Goal: Task Accomplishment & Management: Manage account settings

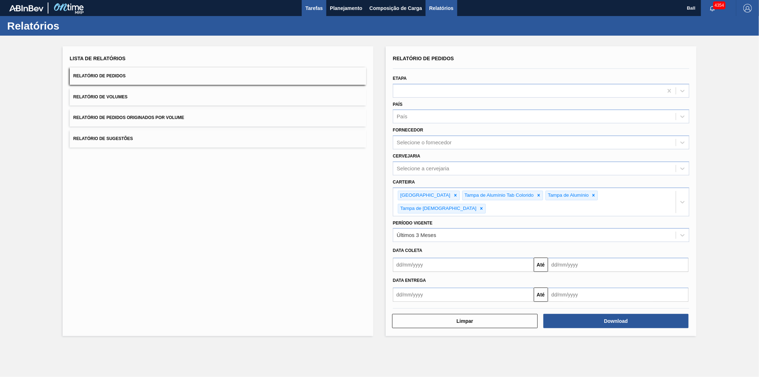
click at [310, 2] on button "Tarefas" at bounding box center [314, 8] width 25 height 16
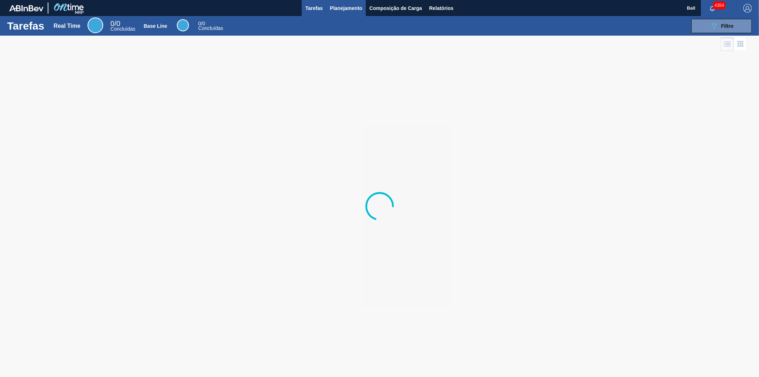
click at [348, 8] on span "Planejamento" at bounding box center [346, 8] width 32 height 9
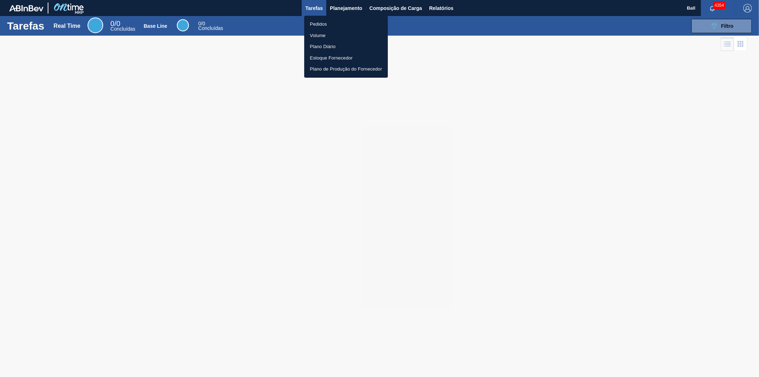
click at [316, 23] on li "Pedidos" at bounding box center [346, 24] width 84 height 11
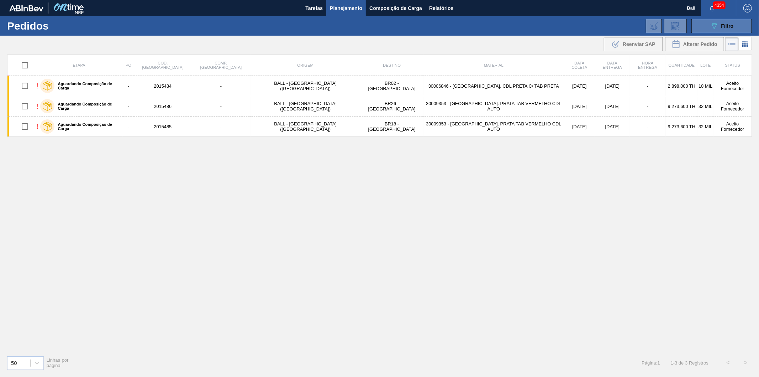
click at [717, 25] on icon "089F7B8B-B2A5-4AFE-B5C0-19BA573D28AC" at bounding box center [714, 26] width 9 height 9
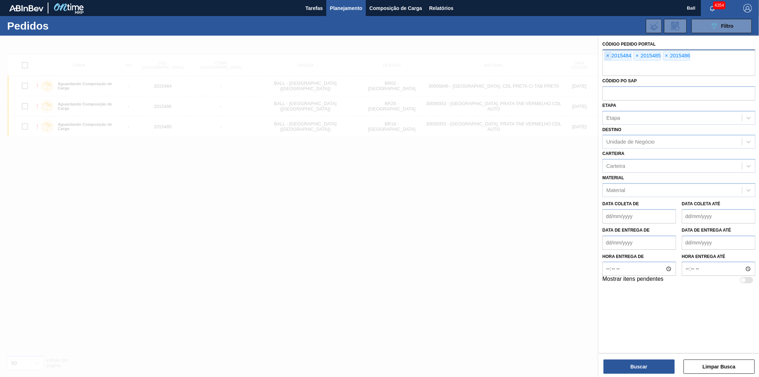
click at [606, 54] on span "×" at bounding box center [608, 56] width 7 height 9
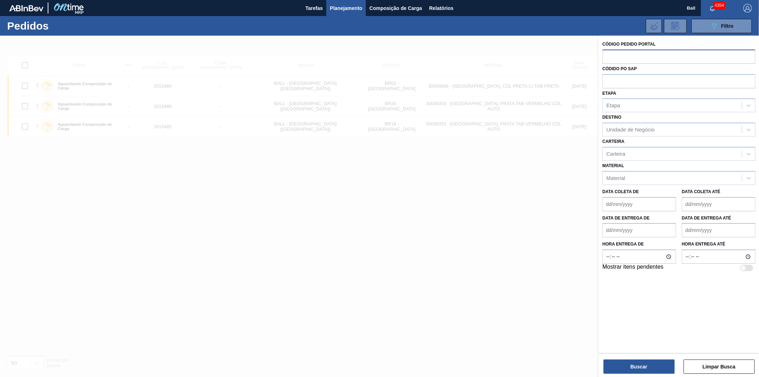
paste input "1529808"
type input "1529808"
click at [651, 368] on button "Buscar" at bounding box center [639, 366] width 71 height 14
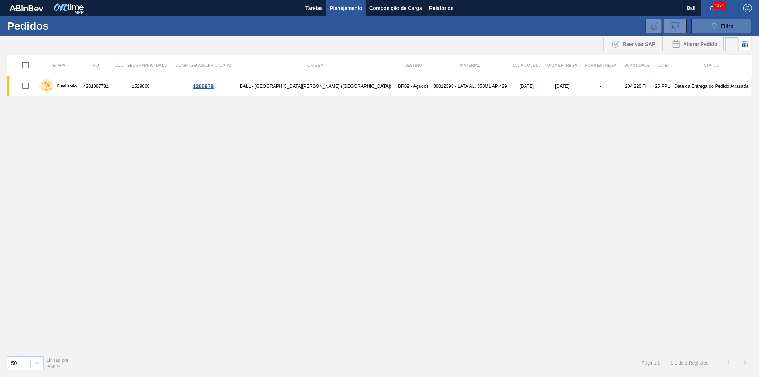
click at [727, 22] on div "089F7B8B-B2A5-4AFE-B5C0-19BA573D28AC Filtro" at bounding box center [722, 26] width 24 height 9
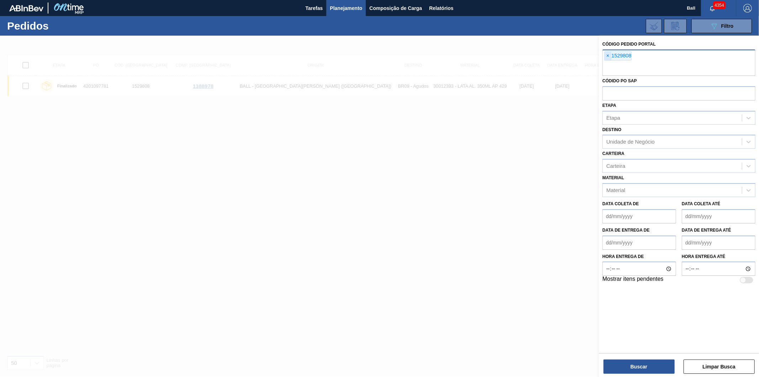
click at [607, 55] on span "×" at bounding box center [608, 56] width 7 height 9
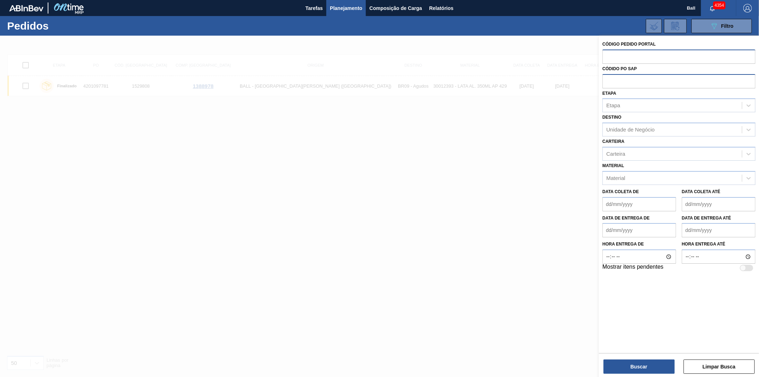
click at [618, 82] on input "text" at bounding box center [679, 81] width 153 height 14
paste input "5800338644"
type input "5800338644"
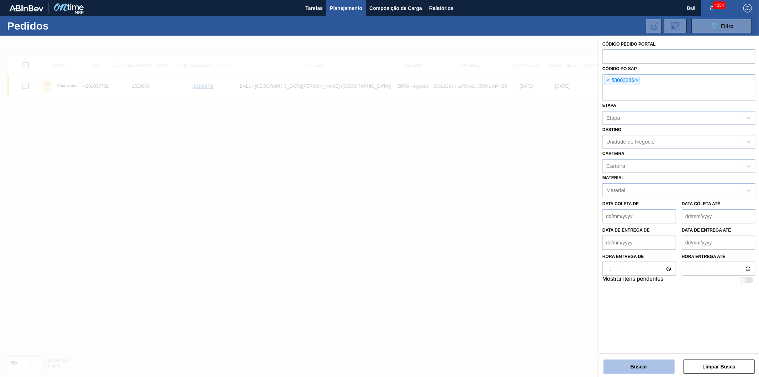
click at [647, 366] on button "Buscar" at bounding box center [639, 366] width 71 height 14
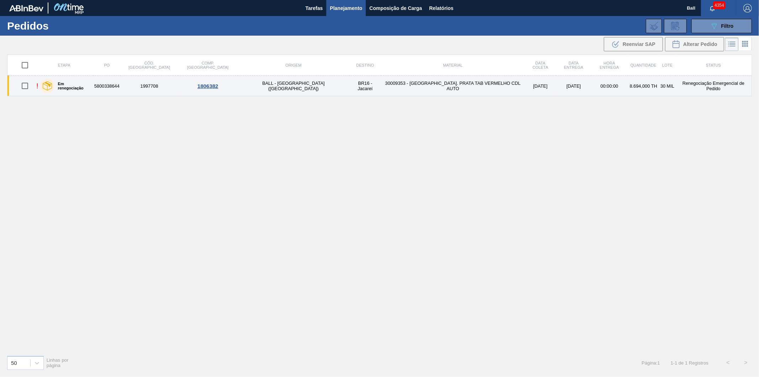
click at [420, 87] on td "30009353 - TAMPA AL. PRATA TAB VERMELHO CDL AUTO" at bounding box center [452, 86] width 143 height 20
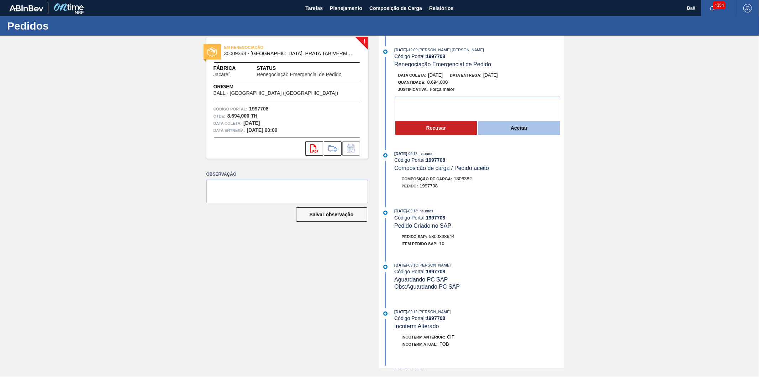
click at [504, 130] on button "Aceitar" at bounding box center [520, 128] width 82 height 14
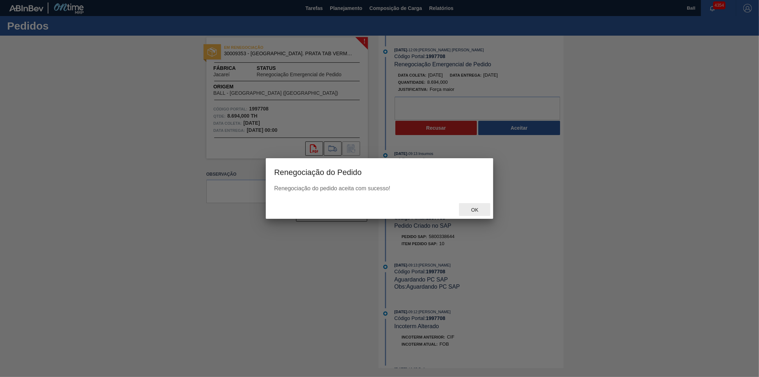
drag, startPoint x: 477, startPoint y: 210, endPoint x: 474, endPoint y: 212, distance: 3.8
click at [477, 210] on span "Ok" at bounding box center [475, 210] width 19 height 6
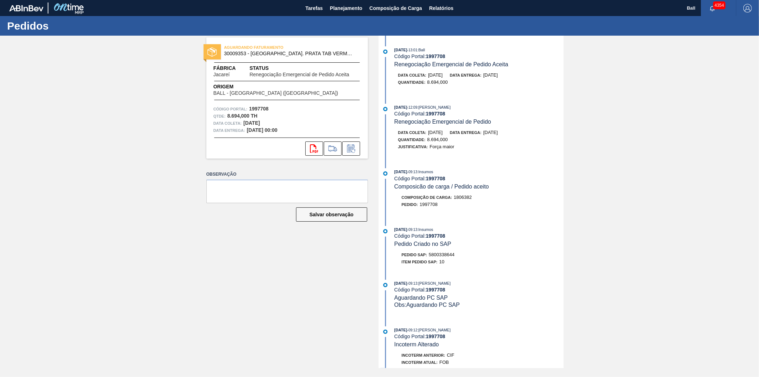
drag, startPoint x: 334, startPoint y: 6, endPoint x: 318, endPoint y: 16, distance: 18.9
click at [334, 6] on span "Planejamento" at bounding box center [346, 8] width 32 height 9
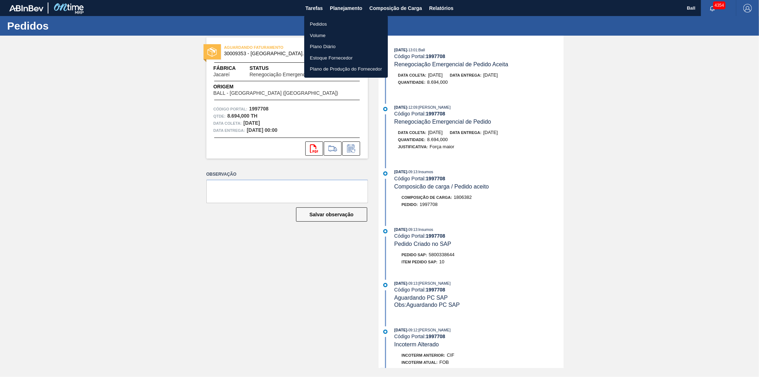
click at [316, 21] on li "Pedidos" at bounding box center [346, 24] width 84 height 11
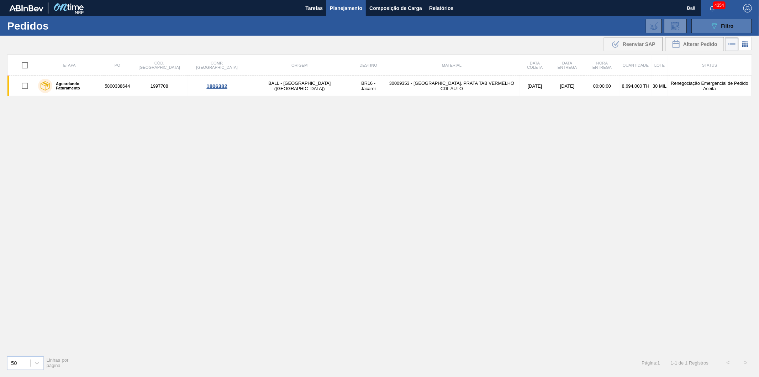
click at [704, 31] on button "089F7B8B-B2A5-4AFE-B5C0-19BA573D28AC Filtro" at bounding box center [722, 26] width 61 height 14
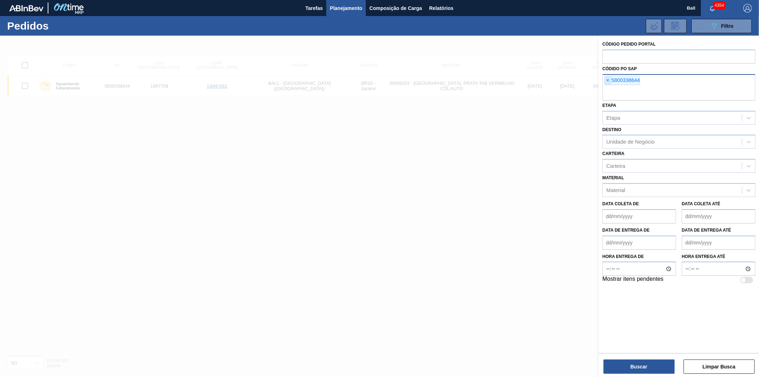
click at [609, 78] on span "×" at bounding box center [608, 80] width 7 height 9
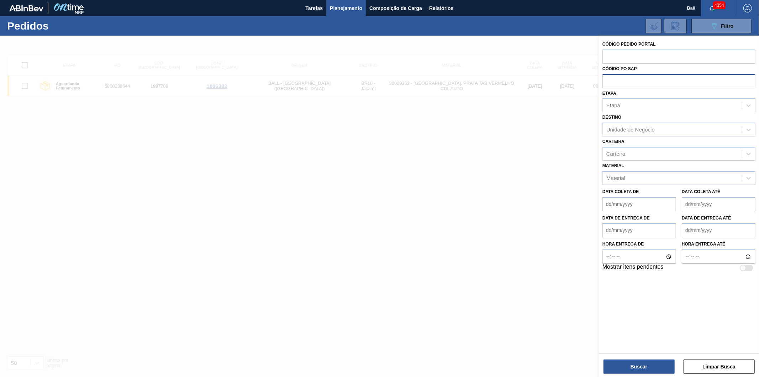
paste input "5800335606"
type input "5800335606"
click at [636, 365] on button "Buscar" at bounding box center [639, 366] width 71 height 14
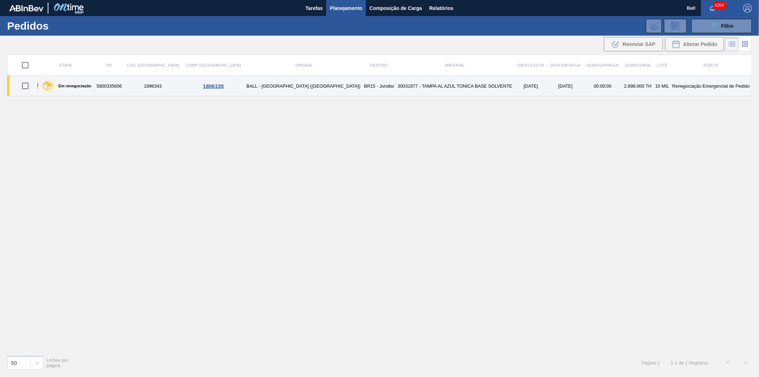
click at [514, 82] on td "[DATE]" at bounding box center [530, 86] width 33 height 20
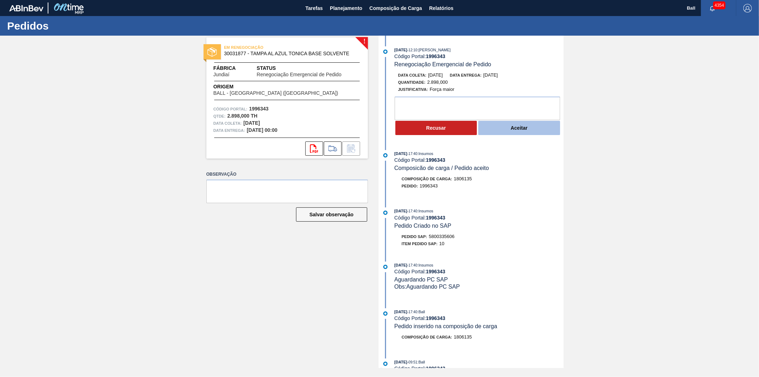
click at [518, 130] on button "Aceitar" at bounding box center [520, 128] width 82 height 14
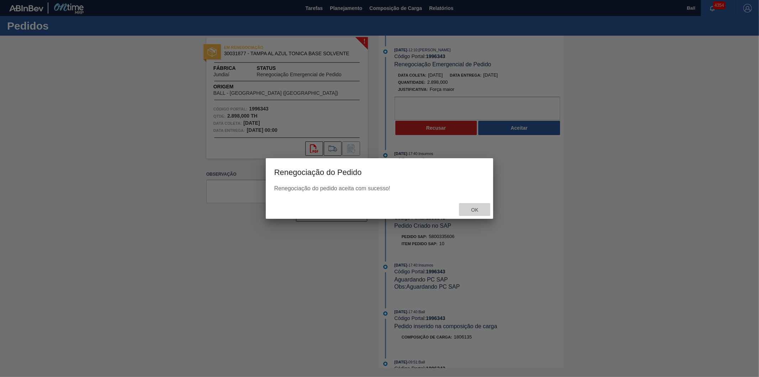
click at [477, 211] on span "Ok" at bounding box center [475, 210] width 19 height 6
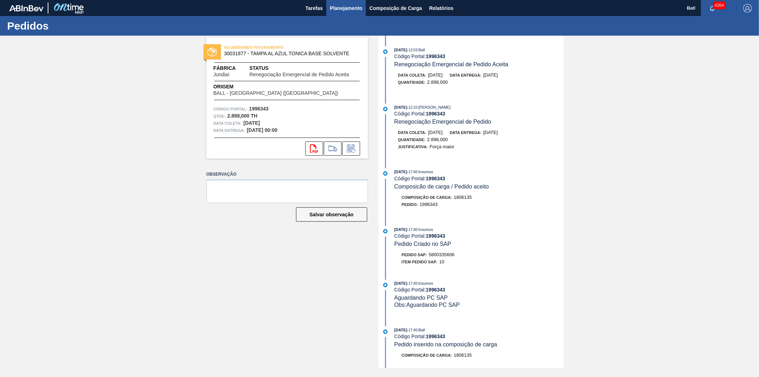
click at [335, 6] on span "Planejamento" at bounding box center [346, 8] width 32 height 9
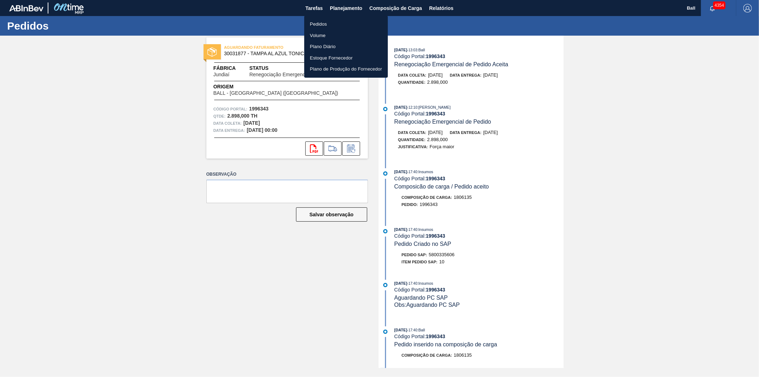
click at [331, 25] on li "Pedidos" at bounding box center [346, 24] width 84 height 11
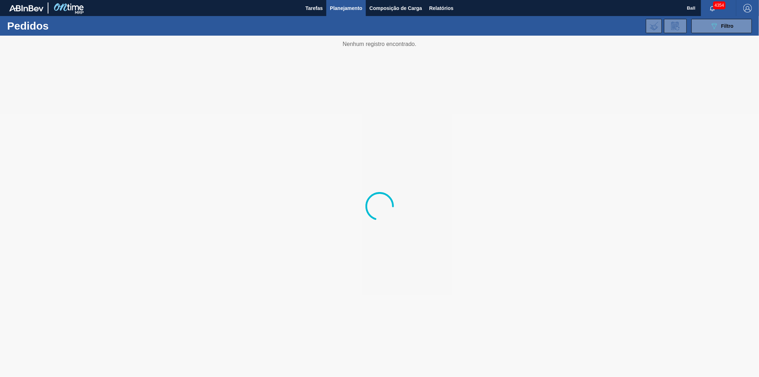
click at [689, 26] on div "089F7B8B-B2A5-4AFE-B5C0-19BA573D28AC Filtro Código Pedido Portal Códido PO SAP …" at bounding box center [435, 25] width 641 height 21
click at [717, 26] on icon "089F7B8B-B2A5-4AFE-B5C0-19BA573D28AC" at bounding box center [714, 26] width 9 height 9
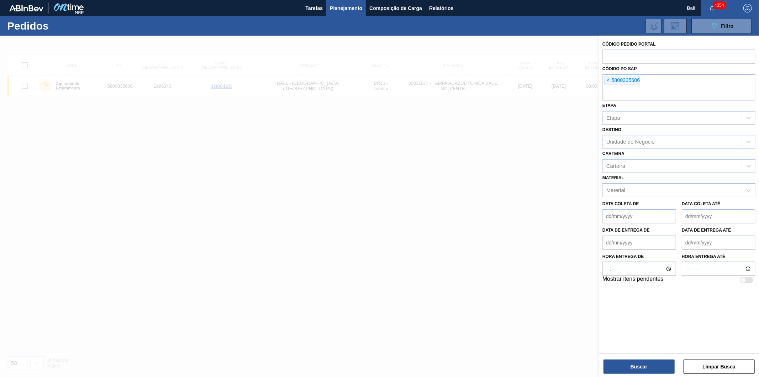
click at [607, 80] on span "×" at bounding box center [608, 80] width 7 height 9
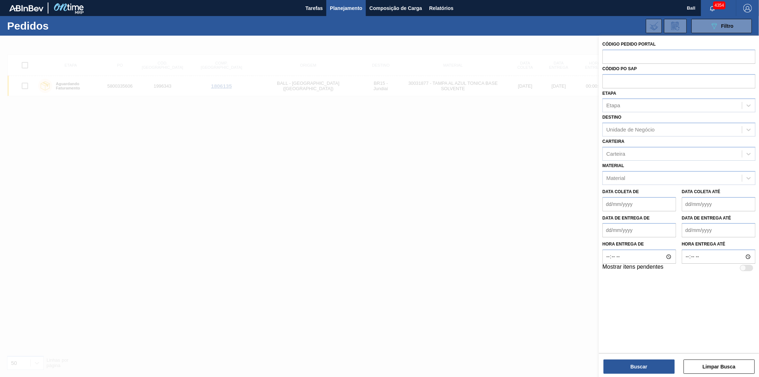
paste input "5800345893"
type input "5800345893"
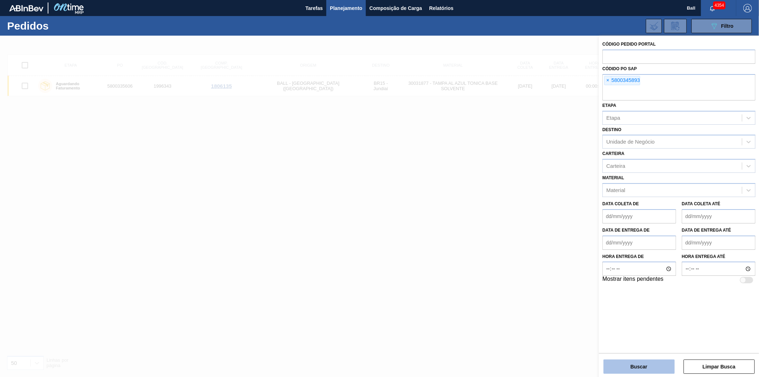
click at [624, 368] on button "Buscar" at bounding box center [639, 366] width 71 height 14
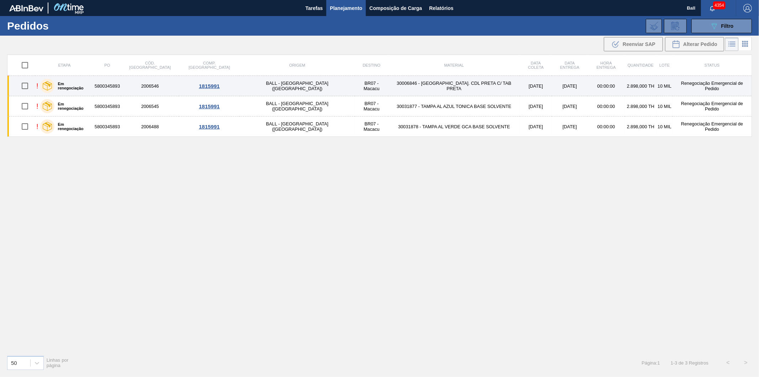
click at [593, 87] on td "00:00:00" at bounding box center [606, 86] width 37 height 20
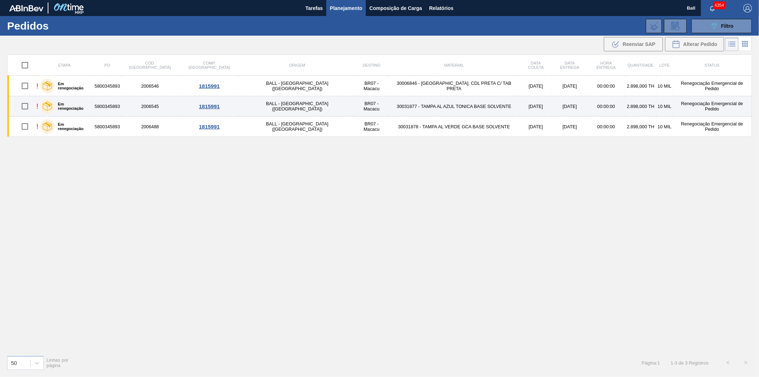
click at [388, 108] on td "30031877 - TAMPA AL AZUL TONICA BASE SOLVENTE" at bounding box center [454, 106] width 132 height 20
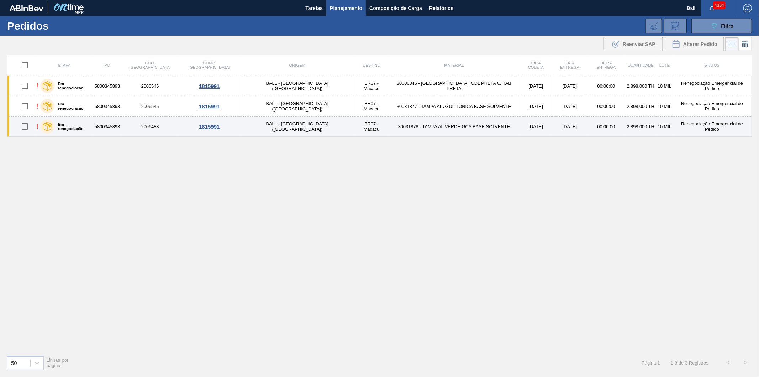
click at [520, 130] on td "[DATE]" at bounding box center [536, 126] width 32 height 20
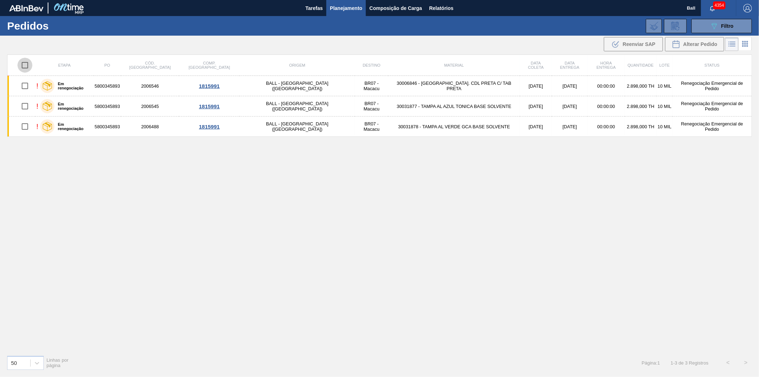
click at [30, 65] on input "checkbox" at bounding box center [24, 65] width 15 height 15
checkbox input "true"
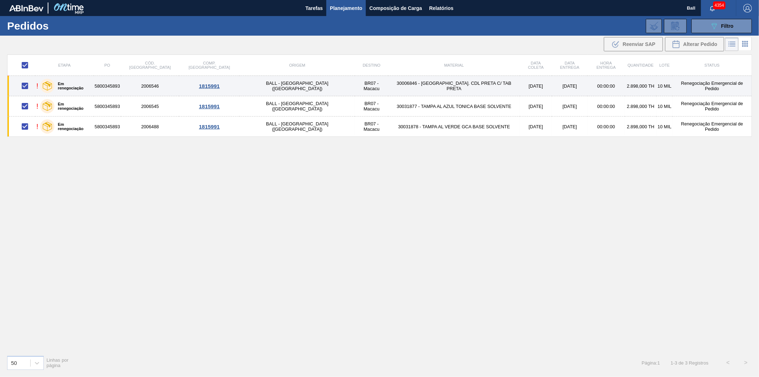
click at [673, 87] on td "Renegociação Emergencial de Pedido" at bounding box center [712, 86] width 79 height 20
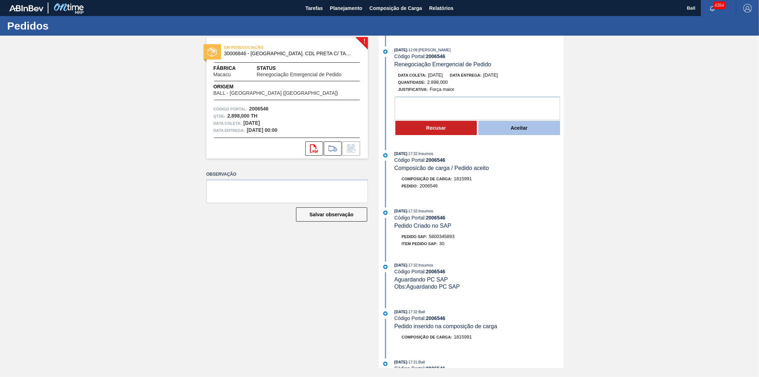
click at [499, 134] on button "Aceitar" at bounding box center [520, 128] width 82 height 14
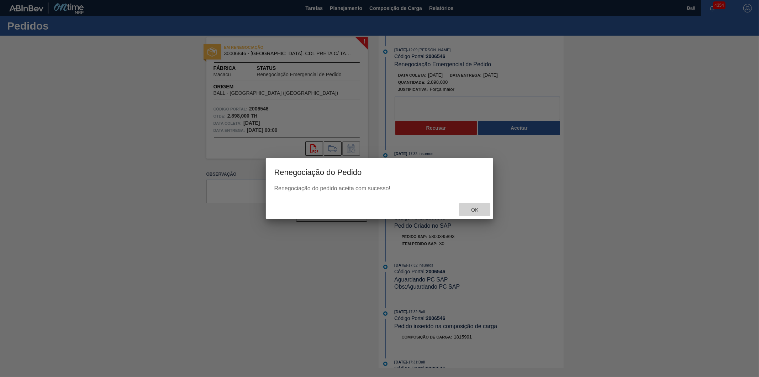
click at [474, 209] on span "Ok" at bounding box center [475, 210] width 19 height 6
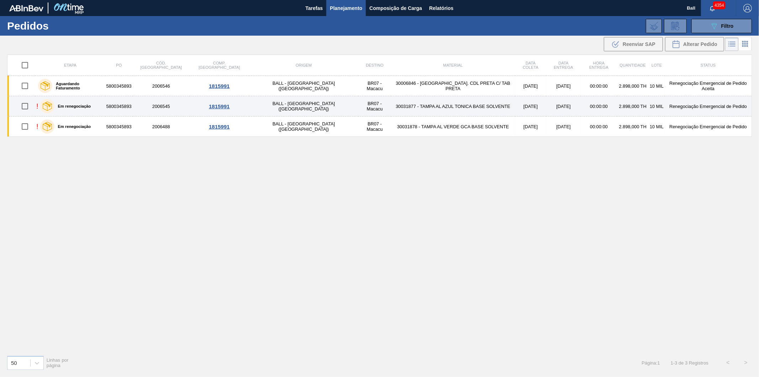
click at [391, 104] on td "30031877 - TAMPA AL AZUL TONICA BASE SOLVENTE" at bounding box center [453, 106] width 124 height 20
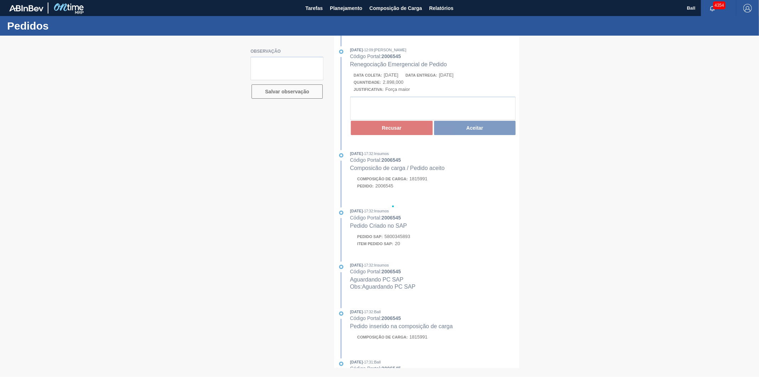
click at [518, 131] on div at bounding box center [379, 206] width 759 height 341
click at [493, 129] on div at bounding box center [379, 206] width 759 height 341
click at [489, 126] on div at bounding box center [379, 206] width 759 height 341
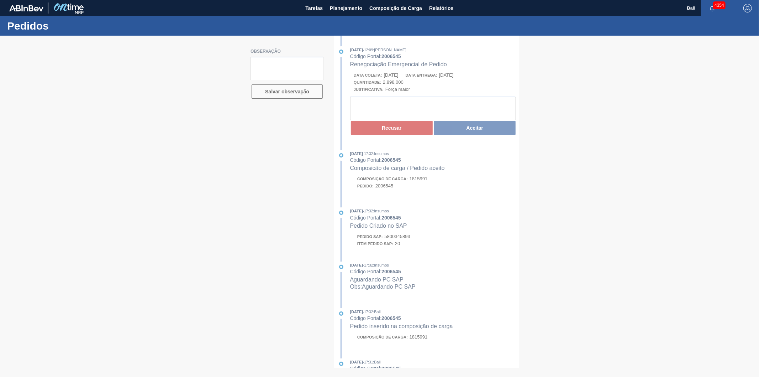
click at [489, 129] on div at bounding box center [379, 206] width 759 height 341
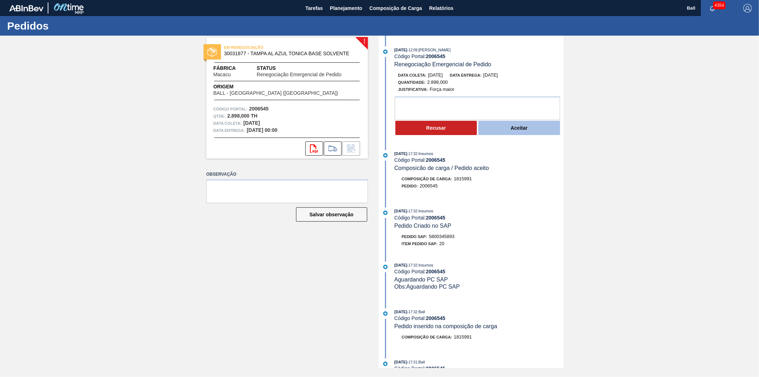
click at [512, 129] on button "Aceitar" at bounding box center [520, 128] width 82 height 14
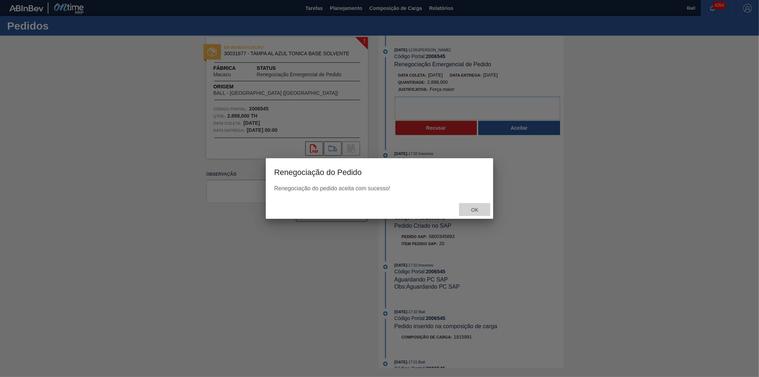
click at [475, 209] on span "Ok" at bounding box center [475, 210] width 19 height 6
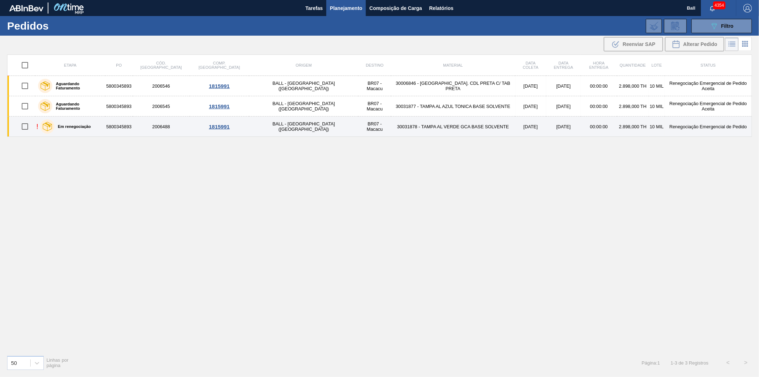
click at [547, 125] on td "[DATE]" at bounding box center [564, 126] width 35 height 20
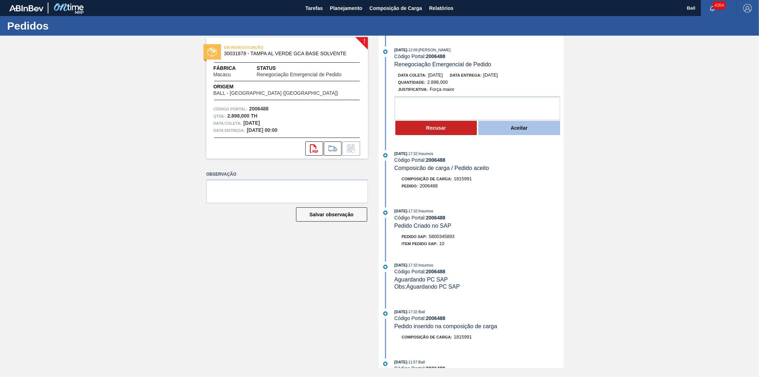
click at [537, 132] on button "Aceitar" at bounding box center [520, 128] width 82 height 14
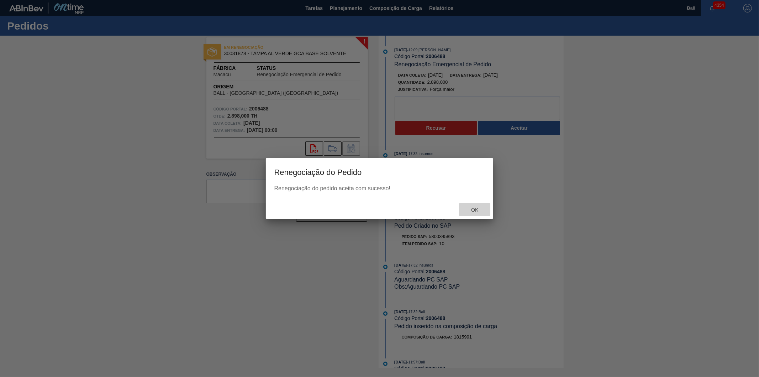
click at [476, 207] on span "Ok" at bounding box center [475, 210] width 19 height 6
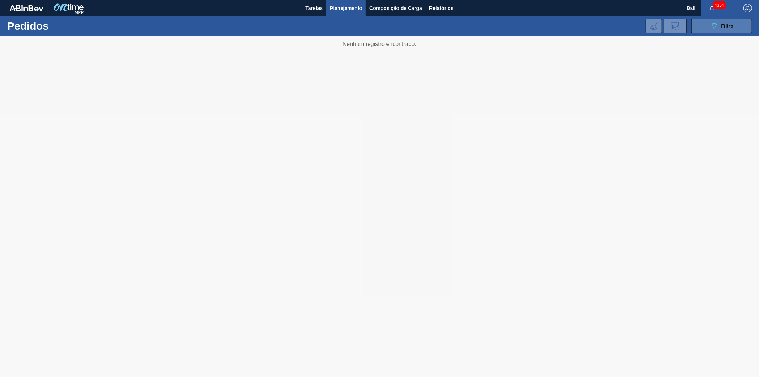
click at [732, 23] on span "Filtro" at bounding box center [728, 26] width 12 height 6
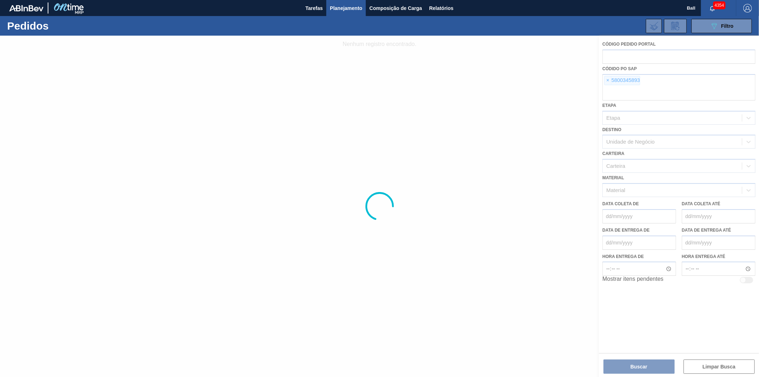
click at [608, 80] on div at bounding box center [379, 206] width 759 height 341
click at [607, 79] on div at bounding box center [379, 206] width 759 height 341
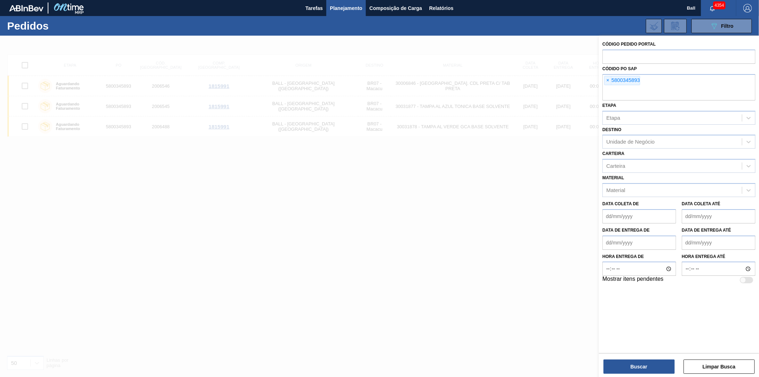
click at [607, 79] on span "×" at bounding box center [608, 80] width 7 height 9
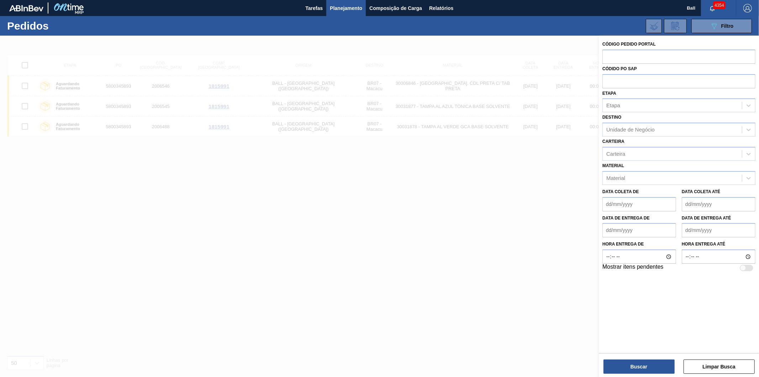
paste input "5800340094"
type input "5800340094"
click at [636, 368] on button "Buscar" at bounding box center [639, 366] width 71 height 14
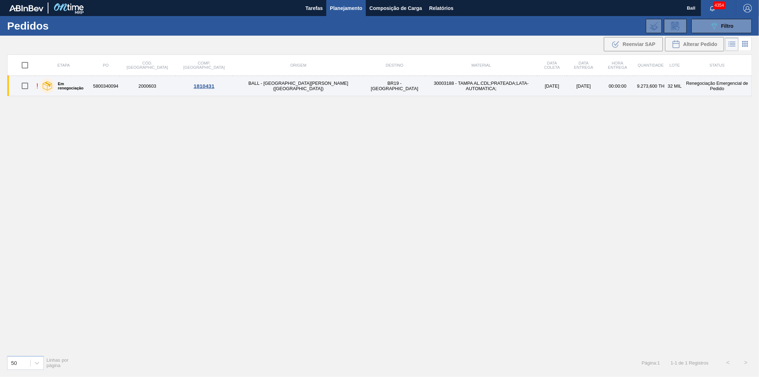
click at [425, 88] on td "30003188 - TAMPA AL.CDL;PRATEADA;LATA-AUTOMATICA;" at bounding box center [481, 86] width 112 height 20
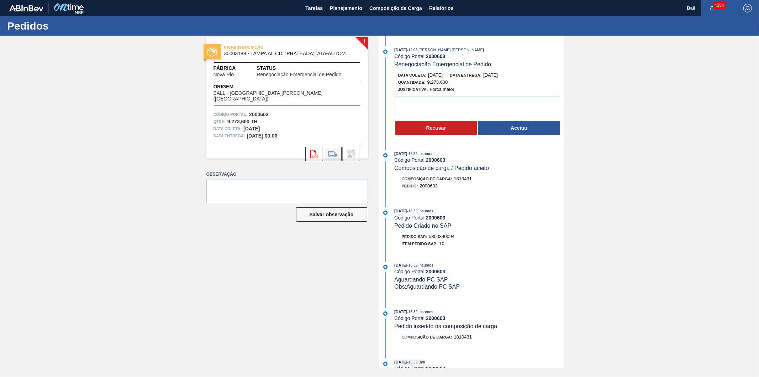
click at [335, 152] on icon at bounding box center [332, 154] width 11 height 9
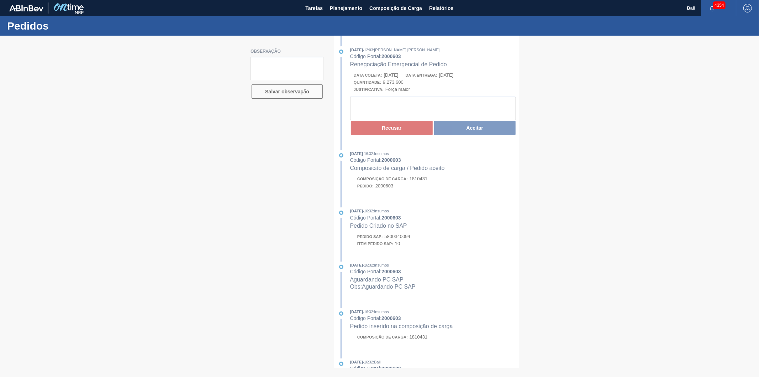
click at [487, 130] on div at bounding box center [379, 206] width 759 height 341
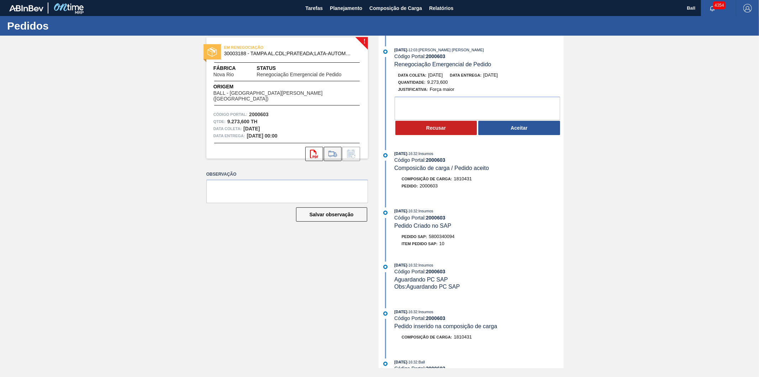
click at [335, 152] on icon at bounding box center [332, 154] width 11 height 9
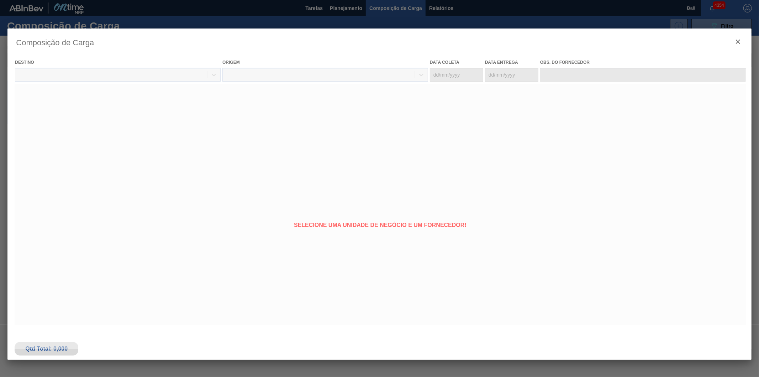
type coleta "06/09/2025"
type entrega "06/09/2025"
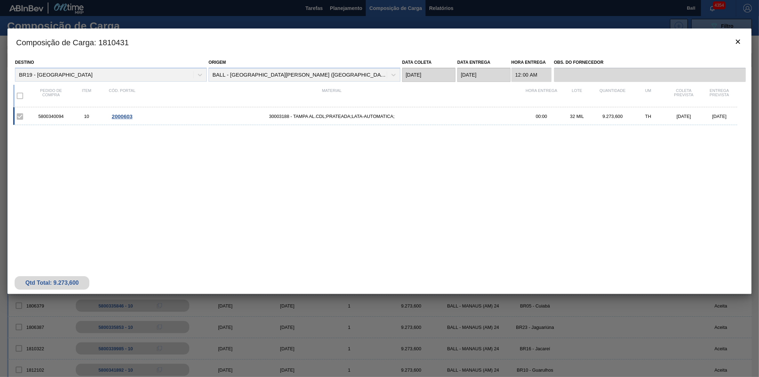
click at [465, 82] on div "Destino BR19 - Nova Rio Origem BALL - TRÊS RIOS (RJ) Data coleta 06/09/2025 Dat…" at bounding box center [379, 157] width 744 height 203
click at [118, 114] on span "2000603" at bounding box center [122, 116] width 21 height 6
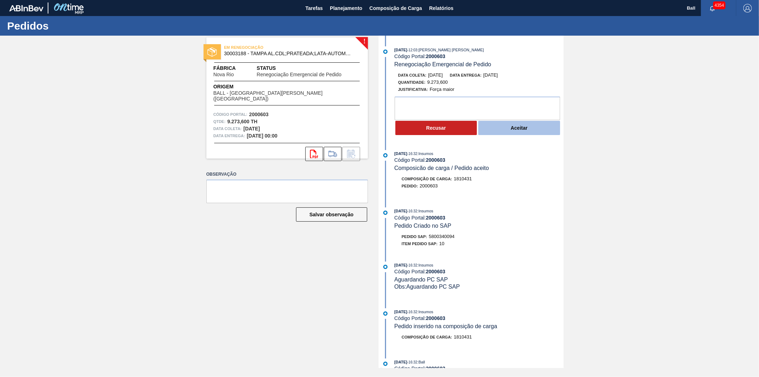
click at [528, 129] on button "Aceitar" at bounding box center [520, 128] width 82 height 14
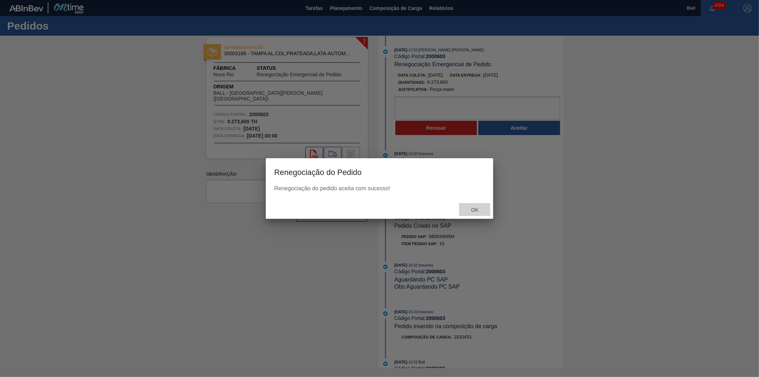
click at [475, 212] on div "Ok" at bounding box center [474, 209] width 31 height 13
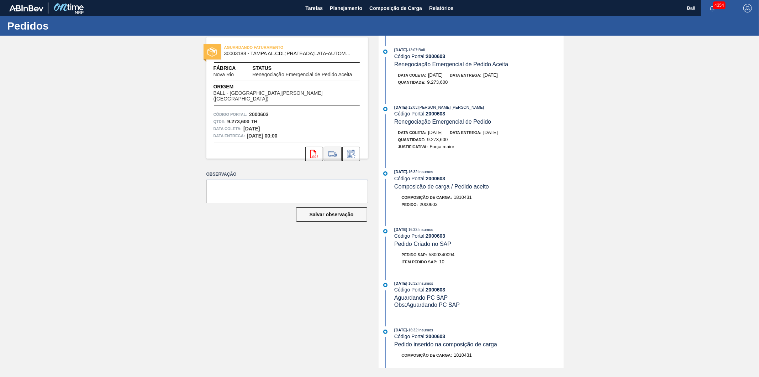
click at [331, 150] on icon at bounding box center [332, 154] width 11 height 9
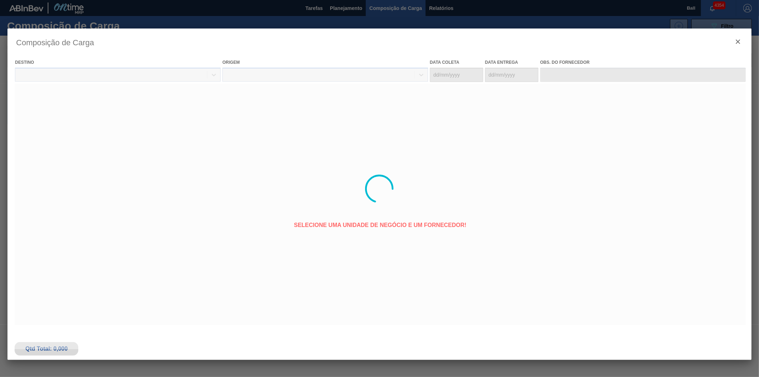
type coleta "[DATE]"
type entrega "[DATE]"
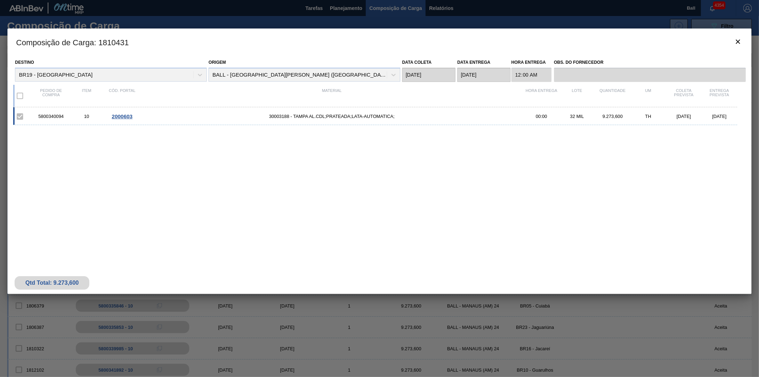
click at [566, 108] on div "5800340094 10 2000603 30003188 - TAMPA AL.CDL;PRATEADA;LATA-AUTOMATICA; 00:00 3…" at bounding box center [375, 116] width 724 height 18
click at [665, 108] on div "5800340094 10 2000603 30003188 - TAMPA AL.CDL;PRATEADA;LATA-AUTOMATICA; 00:00 3…" at bounding box center [375, 116] width 724 height 18
click at [702, 115] on div "[DATE]" at bounding box center [720, 116] width 36 height 5
click at [722, 116] on div "[DATE]" at bounding box center [720, 116] width 36 height 5
click at [270, 107] on div "5800340094 10 2000603 30003188 - TAMPA AL.CDL;PRATEADA;LATA-AUTOMATICA; 00:00 3…" at bounding box center [375, 116] width 724 height 18
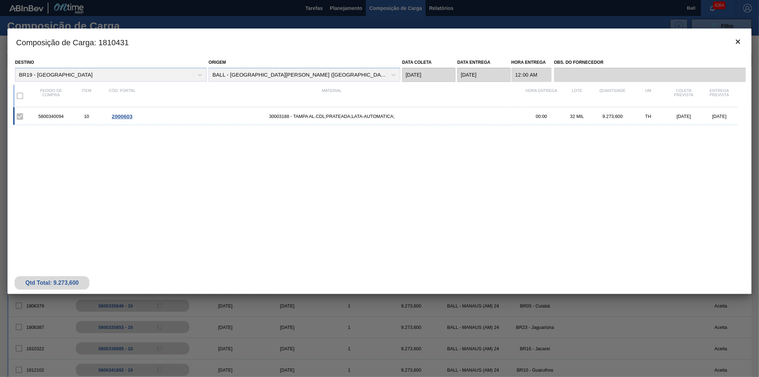
drag, startPoint x: 411, startPoint y: 103, endPoint x: 696, endPoint y: 13, distance: 298.6
click at [412, 103] on div "Material" at bounding box center [332, 95] width 384 height 15
click at [738, 38] on icon "botão de ícone" at bounding box center [738, 41] width 9 height 9
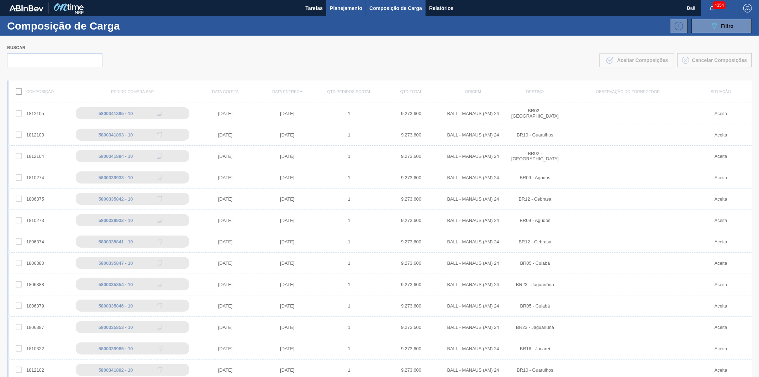
click at [347, 9] on span "Planejamento" at bounding box center [346, 8] width 32 height 9
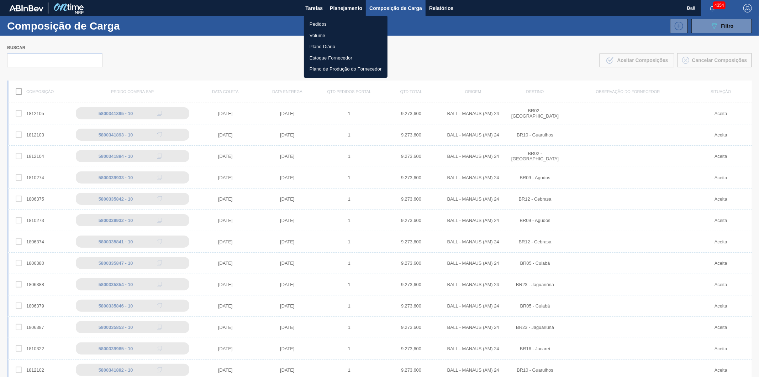
click at [323, 22] on li "Pedidos" at bounding box center [346, 24] width 84 height 11
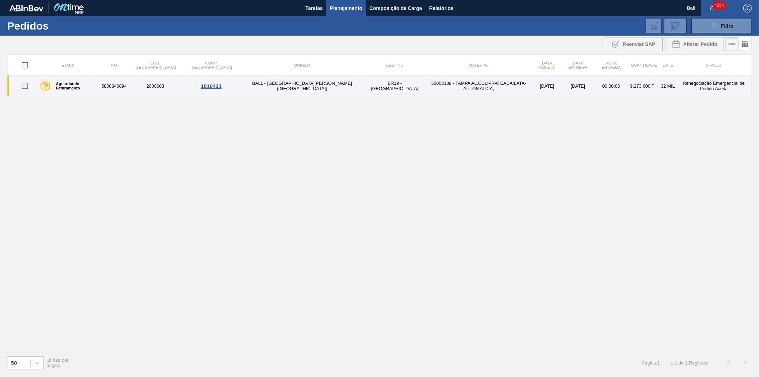
click at [695, 86] on td "Renegociação Emergencial de Pedido Aceita" at bounding box center [714, 86] width 76 height 20
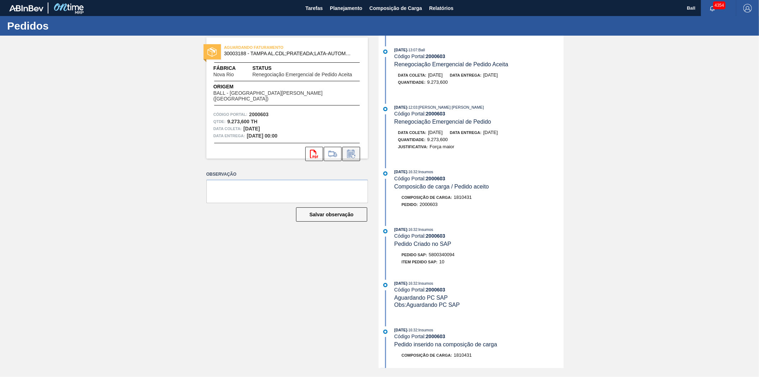
click at [353, 150] on icon at bounding box center [351, 154] width 11 height 9
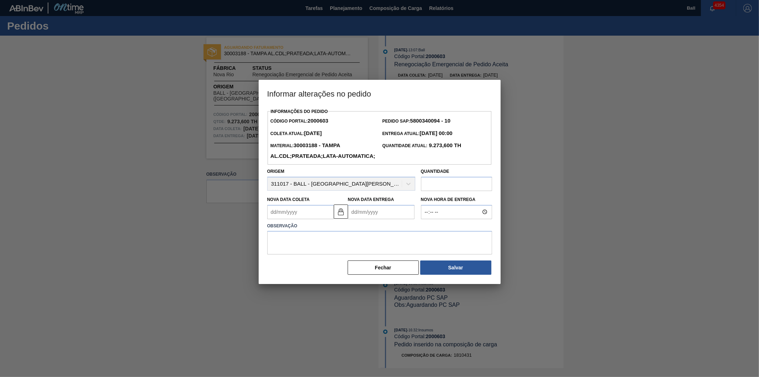
click at [379, 219] on Entrega2000603 "Nova Data Entrega" at bounding box center [381, 212] width 67 height 14
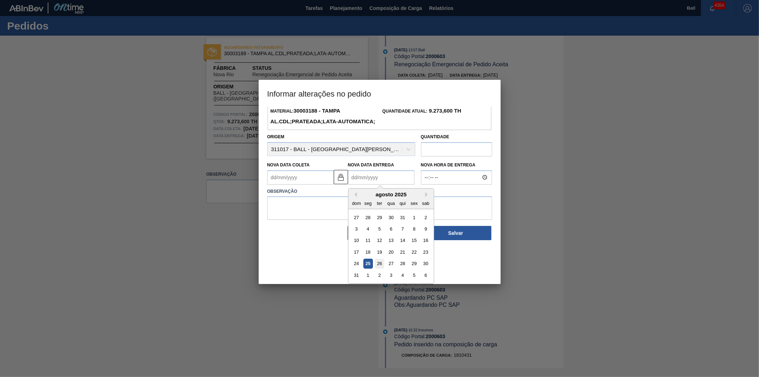
click at [378, 268] on div "26" at bounding box center [380, 263] width 10 height 10
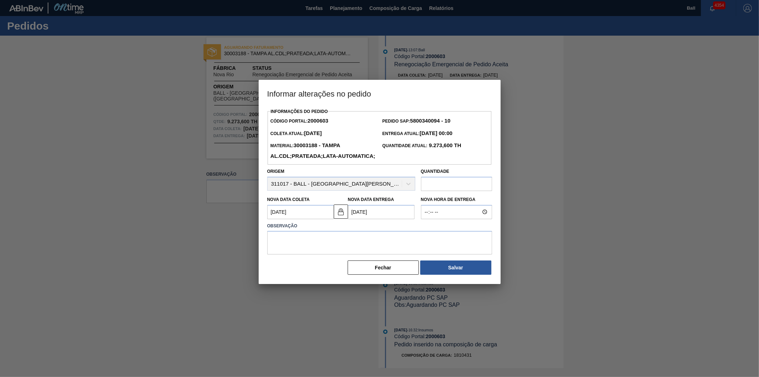
type Coleta2000603 "26/08/2025"
type Entrega2000603 "26/08/2025"
click at [455, 275] on button "Salvar" at bounding box center [455, 267] width 71 height 14
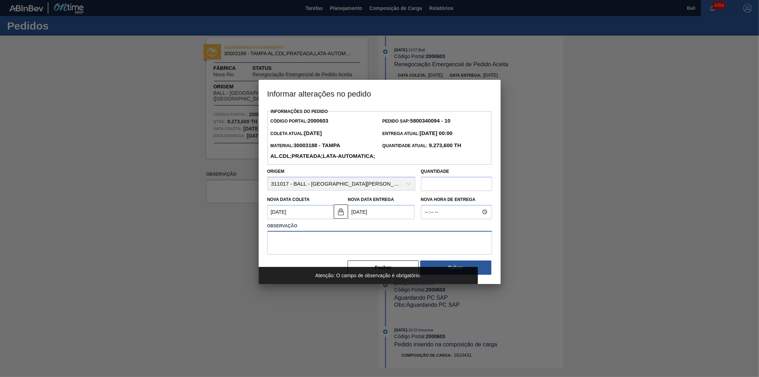
click at [352, 254] on textarea at bounding box center [379, 242] width 225 height 23
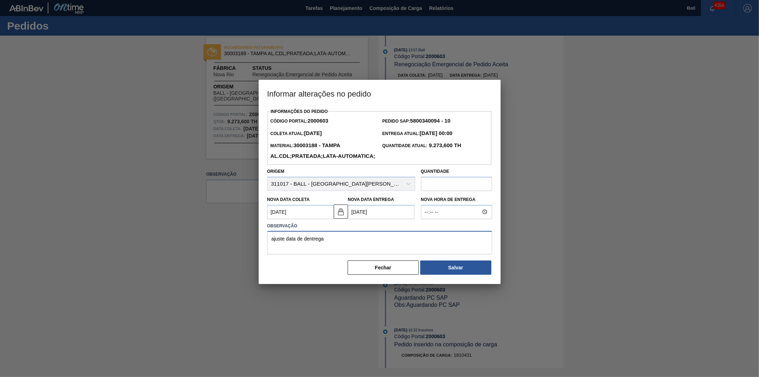
click at [307, 252] on textarea "ajuste data de dentrega" at bounding box center [379, 242] width 225 height 23
type textarea "ajuste data de entrega"
click at [441, 275] on button "Salvar" at bounding box center [455, 267] width 71 height 14
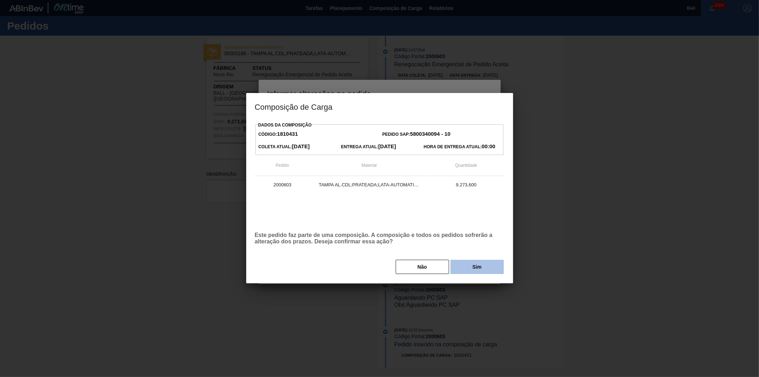
click at [487, 266] on button "Sim" at bounding box center [477, 267] width 53 height 14
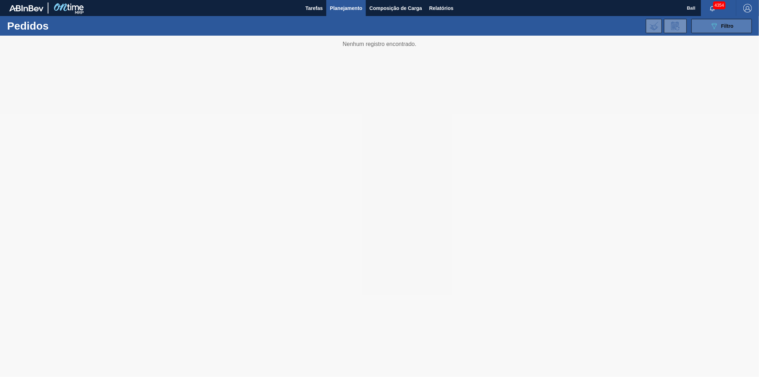
click at [731, 23] on span "Filtro" at bounding box center [728, 26] width 12 height 6
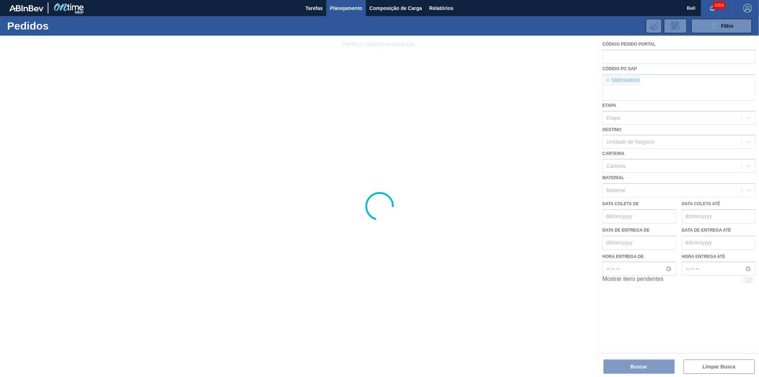
click at [606, 80] on div at bounding box center [379, 206] width 759 height 341
click at [607, 80] on div at bounding box center [379, 206] width 759 height 341
click at [609, 79] on div at bounding box center [379, 206] width 759 height 341
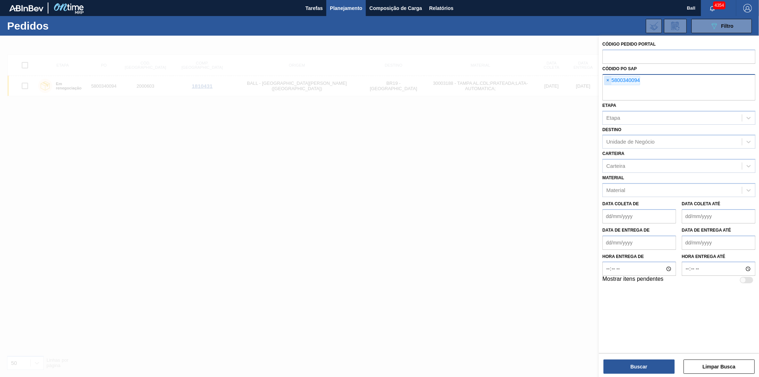
click at [609, 79] on span "×" at bounding box center [608, 80] width 7 height 9
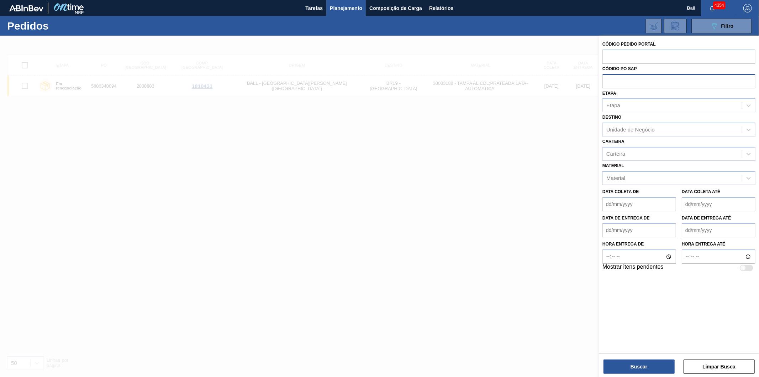
paste input "5800340095"
type input "5800340095"
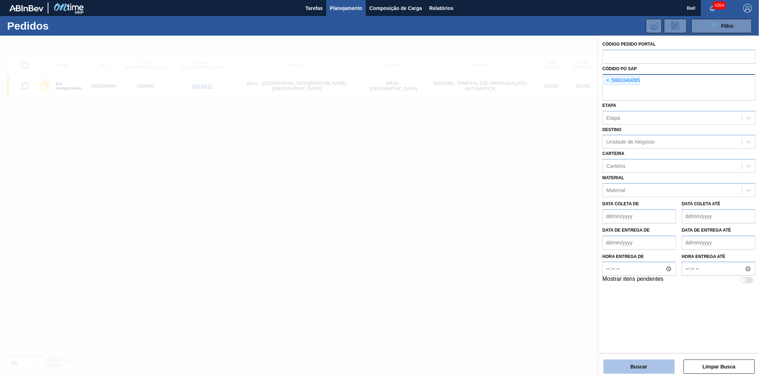
click at [657, 364] on button "Buscar" at bounding box center [639, 366] width 71 height 14
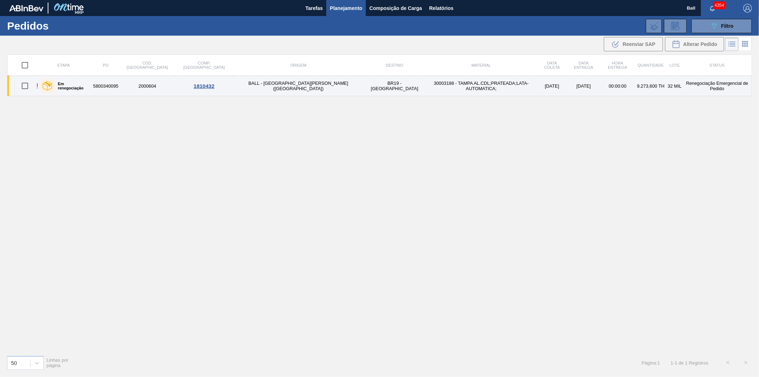
click at [601, 81] on td "00:00:00" at bounding box center [618, 86] width 35 height 20
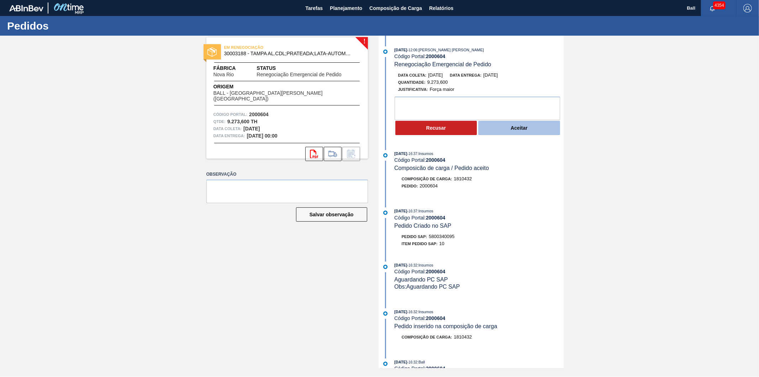
click at [502, 131] on button "Aceitar" at bounding box center [520, 128] width 82 height 14
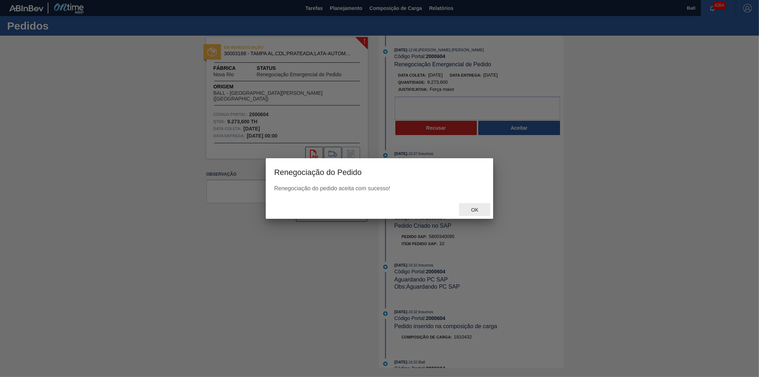
click at [478, 209] on span "Ok" at bounding box center [475, 210] width 19 height 6
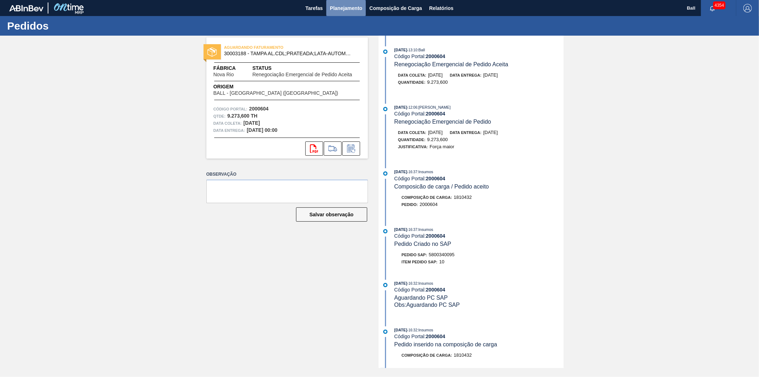
click at [342, 11] on span "Planejamento" at bounding box center [346, 8] width 32 height 9
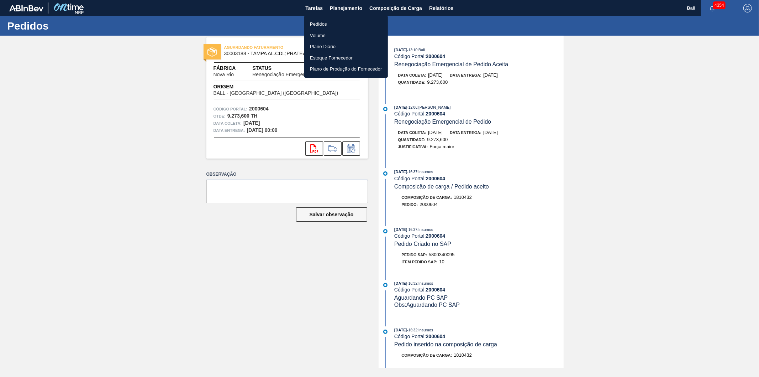
click at [328, 20] on li "Pedidos" at bounding box center [346, 24] width 84 height 11
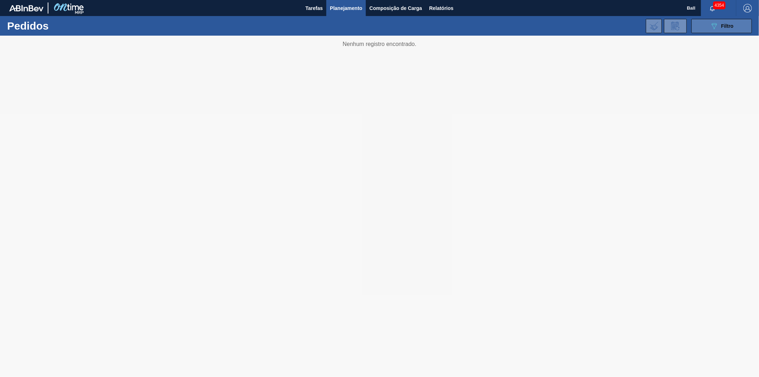
click at [730, 26] on span "Filtro" at bounding box center [728, 26] width 12 height 6
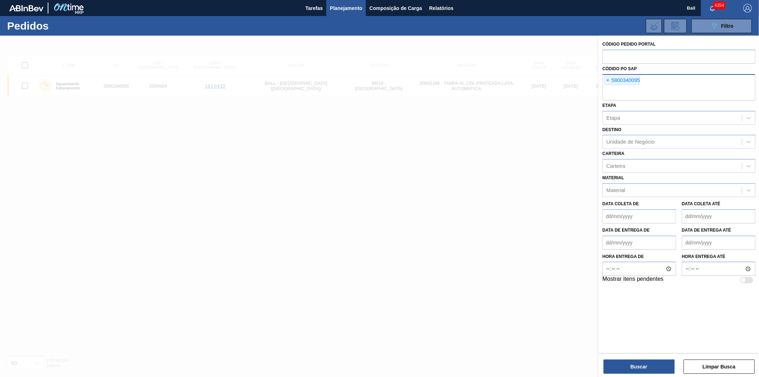
click at [607, 80] on span "×" at bounding box center [608, 80] width 7 height 9
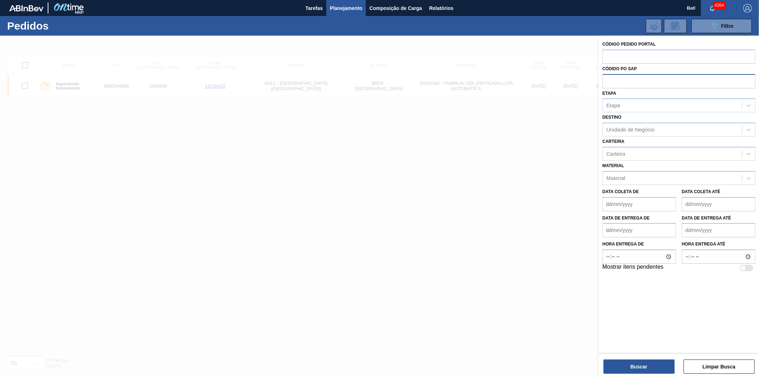
paste input "5800340096"
type input "5800340096"
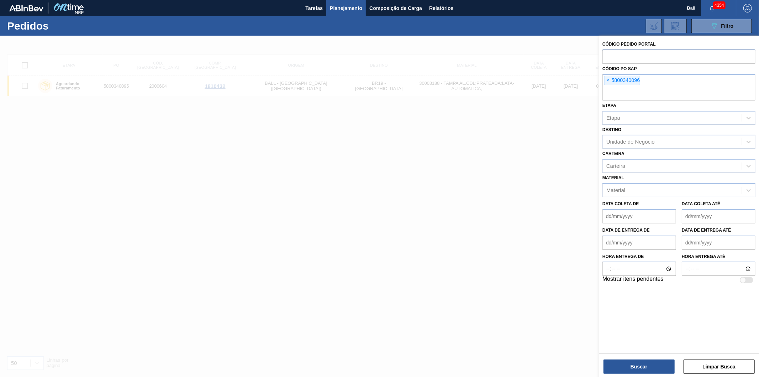
click at [620, 59] on input "text" at bounding box center [679, 56] width 153 height 14
click at [655, 374] on div "Código Pedido Portal Códido PO SAP × 5800340096 Etapa Etapa Destino Unidade de …" at bounding box center [679, 207] width 160 height 343
click at [657, 369] on button "Buscar" at bounding box center [639, 366] width 71 height 14
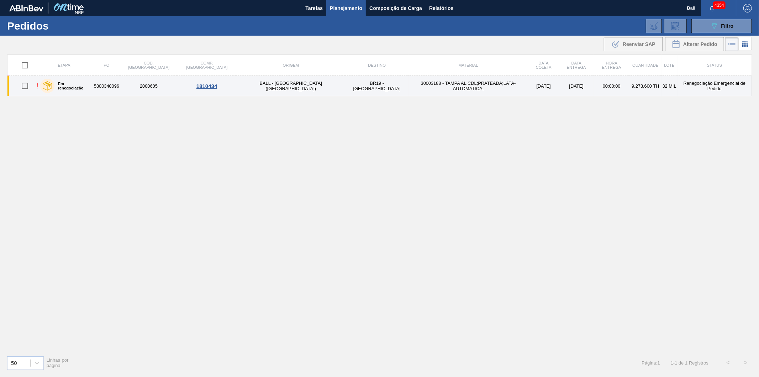
click at [528, 88] on td "[DATE]" at bounding box center [543, 86] width 31 height 20
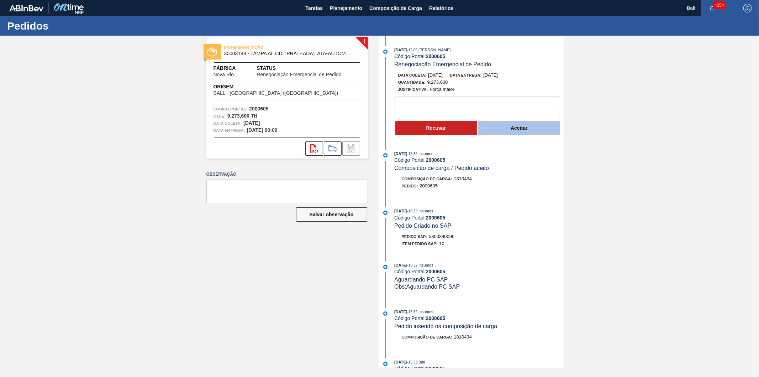
click at [517, 129] on button "Aceitar" at bounding box center [520, 128] width 82 height 14
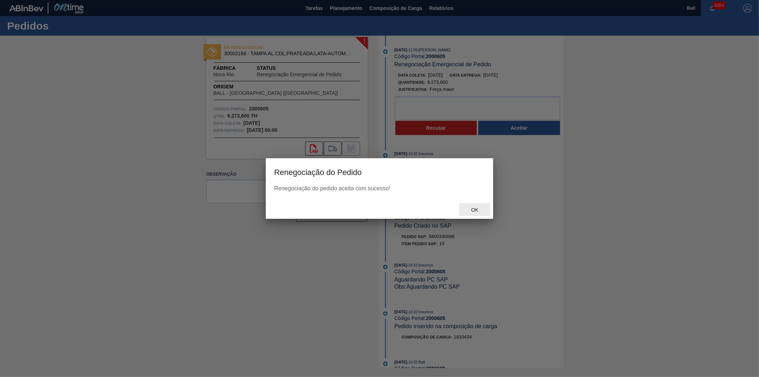
click at [476, 207] on span "Ok" at bounding box center [475, 210] width 19 height 6
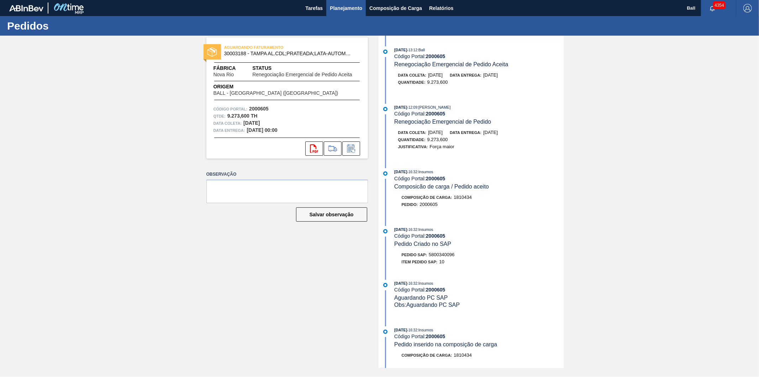
click at [343, 6] on span "Planejamento" at bounding box center [346, 8] width 32 height 9
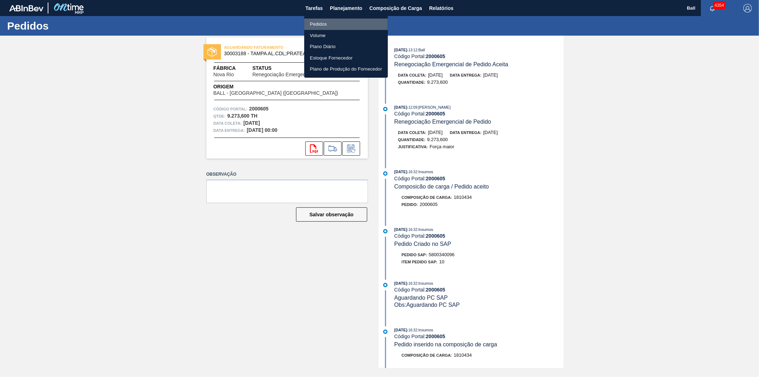
click at [323, 23] on li "Pedidos" at bounding box center [346, 24] width 84 height 11
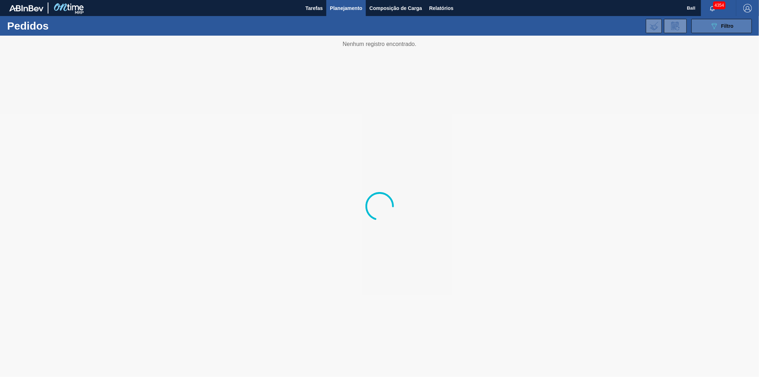
click at [718, 27] on icon "089F7B8B-B2A5-4AFE-B5C0-19BA573D28AC" at bounding box center [714, 26] width 9 height 9
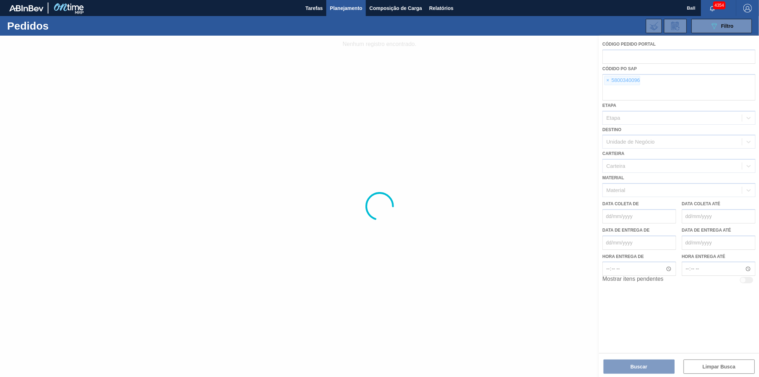
click at [608, 81] on div at bounding box center [379, 206] width 759 height 341
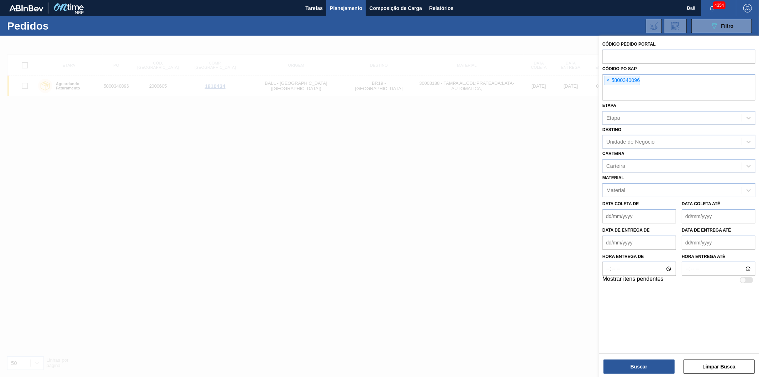
click at [606, 78] on span "×" at bounding box center [608, 80] width 7 height 9
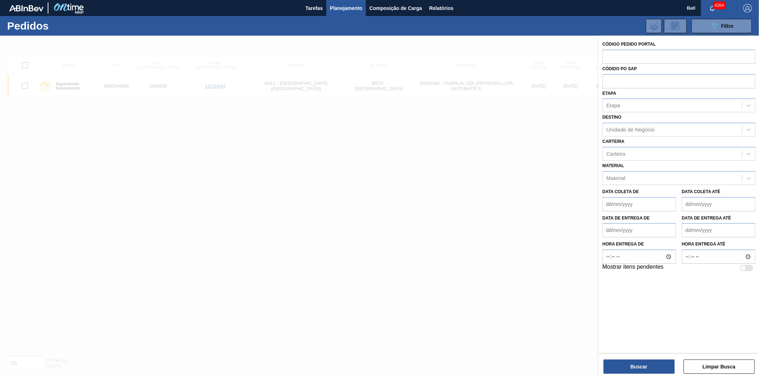
paste input "5800343796"
type input "5800343796"
click at [656, 365] on button "Buscar" at bounding box center [639, 366] width 71 height 14
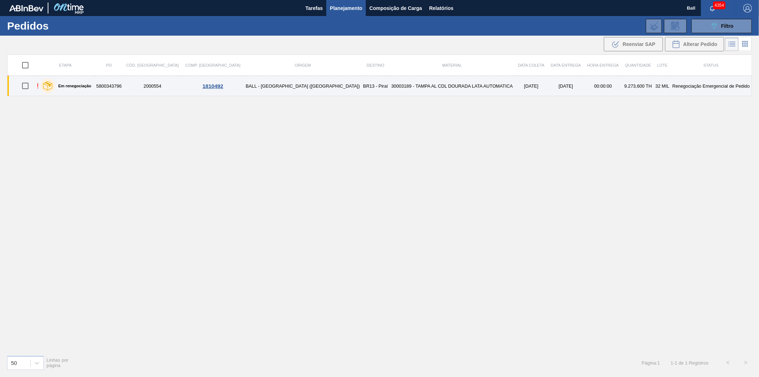
click at [397, 85] on td "30003189 - TAMPA AL CDL DOURADA LATA AUTOMATICA" at bounding box center [453, 86] width 126 height 20
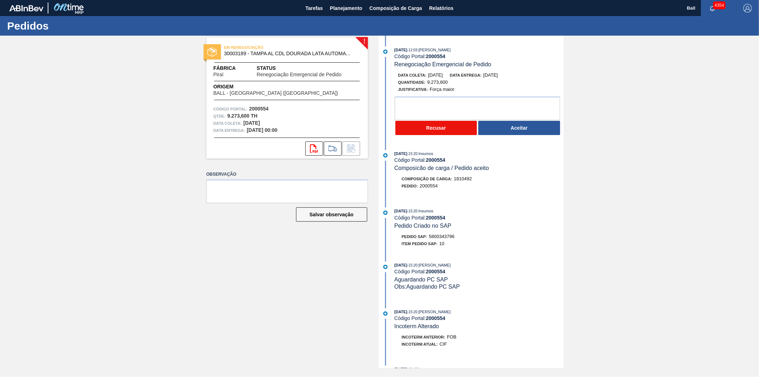
click at [426, 129] on button "Recusar" at bounding box center [437, 128] width 82 height 14
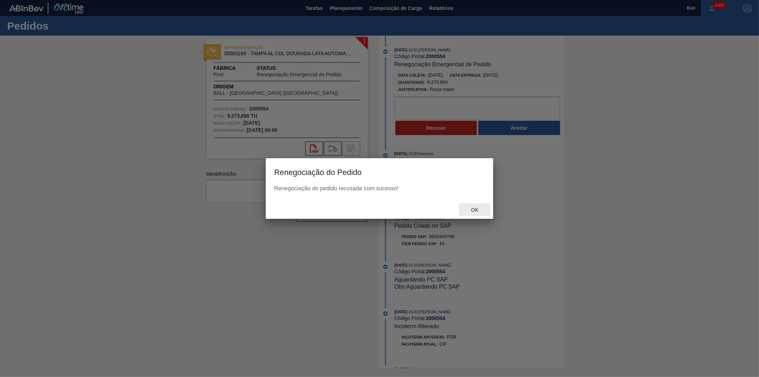
click at [480, 208] on span "Ok" at bounding box center [475, 210] width 19 height 6
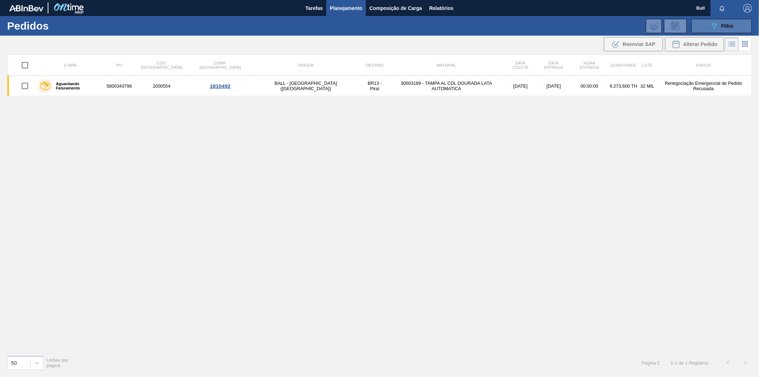
click at [717, 31] on button "089F7B8B-B2A5-4AFE-B5C0-19BA573D28AC Filtro" at bounding box center [722, 26] width 61 height 14
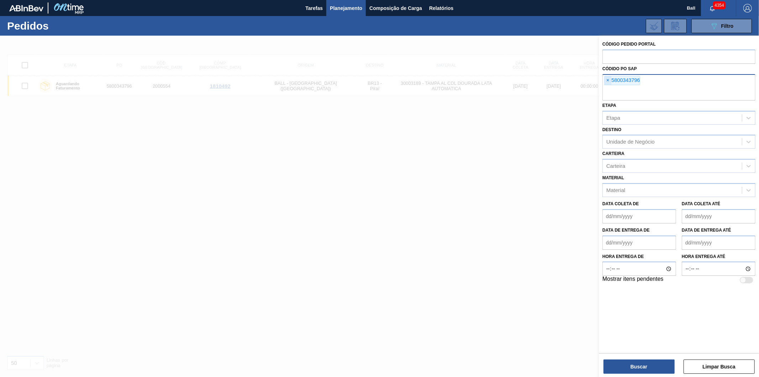
click at [607, 82] on span "×" at bounding box center [608, 80] width 7 height 9
paste input "5800346606"
type input "5800346606"
click at [608, 77] on span "×" at bounding box center [608, 80] width 7 height 9
click at [608, 80] on span "×" at bounding box center [608, 80] width 7 height 9
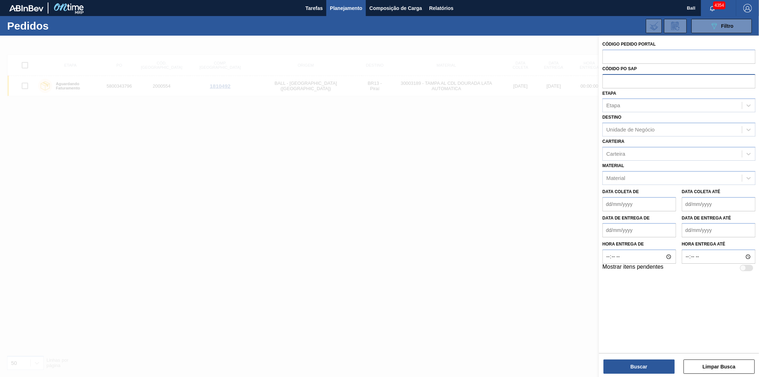
paste input "5800346606"
type input "5800346606"
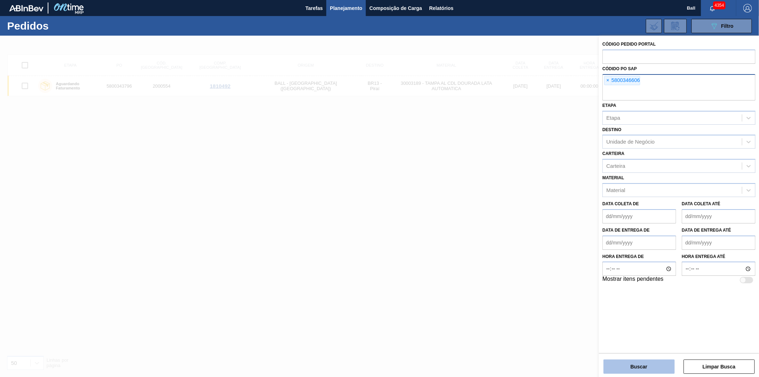
drag, startPoint x: 651, startPoint y: 374, endPoint x: 652, endPoint y: 369, distance: 5.1
click at [652, 372] on div "Código Pedido Portal Códido PO SAP × 5800346606 Etapa Etapa Destino Unidade de …" at bounding box center [679, 207] width 160 height 343
click at [627, 367] on button "Buscar" at bounding box center [639, 366] width 71 height 14
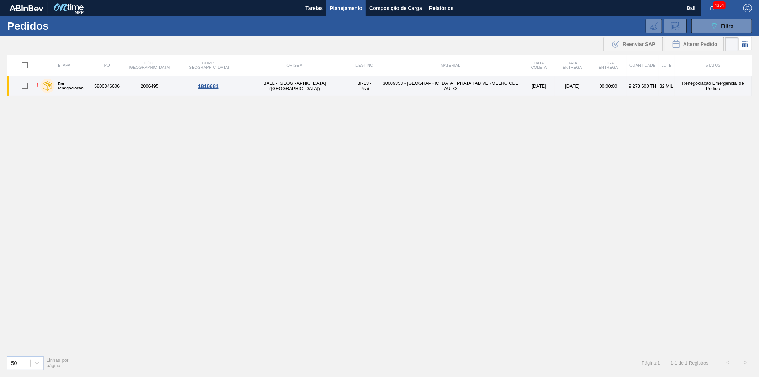
click at [555, 84] on td "[DATE]" at bounding box center [572, 86] width 35 height 20
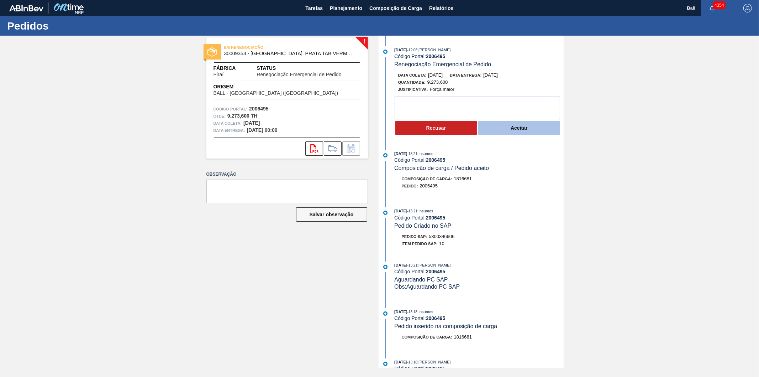
click at [533, 131] on button "Aceitar" at bounding box center [520, 128] width 82 height 14
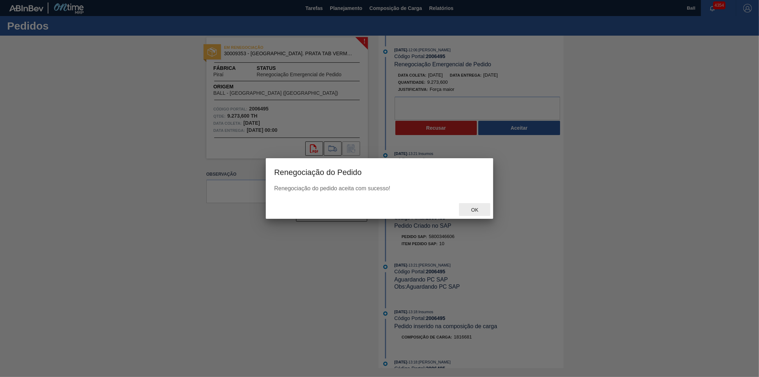
click at [474, 210] on span "Ok" at bounding box center [475, 210] width 19 height 6
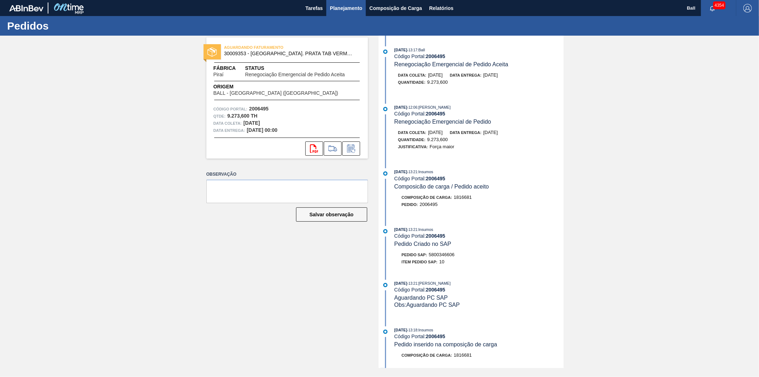
click at [353, 6] on span "Planejamento" at bounding box center [346, 8] width 32 height 9
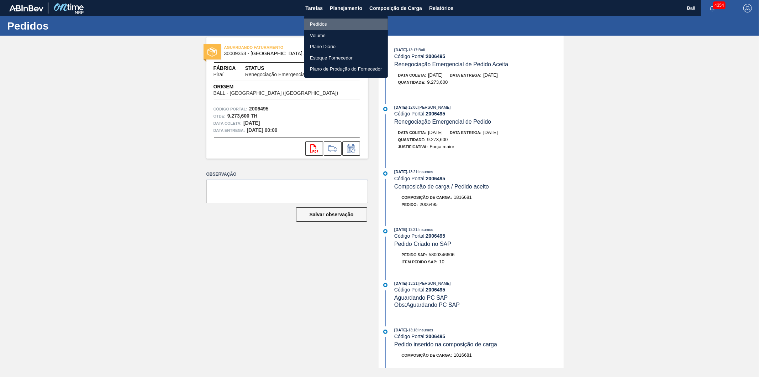
click at [334, 23] on li "Pedidos" at bounding box center [346, 24] width 84 height 11
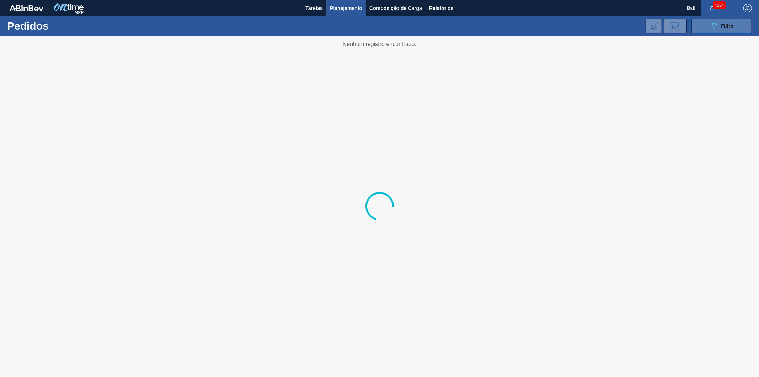
click at [716, 27] on icon "089F7B8B-B2A5-4AFE-B5C0-19BA573D28AC" at bounding box center [714, 26] width 9 height 9
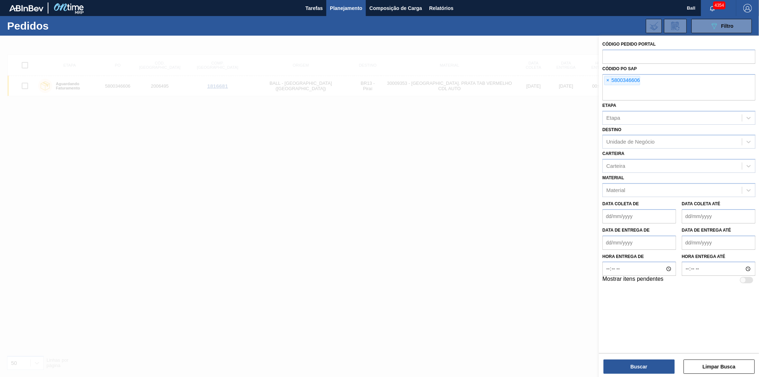
click at [610, 78] on span "×" at bounding box center [608, 80] width 7 height 9
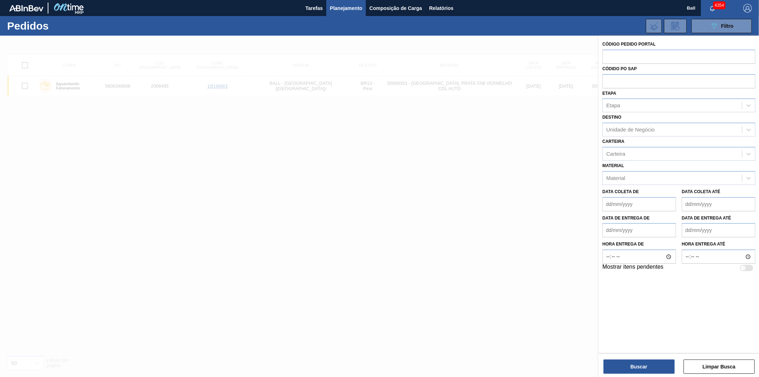
paste input "5800343797"
type input "5800343797"
click at [621, 54] on input "text" at bounding box center [679, 56] width 153 height 14
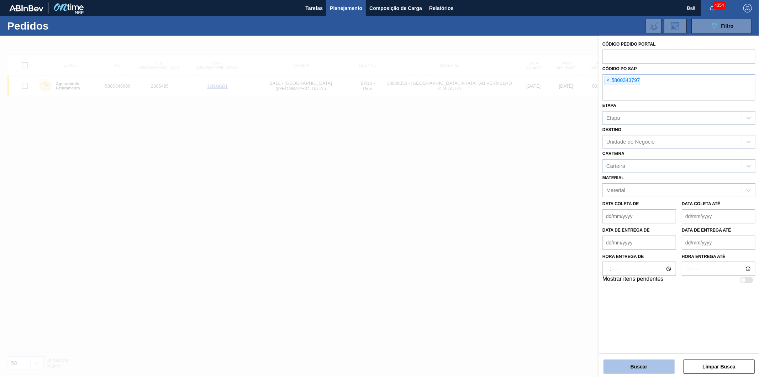
click at [663, 369] on button "Buscar" at bounding box center [639, 366] width 71 height 14
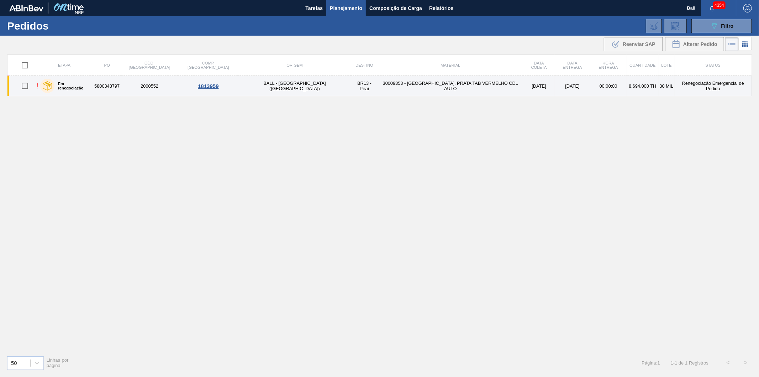
click at [423, 86] on td "30009353 - [GEOGRAPHIC_DATA]. PRATA TAB VERMELHO CDL AUTO" at bounding box center [451, 86] width 146 height 20
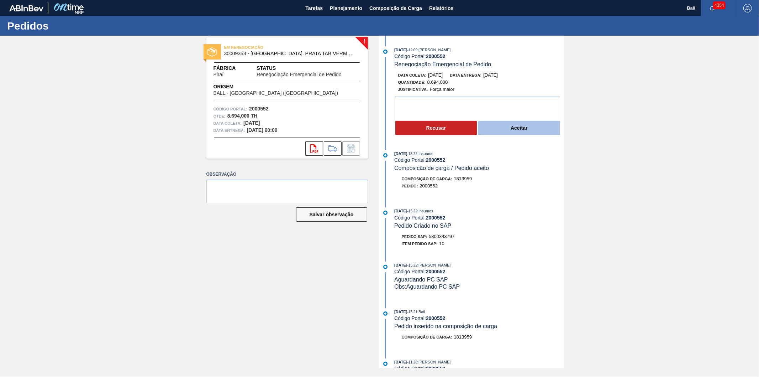
click at [518, 127] on button "Aceitar" at bounding box center [520, 128] width 82 height 14
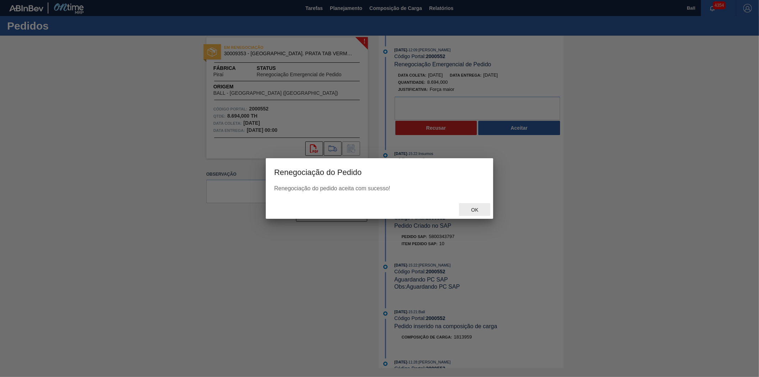
click at [475, 207] on span "Ok" at bounding box center [475, 210] width 19 height 6
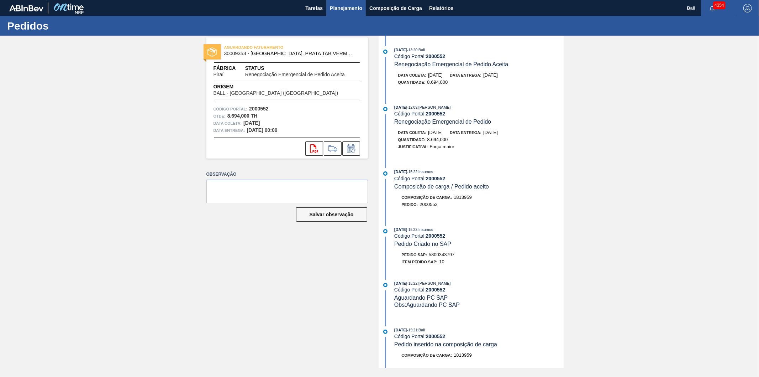
click at [350, 8] on span "Planejamento" at bounding box center [346, 8] width 32 height 9
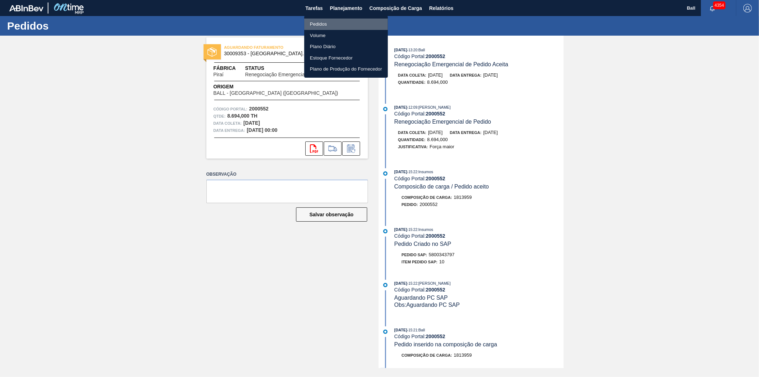
click at [319, 29] on li "Pedidos" at bounding box center [346, 24] width 84 height 11
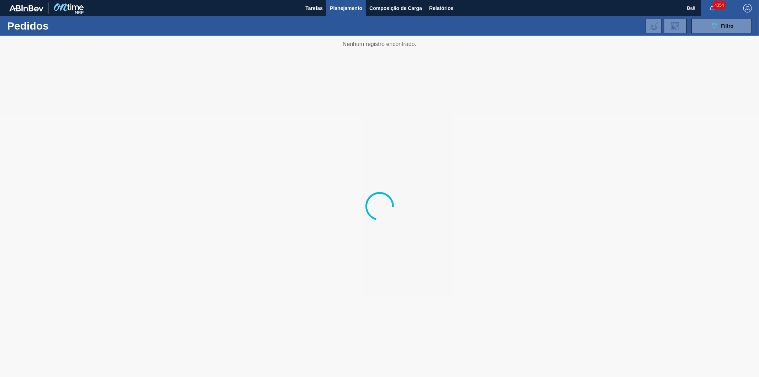
click at [699, 15] on div "Ball 4354 Marcar todas como lido" at bounding box center [723, 8] width 72 height 16
click at [704, 27] on button "089F7B8B-B2A5-4AFE-B5C0-19BA573D28AC Filtro" at bounding box center [722, 26] width 61 height 14
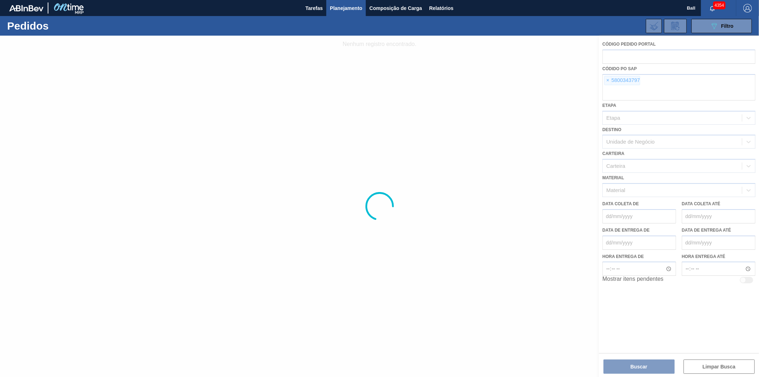
click at [607, 80] on div at bounding box center [379, 206] width 759 height 341
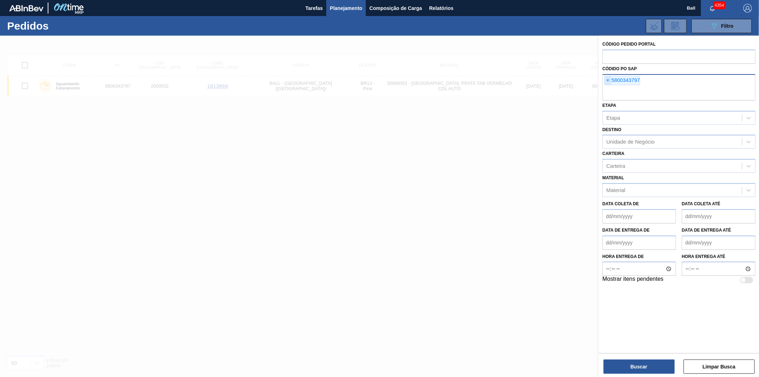
click at [607, 79] on span "×" at bounding box center [608, 80] width 7 height 9
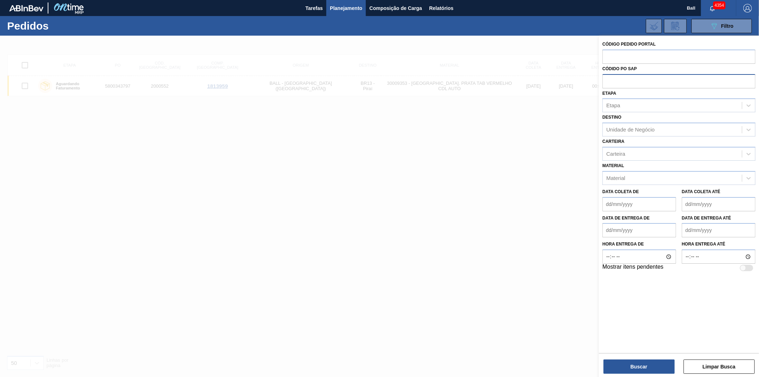
paste input "5800335930"
type input "5800335930"
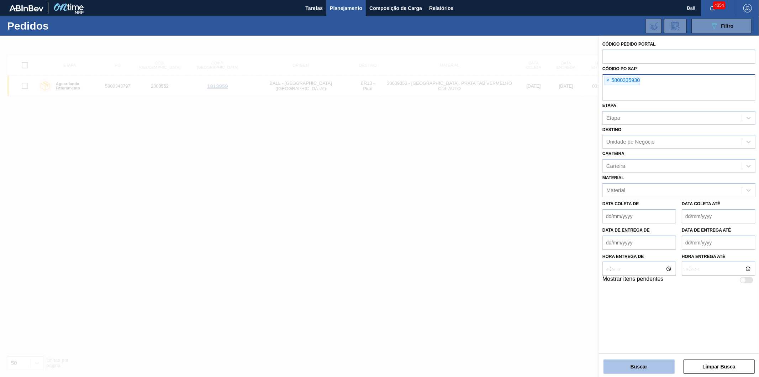
click at [637, 364] on button "Buscar" at bounding box center [639, 366] width 71 height 14
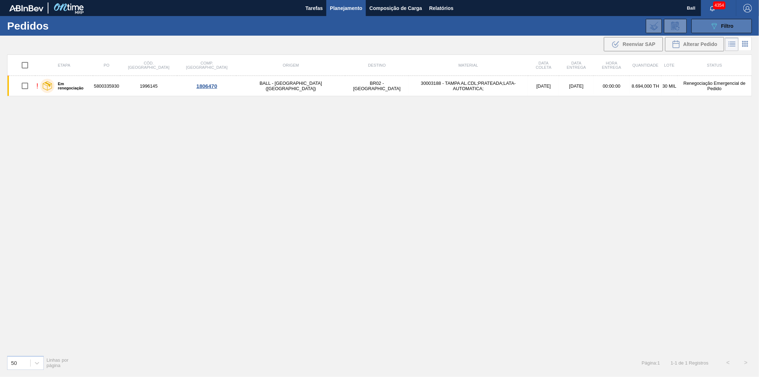
click at [722, 26] on span "Filtro" at bounding box center [728, 26] width 12 height 6
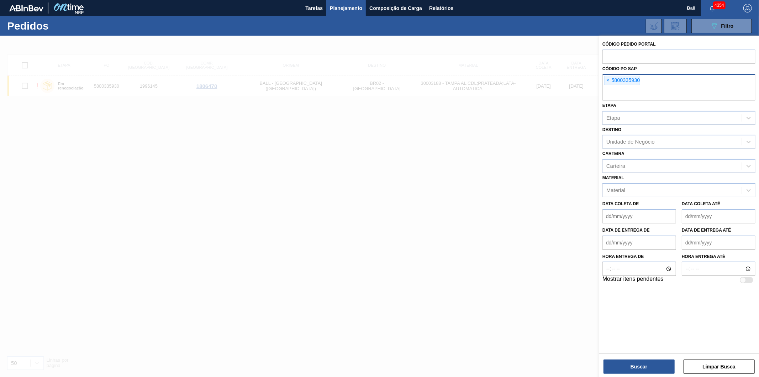
click at [608, 81] on span "×" at bounding box center [608, 80] width 7 height 9
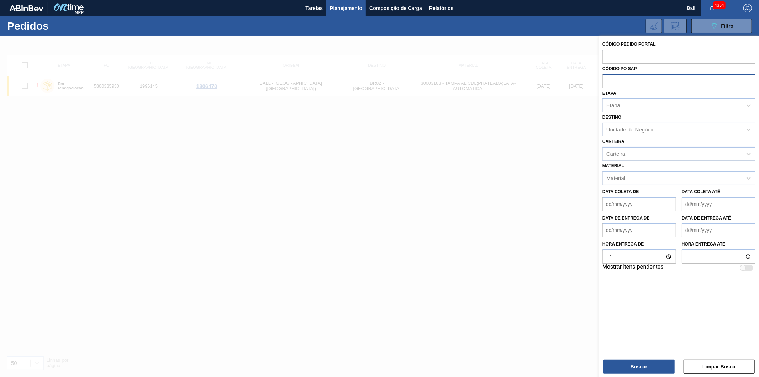
paste input "5800335930"
type input "5800335930"
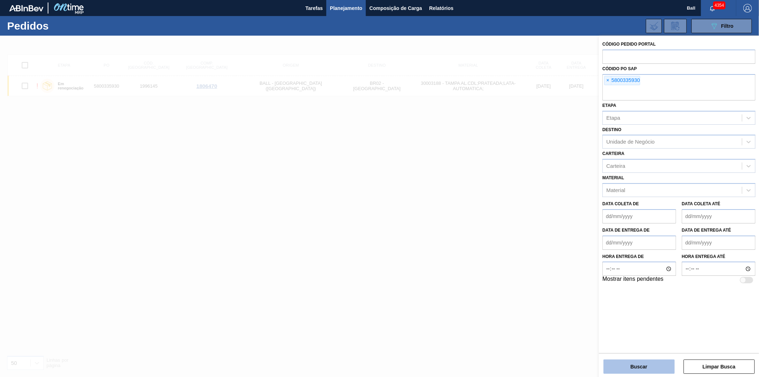
click at [636, 366] on button "Buscar" at bounding box center [639, 366] width 71 height 14
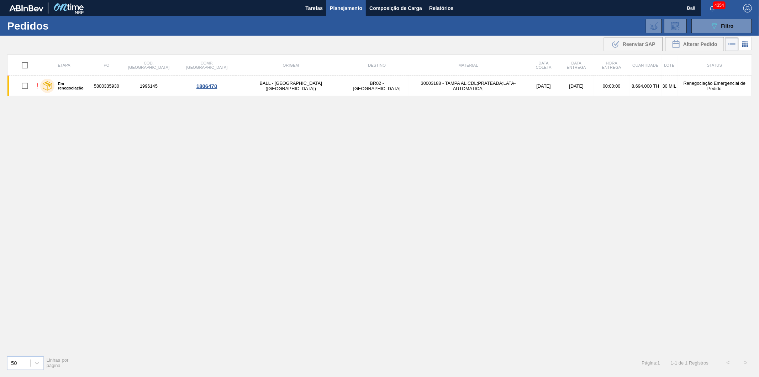
click at [409, 88] on td "30003188 - TAMPA AL.CDL;PRATEADA;LATA-AUTOMATICA;" at bounding box center [469, 86] width 120 height 20
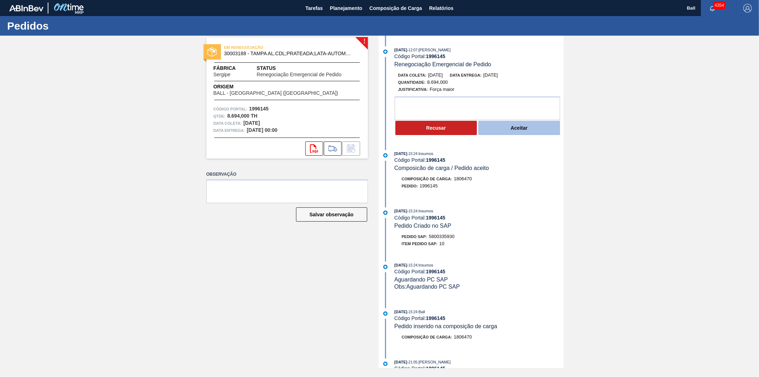
click at [497, 127] on button "Aceitar" at bounding box center [520, 128] width 82 height 14
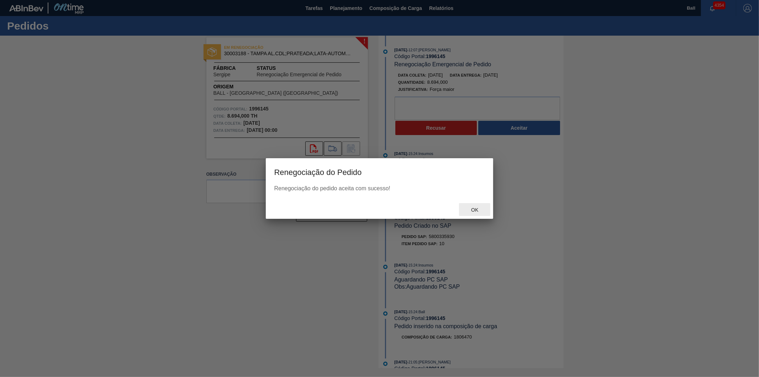
drag, startPoint x: 479, startPoint y: 207, endPoint x: 468, endPoint y: 218, distance: 14.9
click at [479, 207] on span "Ok" at bounding box center [475, 210] width 19 height 6
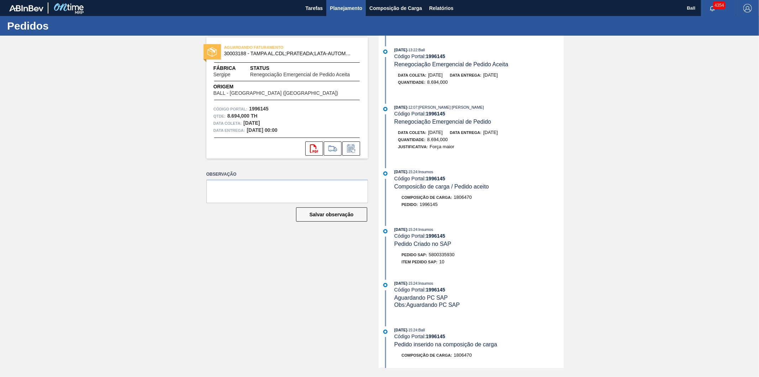
click at [345, 7] on span "Planejamento" at bounding box center [346, 8] width 32 height 9
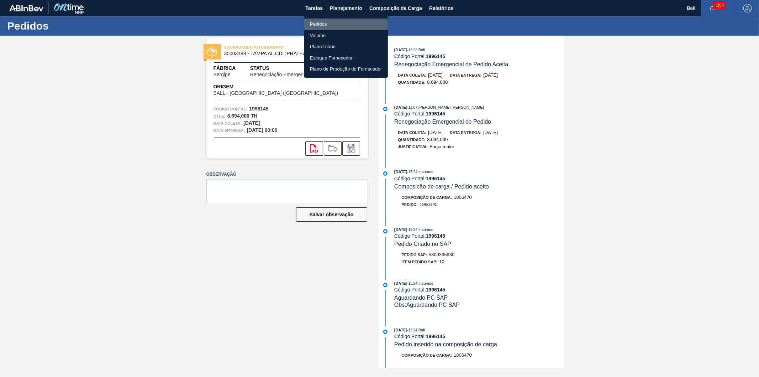
click at [334, 19] on li "Pedidos" at bounding box center [346, 24] width 84 height 11
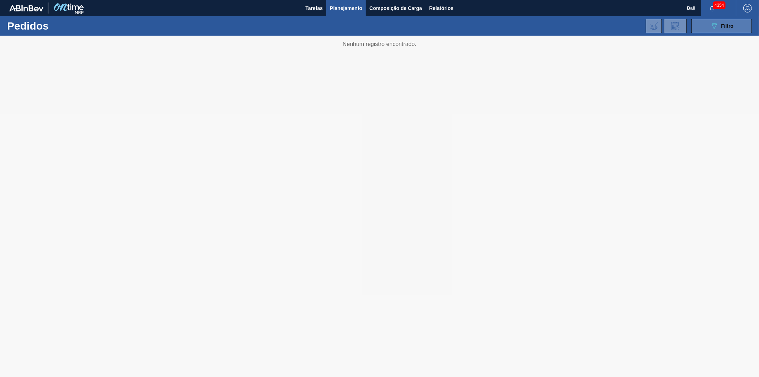
click at [726, 26] on span "Filtro" at bounding box center [728, 26] width 12 height 6
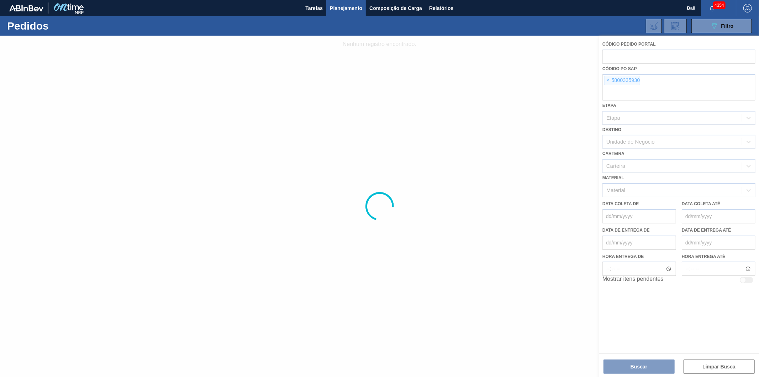
click at [610, 82] on div at bounding box center [379, 206] width 759 height 341
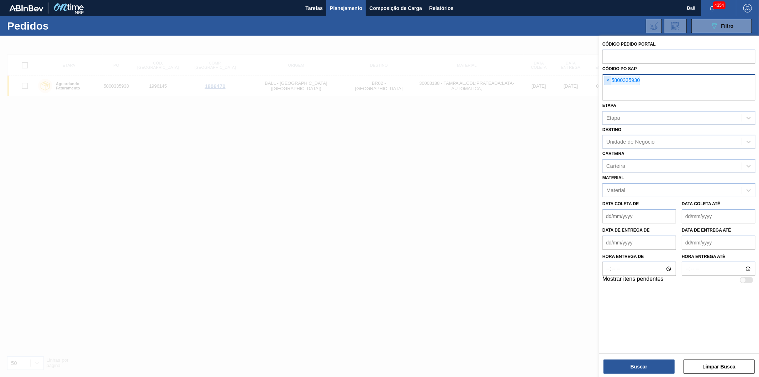
click at [610, 80] on span "×" at bounding box center [608, 80] width 7 height 9
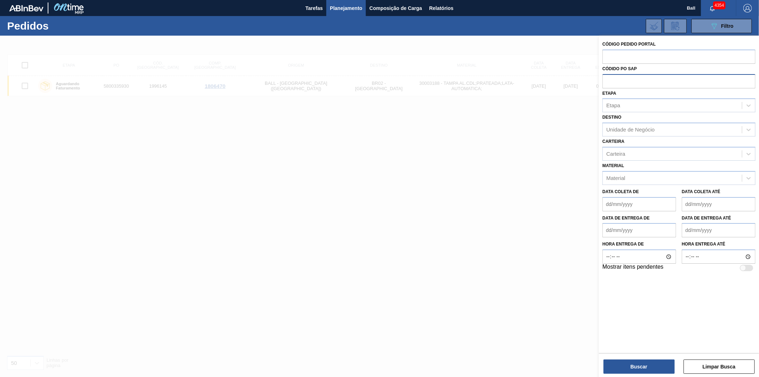
paste input "5800335931"
type input "5800335931"
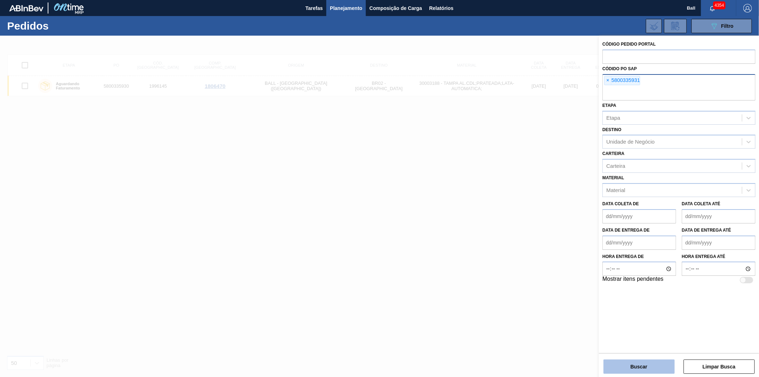
click at [633, 366] on button "Buscar" at bounding box center [639, 366] width 71 height 14
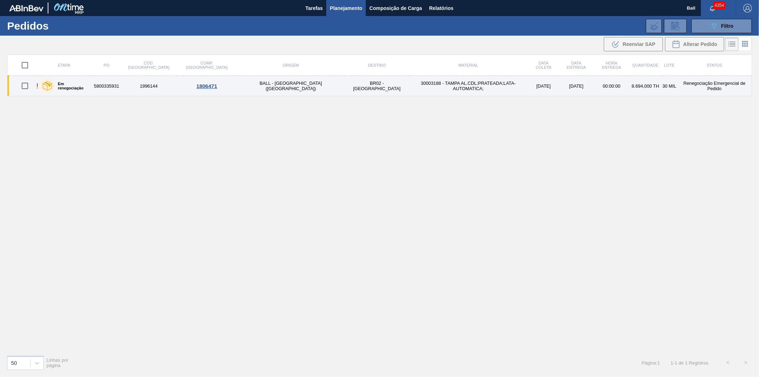
click at [630, 91] on td "8.694,000 TH" at bounding box center [646, 86] width 32 height 20
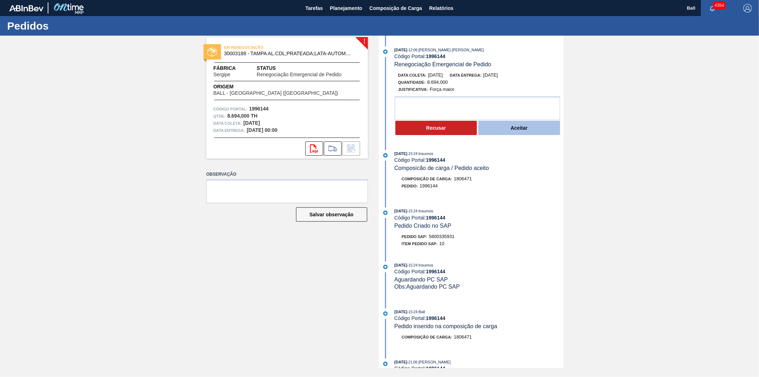
click at [513, 129] on button "Aceitar" at bounding box center [520, 128] width 82 height 14
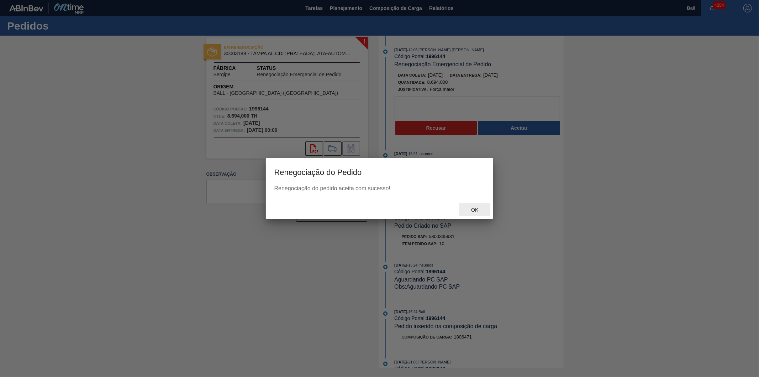
click at [476, 212] on div "Ok" at bounding box center [474, 209] width 31 height 13
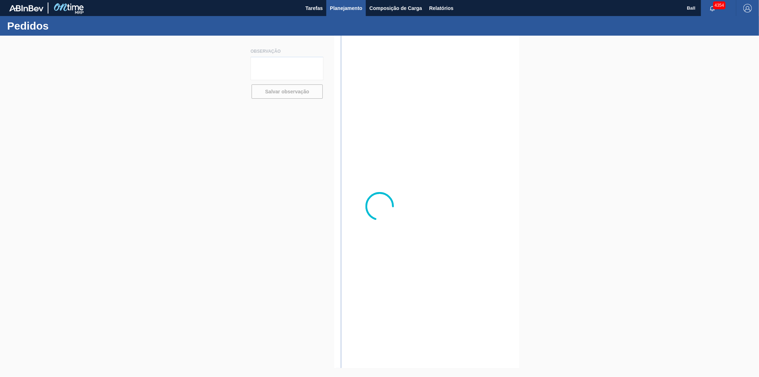
click at [346, 5] on span "Planejamento" at bounding box center [346, 8] width 32 height 9
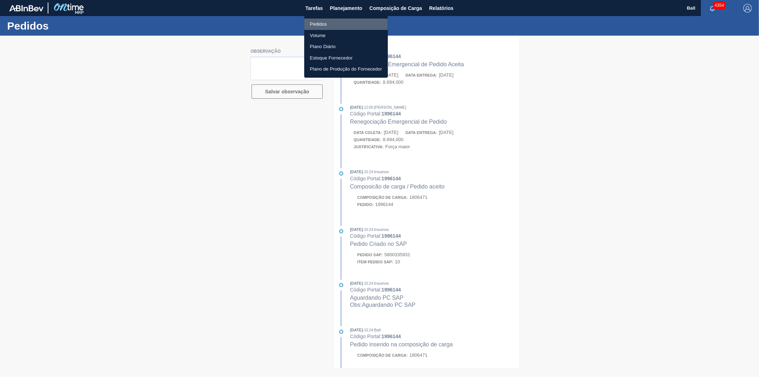
click at [318, 24] on li "Pedidos" at bounding box center [346, 24] width 84 height 11
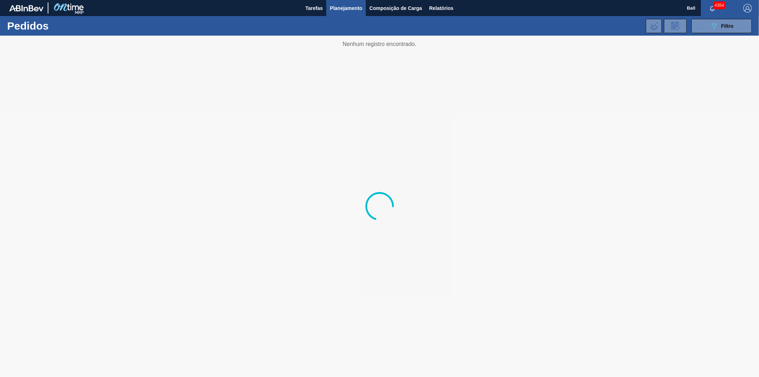
click at [691, 29] on div "089F7B8B-B2A5-4AFE-B5C0-19BA573D28AC Filtro Código Pedido Portal Códido PO SAP …" at bounding box center [435, 25] width 641 height 21
click at [704, 28] on button "089F7B8B-B2A5-4AFE-B5C0-19BA573D28AC Filtro" at bounding box center [722, 26] width 61 height 14
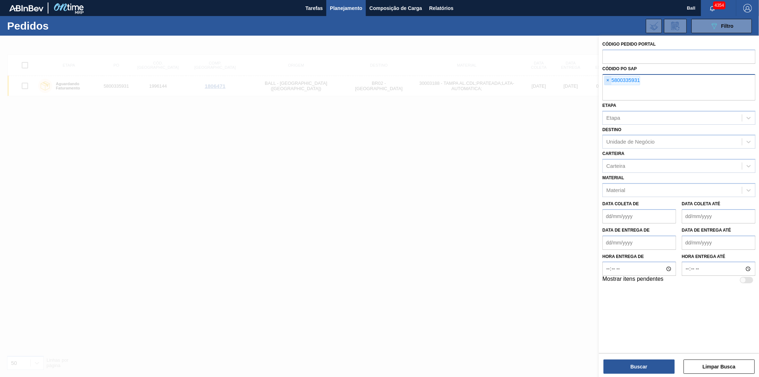
click at [607, 76] on span "×" at bounding box center [608, 80] width 7 height 9
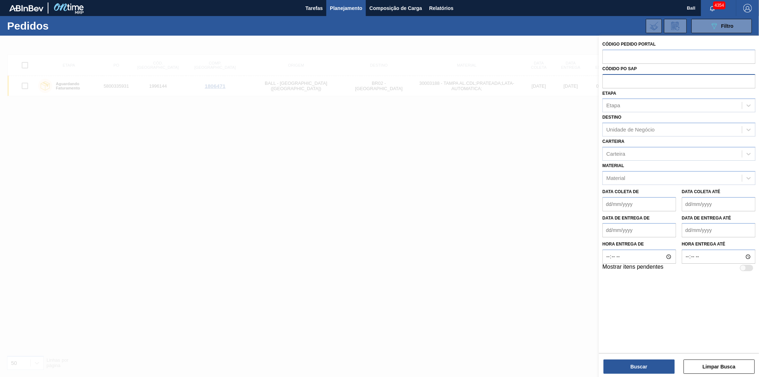
paste input "5800341888"
type input "5800341888"
click at [663, 370] on button "Buscar" at bounding box center [639, 366] width 71 height 14
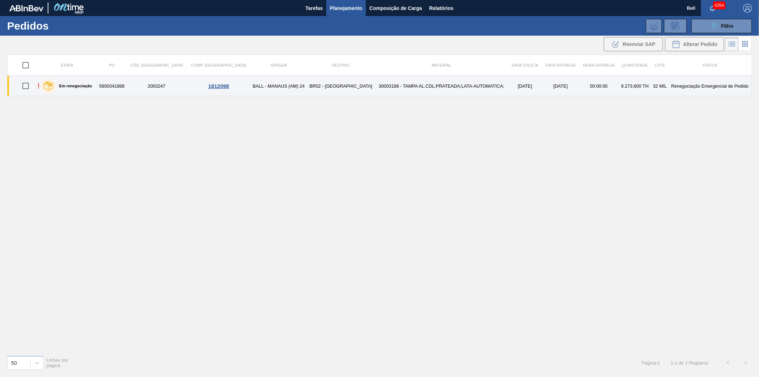
click at [428, 79] on td "30003188 - TAMPA AL.CDL;PRATEADA;LATA-AUTOMATICA;" at bounding box center [442, 86] width 134 height 20
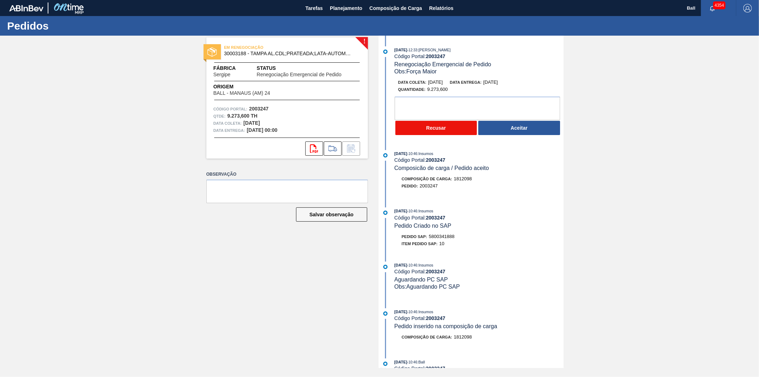
click at [424, 128] on button "Recusar" at bounding box center [437, 128] width 82 height 14
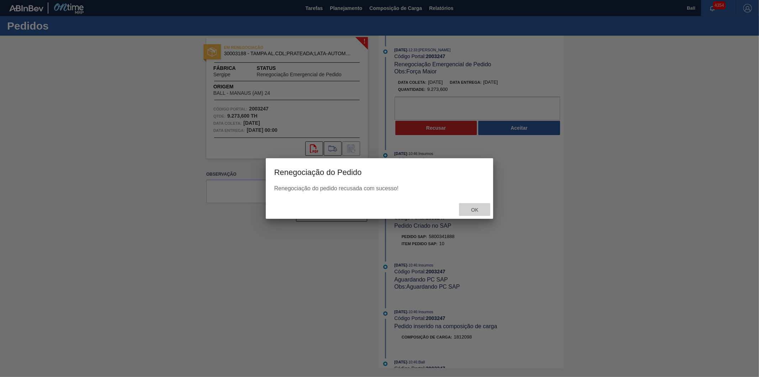
click at [474, 208] on span "Ok" at bounding box center [475, 210] width 19 height 6
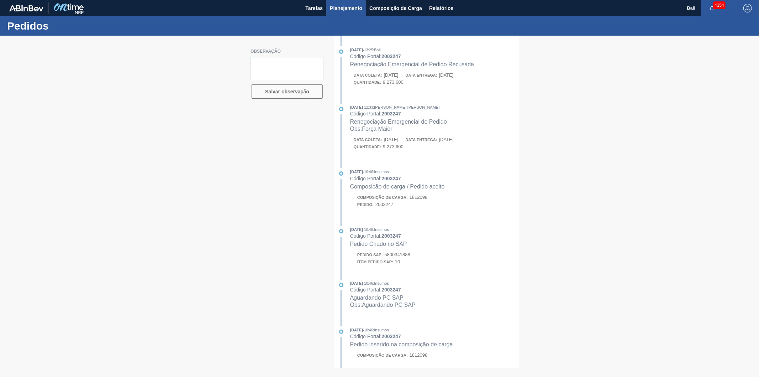
click at [339, 2] on button "Planejamento" at bounding box center [346, 8] width 40 height 16
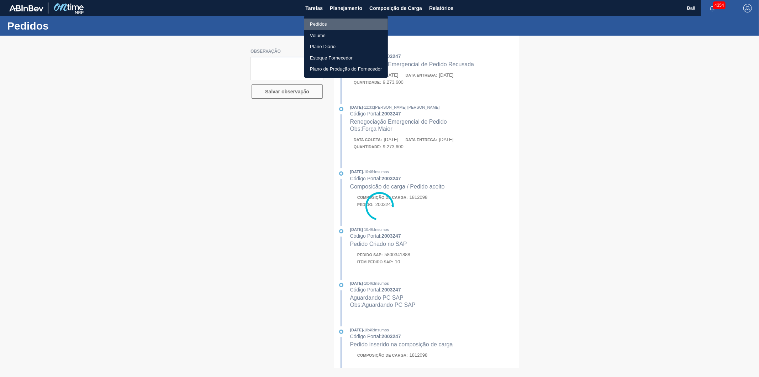
click at [325, 19] on li "Pedidos" at bounding box center [346, 24] width 84 height 11
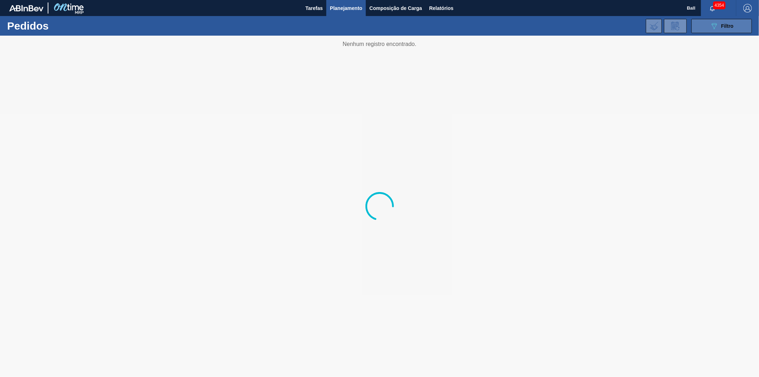
click at [728, 25] on span "Filtro" at bounding box center [728, 26] width 12 height 6
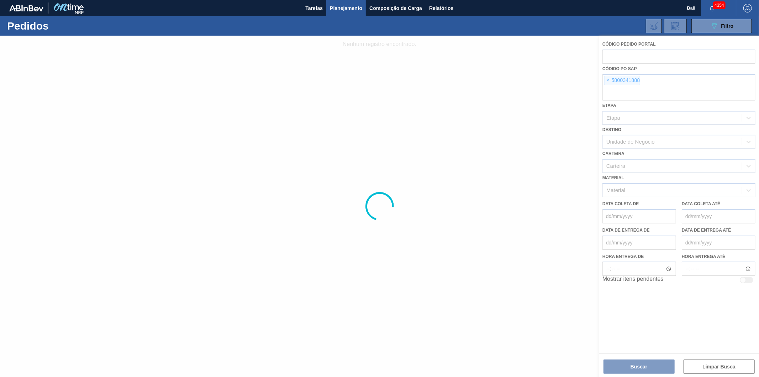
click at [610, 76] on div "× 5800341888" at bounding box center [623, 80] width 36 height 9
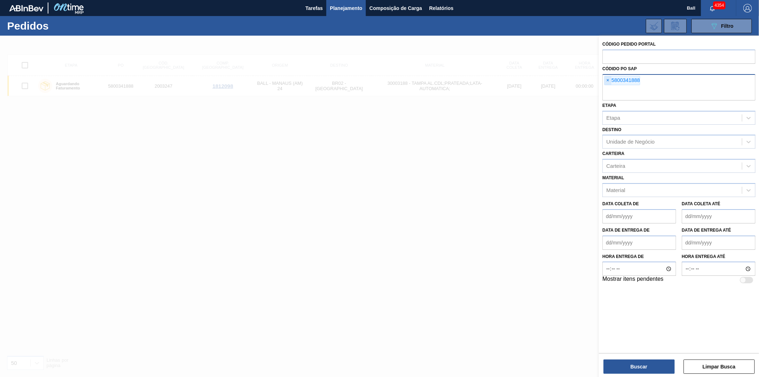
click at [610, 79] on span "×" at bounding box center [608, 80] width 7 height 9
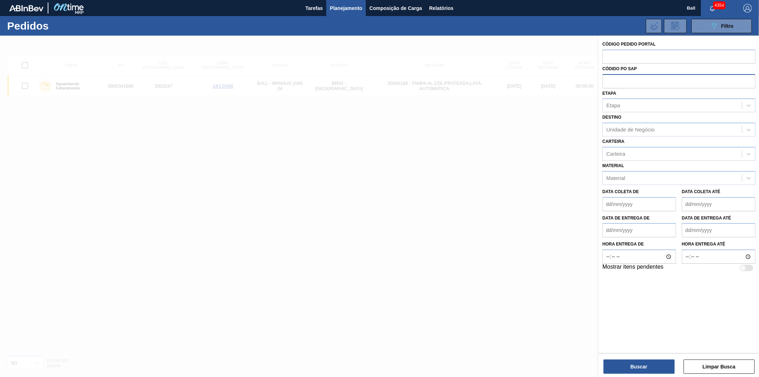
paste input "5800335542"
type input "5800335542"
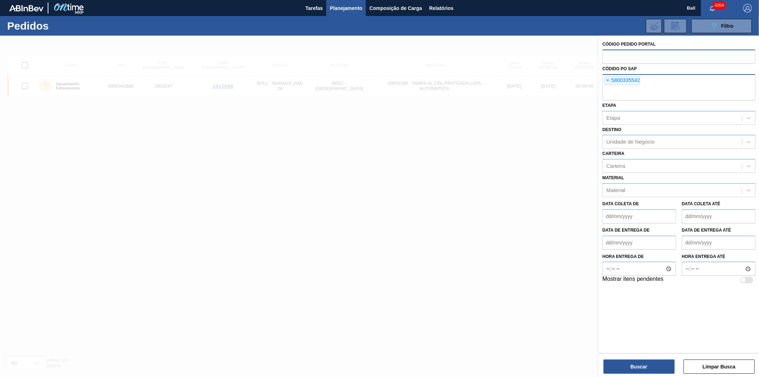
click at [632, 56] on input "text" at bounding box center [679, 56] width 153 height 14
click at [618, 367] on button "Buscar" at bounding box center [639, 366] width 71 height 14
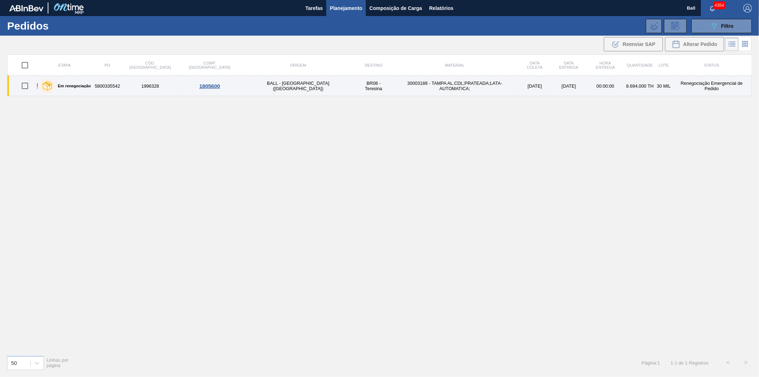
click at [686, 92] on td "Renegociação Emergencial de Pedido" at bounding box center [712, 86] width 80 height 20
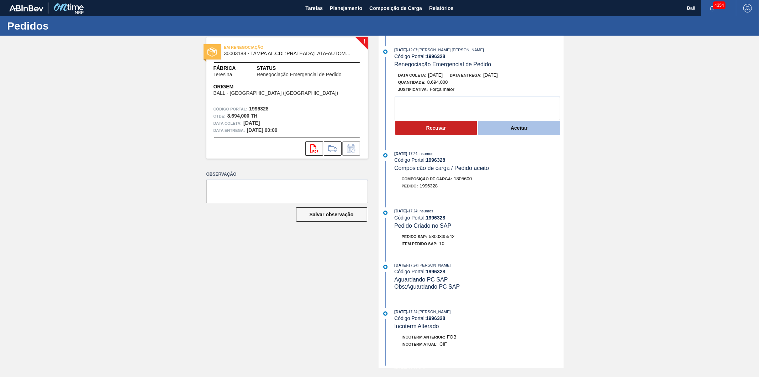
click at [521, 126] on button "Aceitar" at bounding box center [520, 128] width 82 height 14
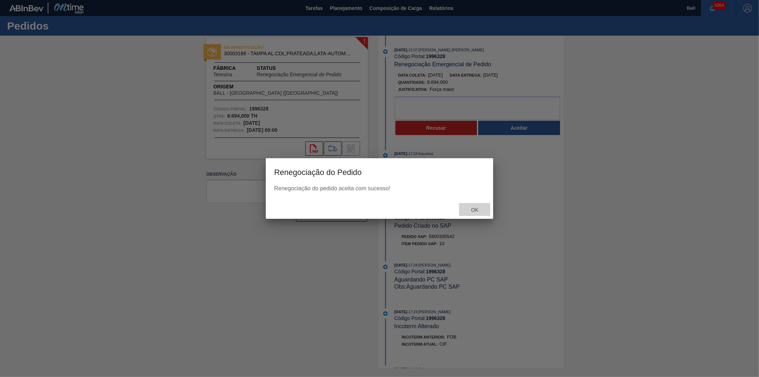
click at [476, 211] on span "Ok" at bounding box center [475, 210] width 19 height 6
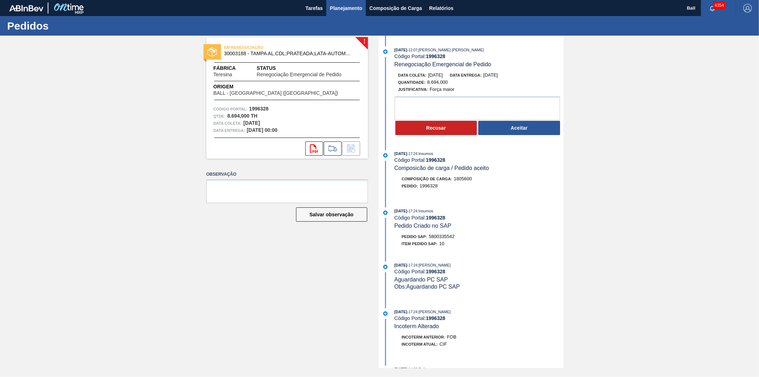
click at [346, 4] on span "Planejamento" at bounding box center [346, 8] width 32 height 9
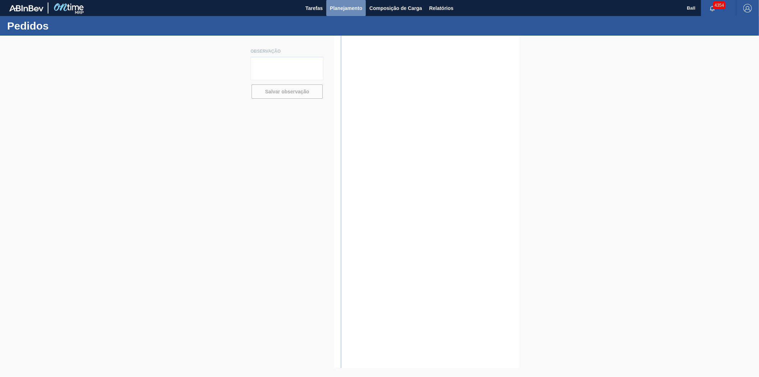
click at [335, 9] on span "Planejamento" at bounding box center [346, 8] width 32 height 9
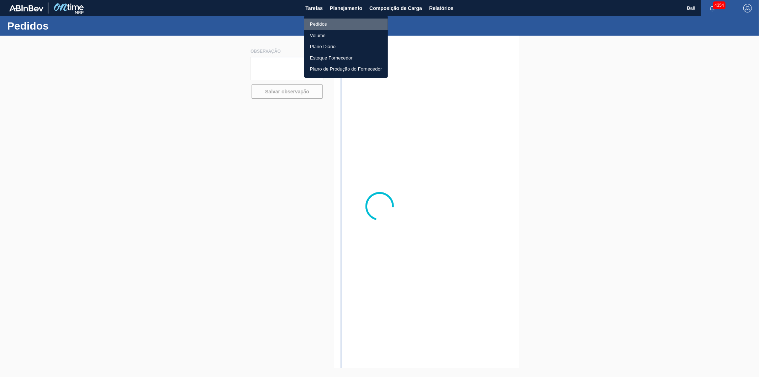
click at [321, 23] on li "Pedidos" at bounding box center [346, 24] width 84 height 11
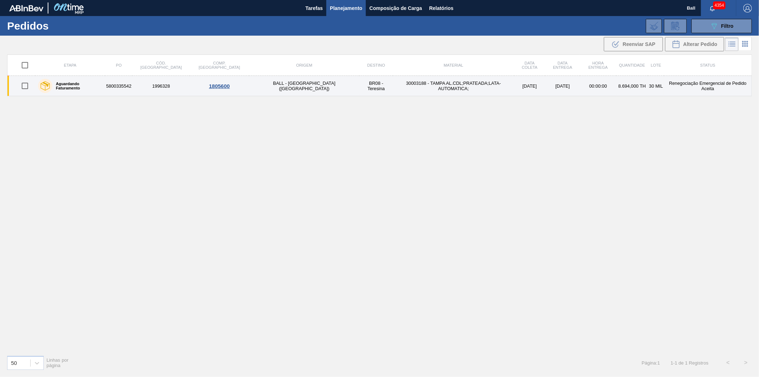
click at [648, 88] on td "30 MIL" at bounding box center [656, 86] width 16 height 20
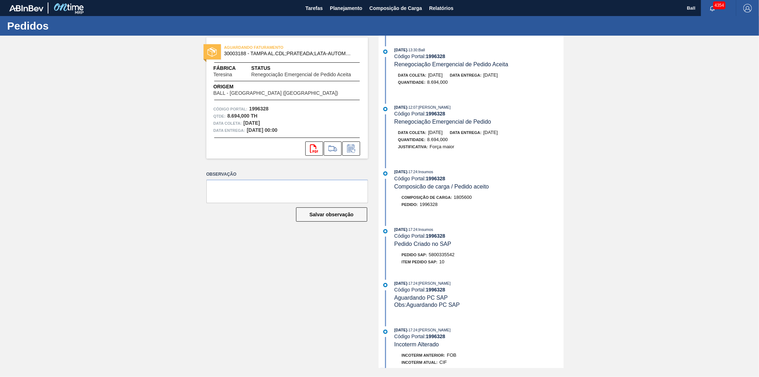
click at [735, 72] on div "AGUARDANDO FATURAMENTO 30003188 - [GEOGRAPHIC_DATA] AL.CDL;PRATEADA;LATA-AUTOMA…" at bounding box center [379, 202] width 759 height 332
click at [347, 9] on span "Planejamento" at bounding box center [346, 8] width 32 height 9
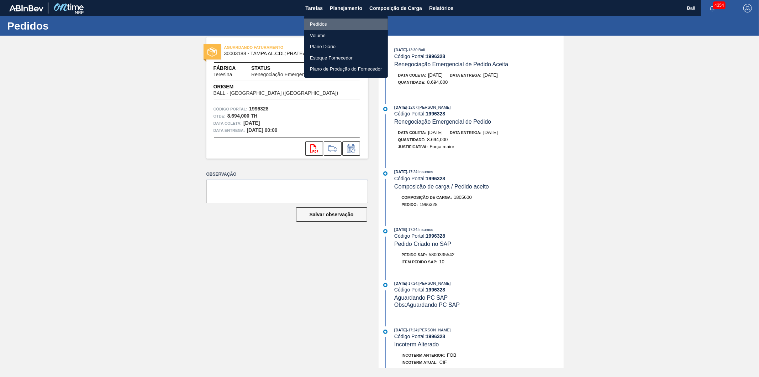
click at [314, 24] on li "Pedidos" at bounding box center [346, 24] width 84 height 11
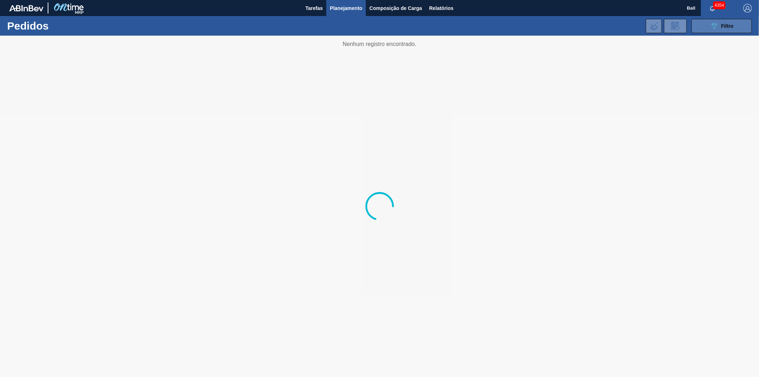
click at [721, 27] on div "089F7B8B-B2A5-4AFE-B5C0-19BA573D28AC Filtro" at bounding box center [722, 26] width 24 height 9
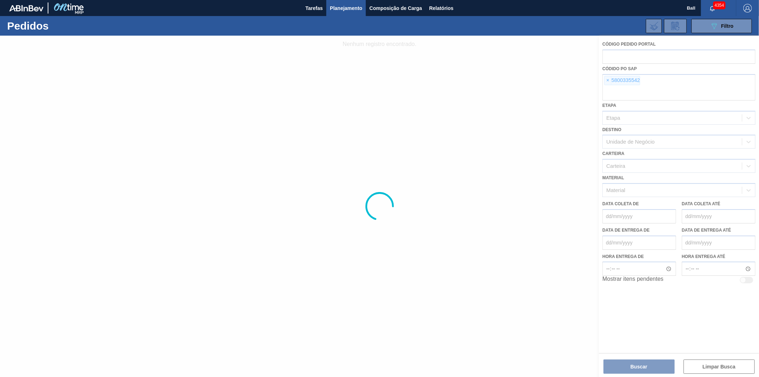
click at [606, 79] on div at bounding box center [379, 206] width 759 height 341
click at [608, 79] on div at bounding box center [379, 206] width 759 height 341
click at [611, 79] on div at bounding box center [379, 206] width 759 height 341
click at [606, 81] on div at bounding box center [379, 206] width 759 height 341
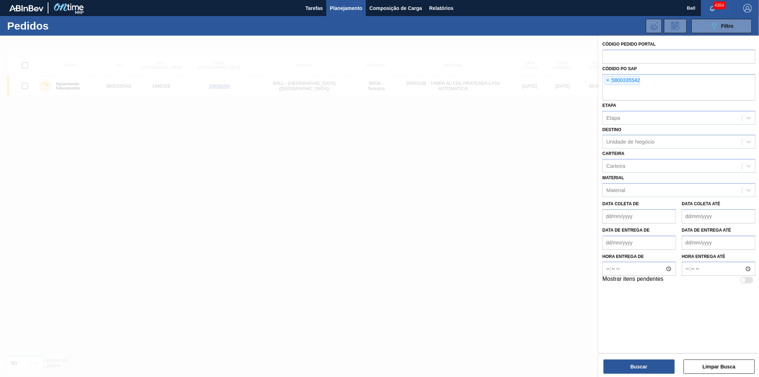
click at [609, 80] on span "×" at bounding box center [608, 80] width 7 height 9
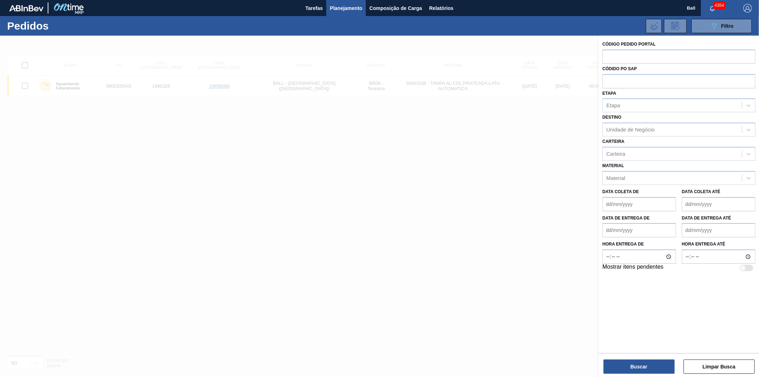
paste input "5800336719"
type input "5800336719"
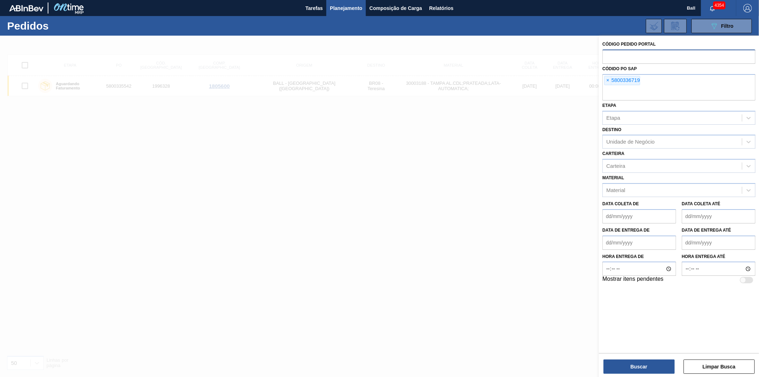
click at [645, 50] on input "text" at bounding box center [679, 56] width 153 height 14
click at [638, 366] on button "Buscar" at bounding box center [639, 366] width 71 height 14
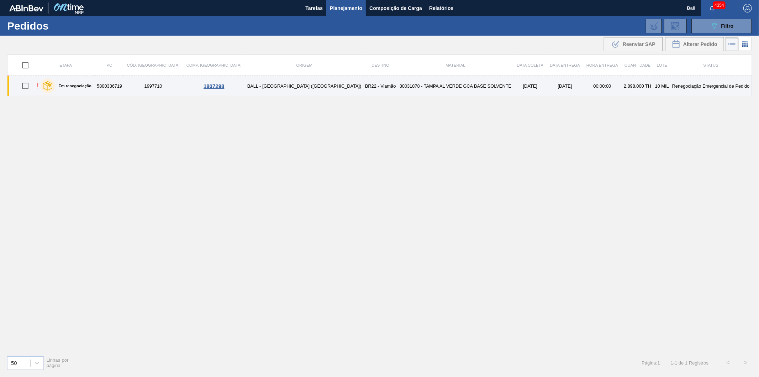
click at [547, 87] on td "[DATE]" at bounding box center [565, 86] width 37 height 20
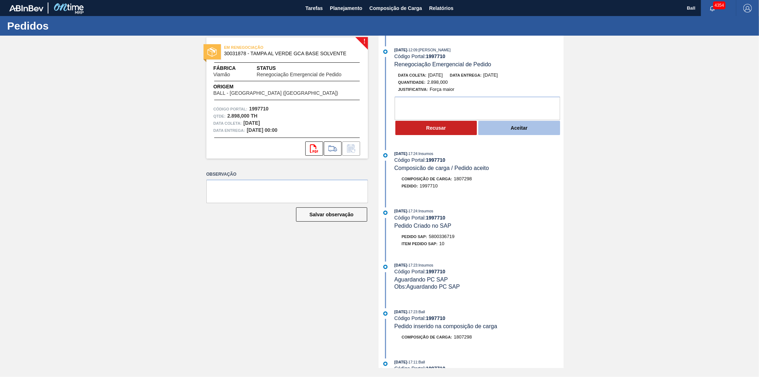
click at [508, 127] on button "Aceitar" at bounding box center [520, 128] width 82 height 14
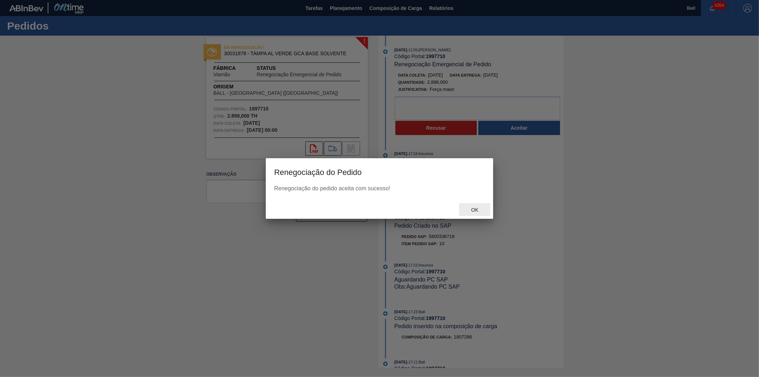
click at [480, 204] on div "Ok" at bounding box center [474, 209] width 31 height 13
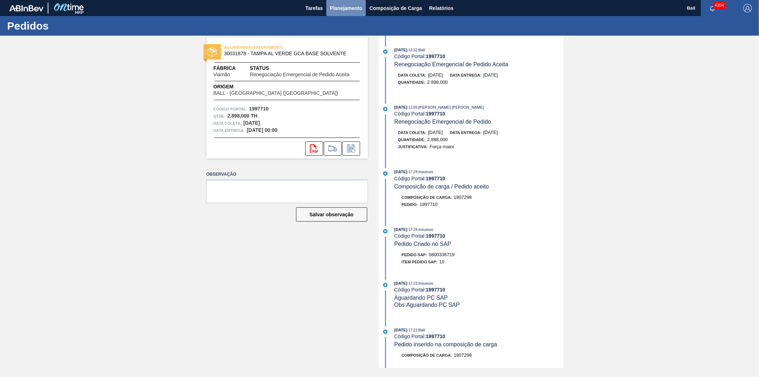
click at [340, 9] on span "Planejamento" at bounding box center [346, 8] width 32 height 9
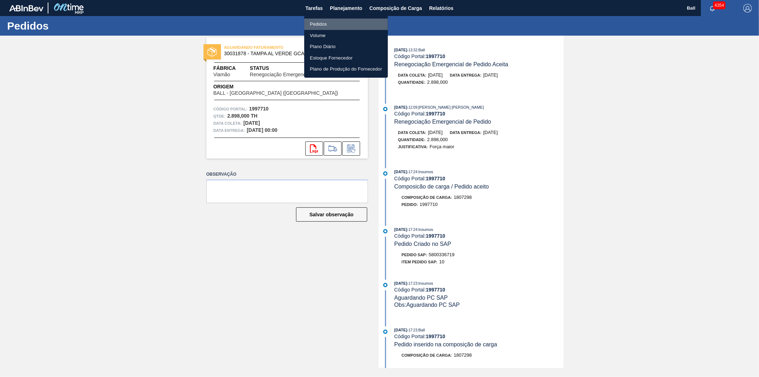
click at [328, 20] on li "Pedidos" at bounding box center [346, 24] width 84 height 11
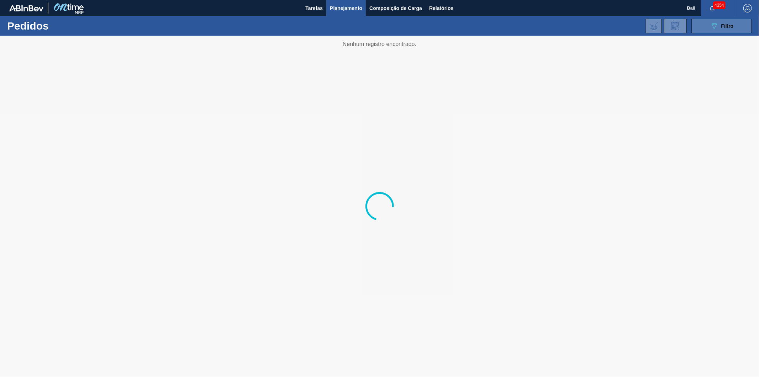
click at [728, 25] on span "Filtro" at bounding box center [728, 26] width 12 height 6
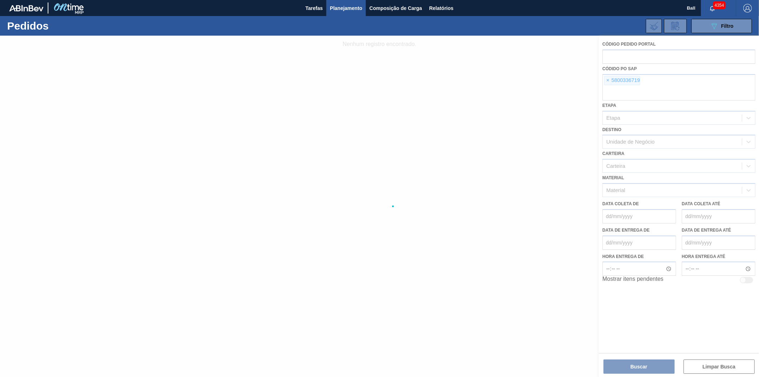
click at [609, 81] on div at bounding box center [379, 206] width 759 height 341
click at [609, 80] on div at bounding box center [379, 206] width 759 height 341
click at [609, 79] on div at bounding box center [379, 206] width 759 height 341
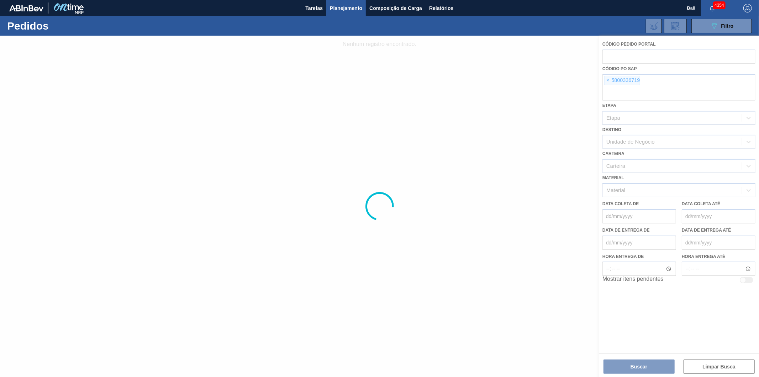
click at [609, 79] on div at bounding box center [379, 206] width 759 height 341
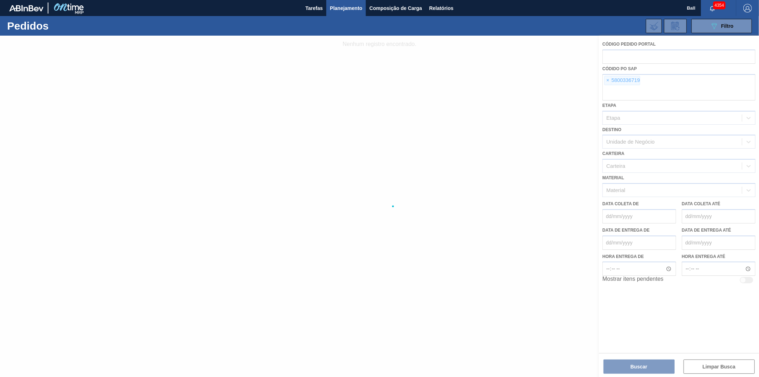
click at [609, 79] on div at bounding box center [379, 206] width 759 height 341
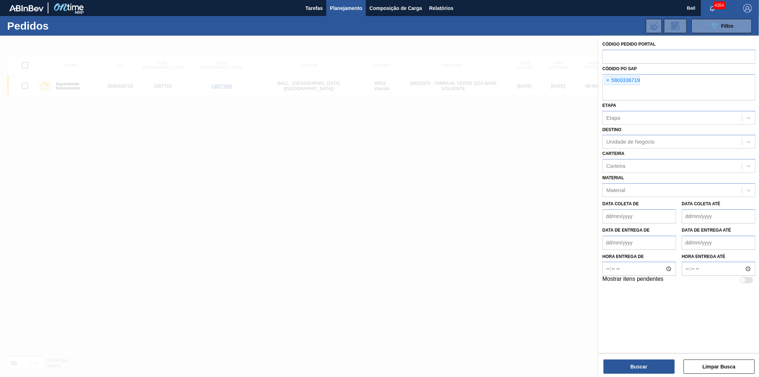
click at [609, 79] on span "×" at bounding box center [608, 80] width 7 height 9
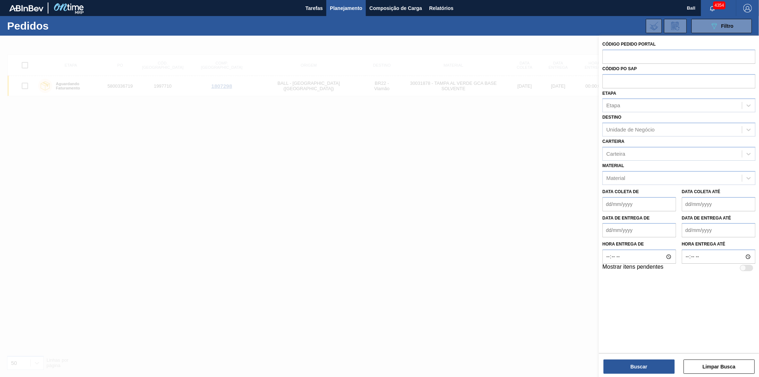
paste input "text"
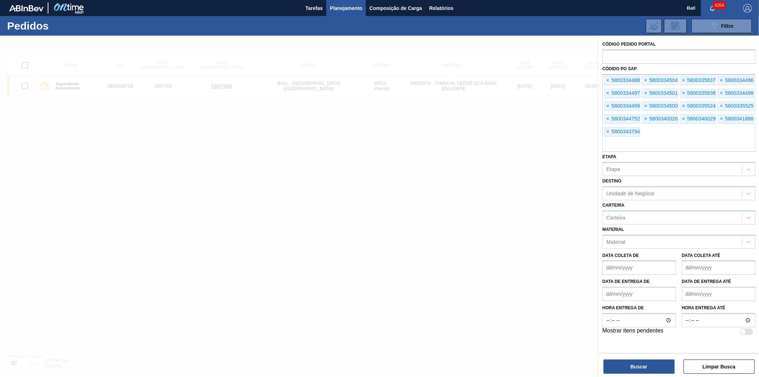
click at [625, 358] on div "Buscar Limpar Busca" at bounding box center [679, 363] width 160 height 20
click at [622, 370] on button "Buscar" at bounding box center [639, 366] width 71 height 14
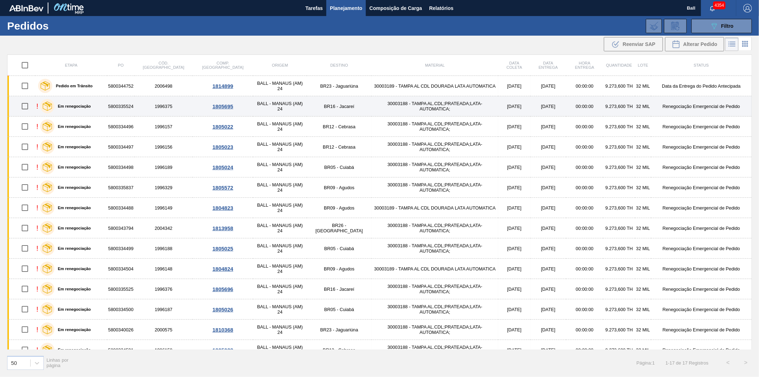
click at [498, 101] on td "[DATE]" at bounding box center [514, 106] width 32 height 20
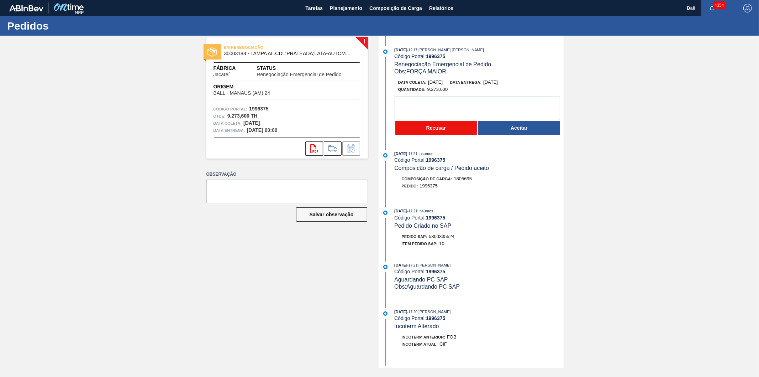
click at [441, 127] on button "Recusar" at bounding box center [437, 128] width 82 height 14
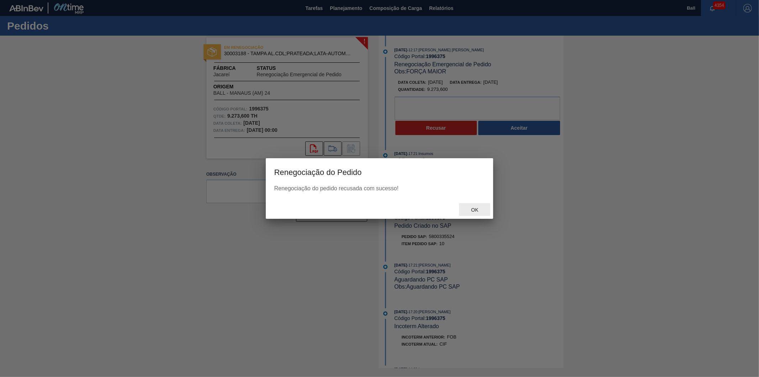
click at [476, 211] on span "Ok" at bounding box center [475, 210] width 19 height 6
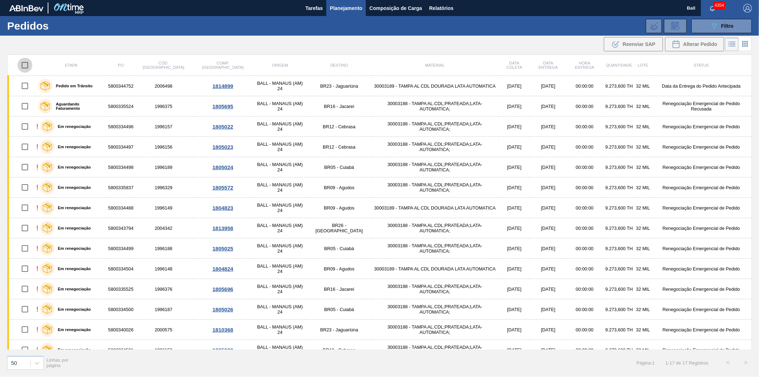
click at [25, 63] on input "checkbox" at bounding box center [24, 65] width 15 height 15
checkbox input "true"
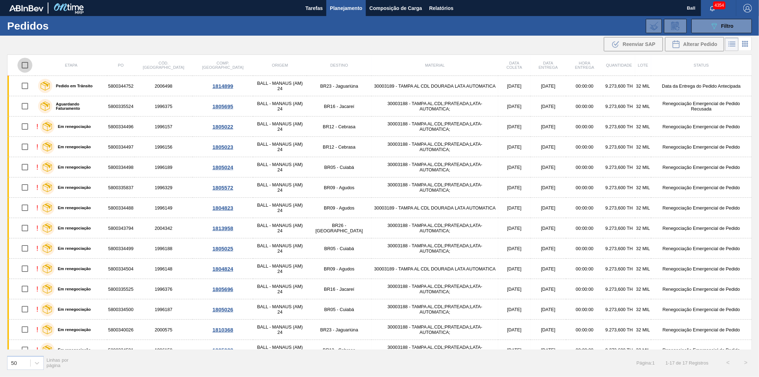
checkbox input "true"
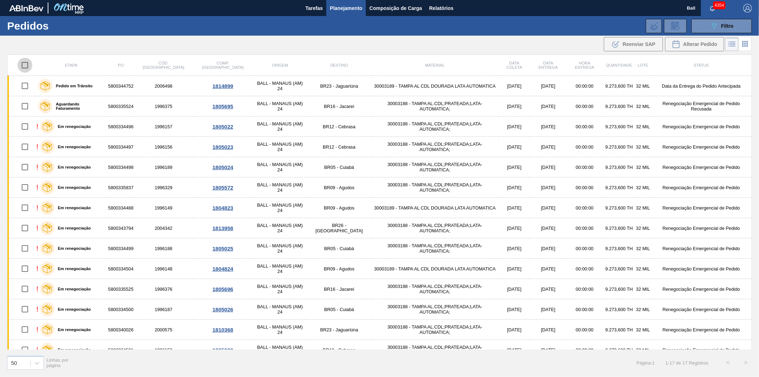
checkbox input "true"
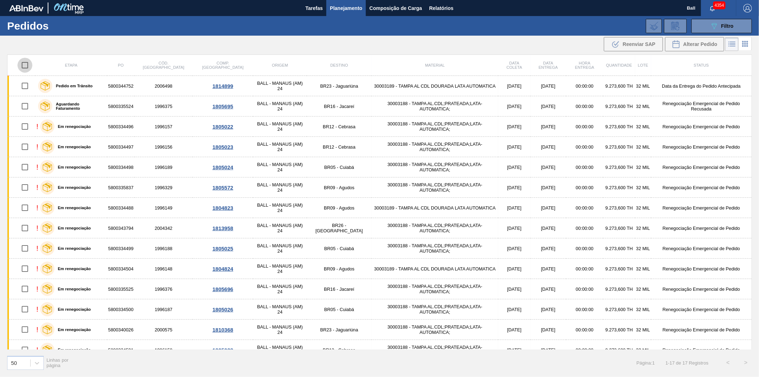
checkbox input "true"
click at [29, 66] on input "checkbox" at bounding box center [24, 65] width 15 height 15
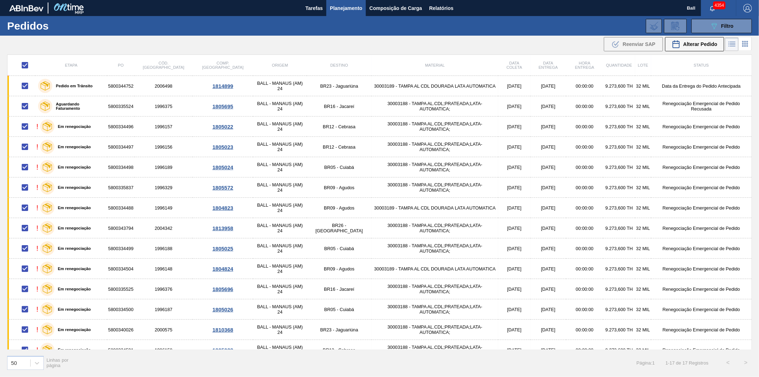
checkbox input "false"
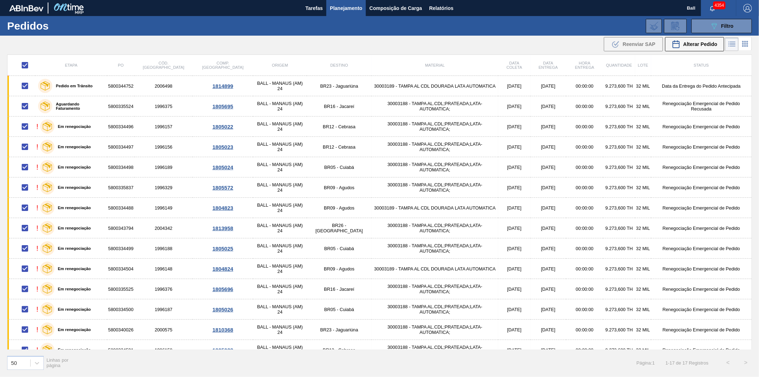
checkbox input "false"
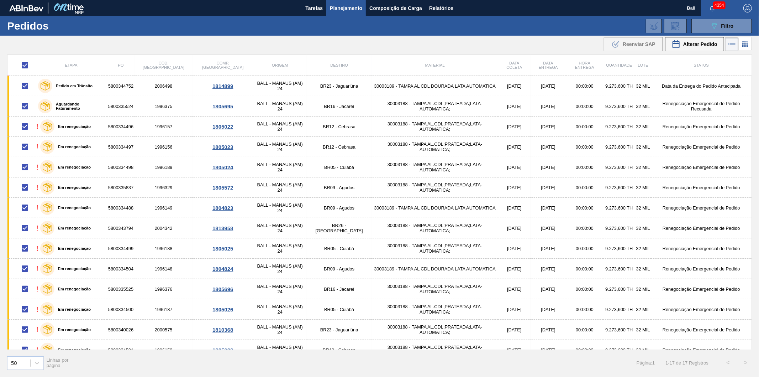
checkbox input "false"
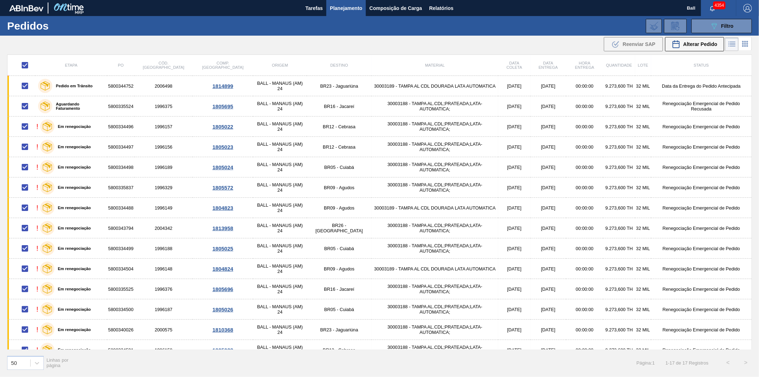
checkbox input "false"
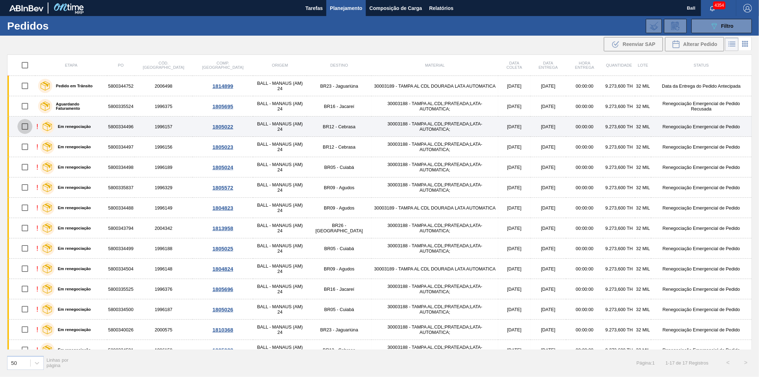
click at [28, 128] on input "checkbox" at bounding box center [24, 126] width 15 height 15
checkbox input "true"
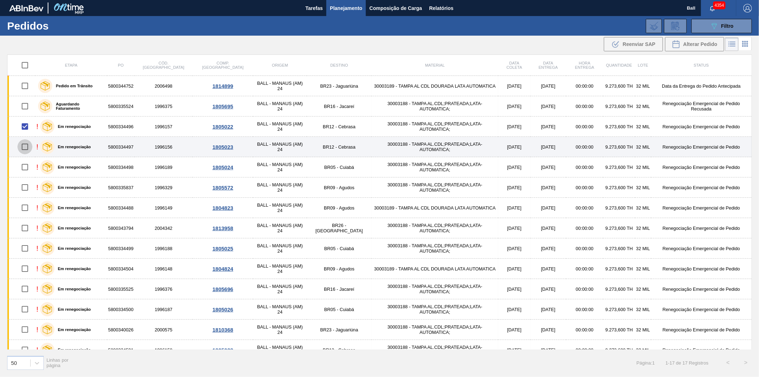
click at [25, 148] on input "checkbox" at bounding box center [24, 146] width 15 height 15
checkbox input "true"
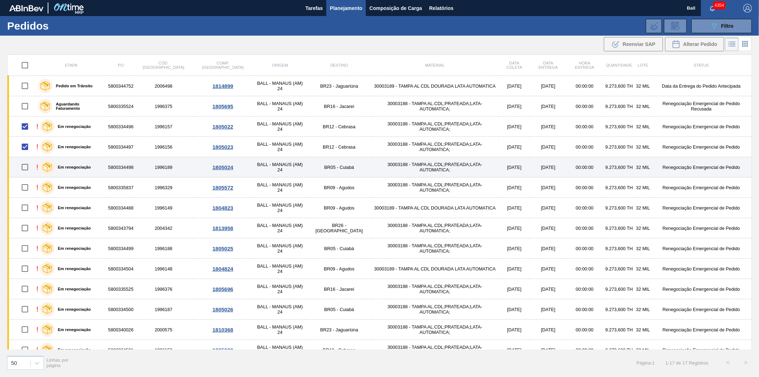
click at [25, 169] on input "checkbox" at bounding box center [24, 167] width 15 height 15
checkbox input "true"
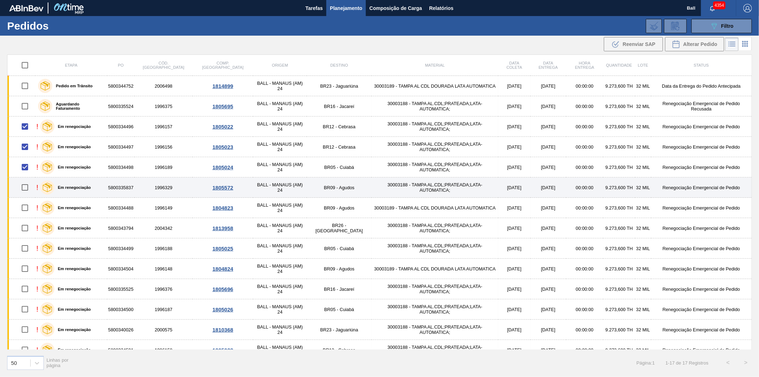
click at [28, 186] on input "checkbox" at bounding box center [24, 187] width 15 height 15
checkbox input "true"
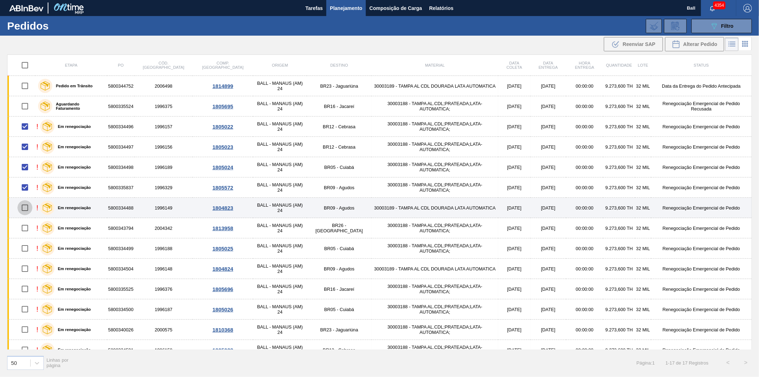
click at [26, 209] on input "checkbox" at bounding box center [24, 207] width 15 height 15
checkbox input "true"
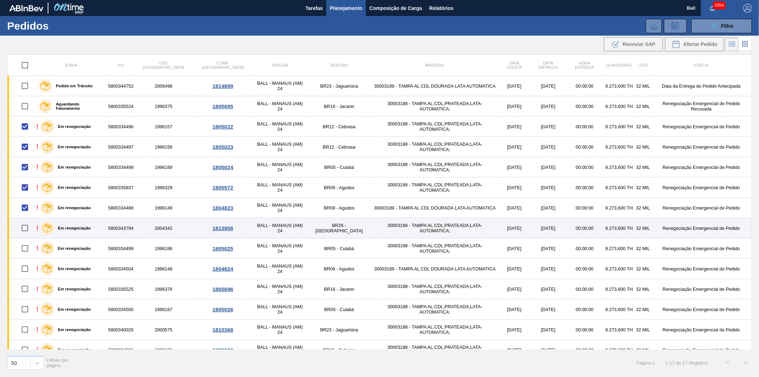
click at [27, 227] on input "checkbox" at bounding box center [24, 227] width 15 height 15
checkbox input "true"
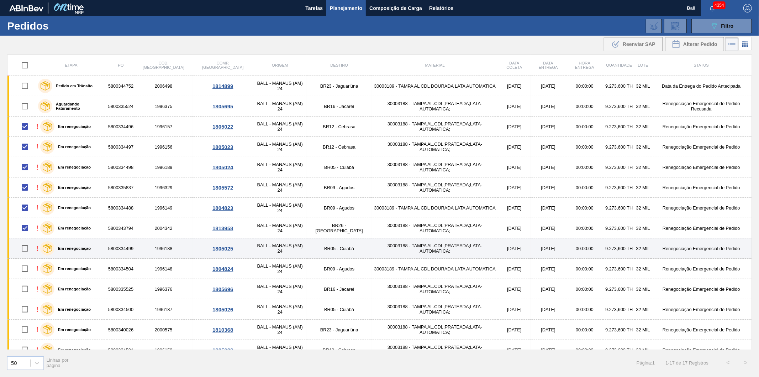
click at [26, 248] on input "checkbox" at bounding box center [24, 248] width 15 height 15
checkbox input "true"
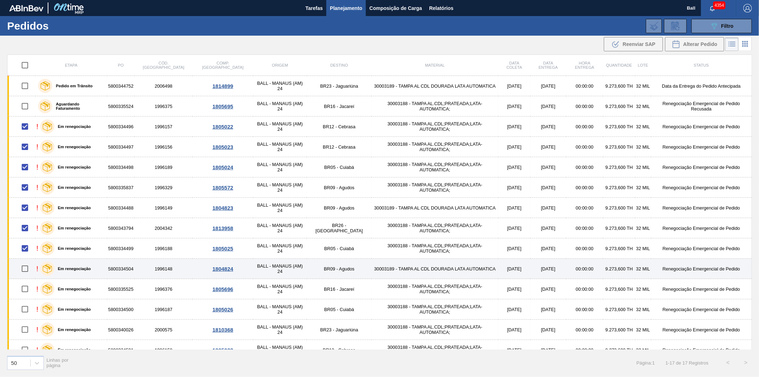
click at [26, 266] on input "checkbox" at bounding box center [24, 268] width 15 height 15
checkbox input "true"
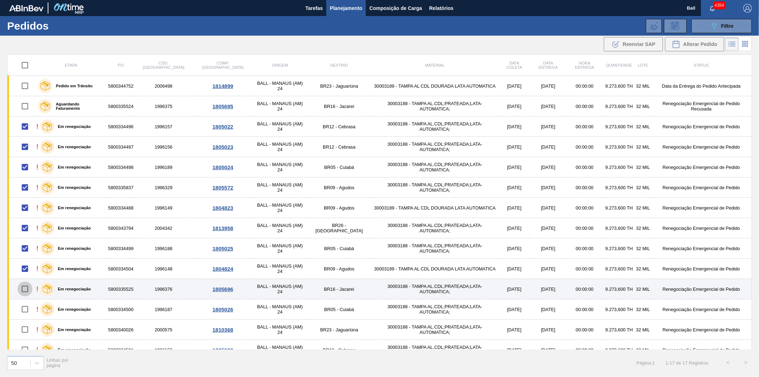
click at [28, 289] on input "checkbox" at bounding box center [24, 288] width 15 height 15
checkbox input "true"
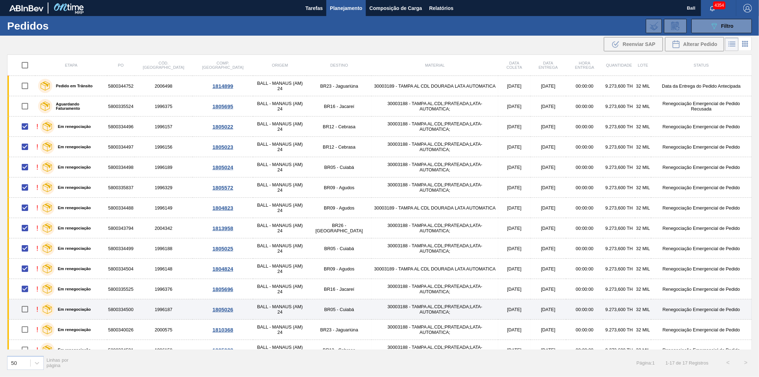
click at [24, 310] on input "checkbox" at bounding box center [24, 309] width 15 height 15
checkbox input "true"
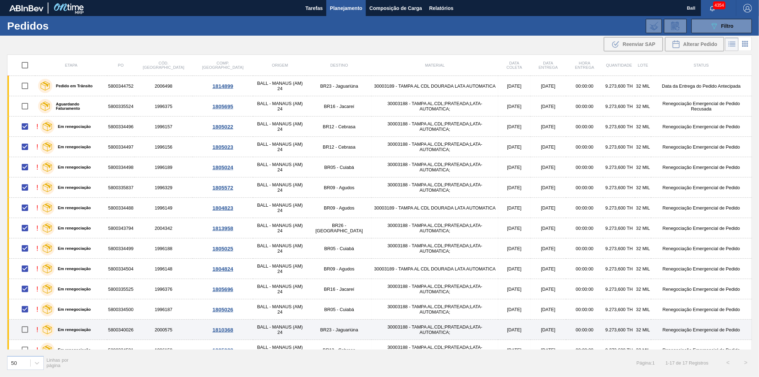
click at [26, 329] on input "checkbox" at bounding box center [24, 329] width 15 height 15
checkbox input "true"
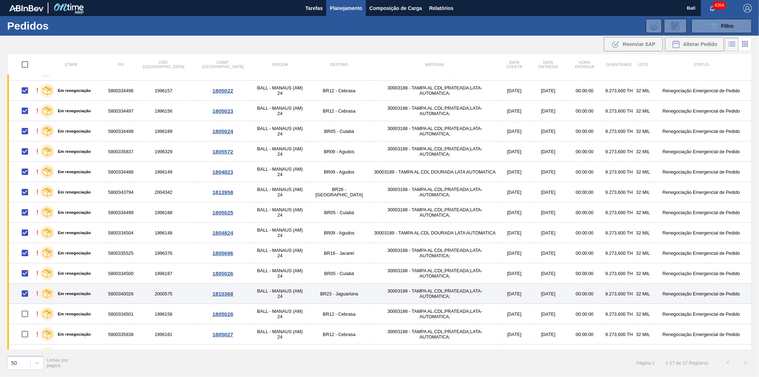
scroll to position [72, 0]
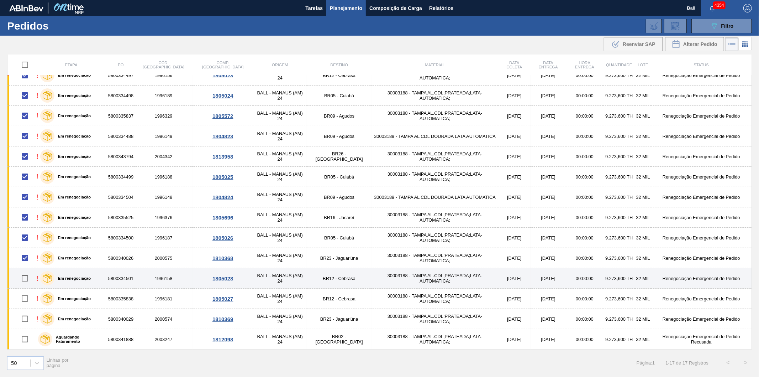
click at [26, 278] on input "checkbox" at bounding box center [24, 278] width 15 height 15
checkbox input "true"
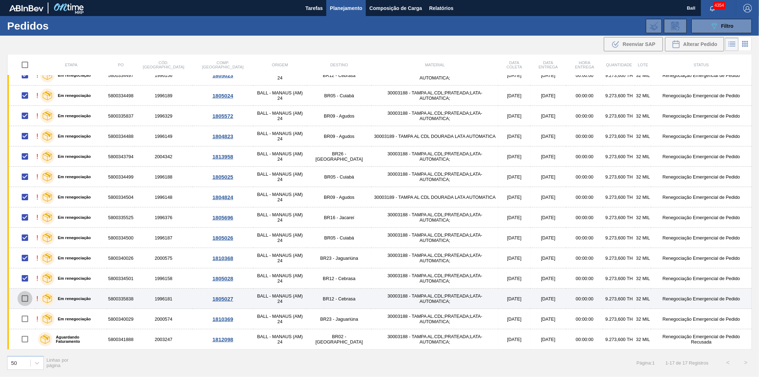
click at [24, 297] on input "checkbox" at bounding box center [24, 298] width 15 height 15
checkbox input "true"
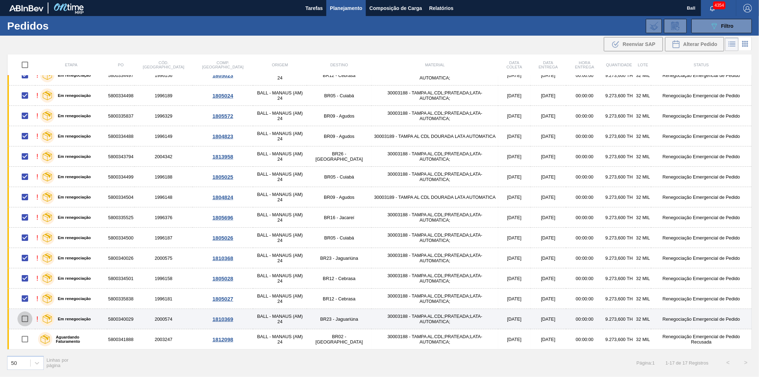
click at [25, 321] on input "checkbox" at bounding box center [24, 318] width 15 height 15
checkbox input "true"
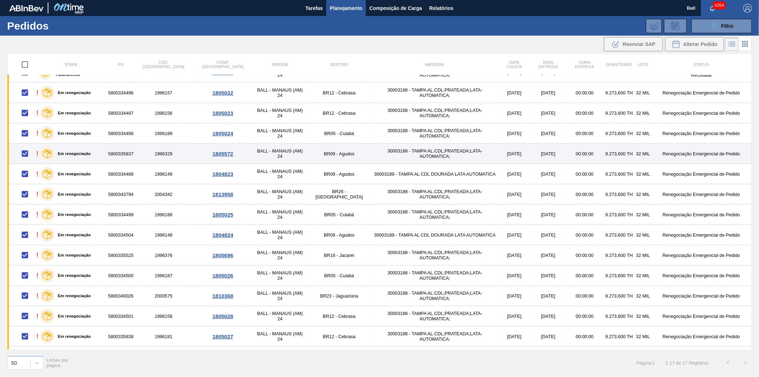
scroll to position [0, 0]
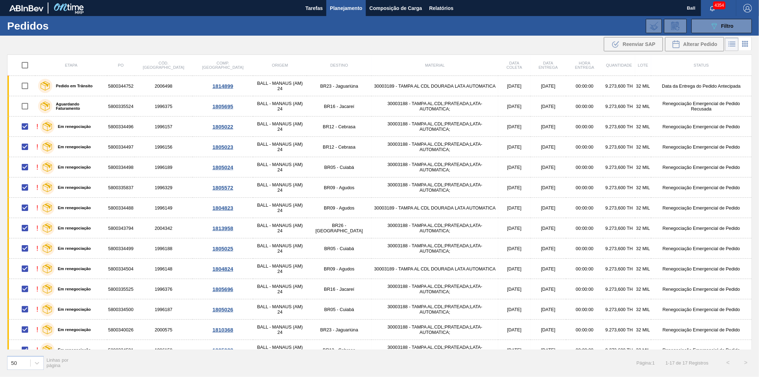
click at [26, 67] on input "checkbox" at bounding box center [24, 65] width 15 height 15
checkbox input "true"
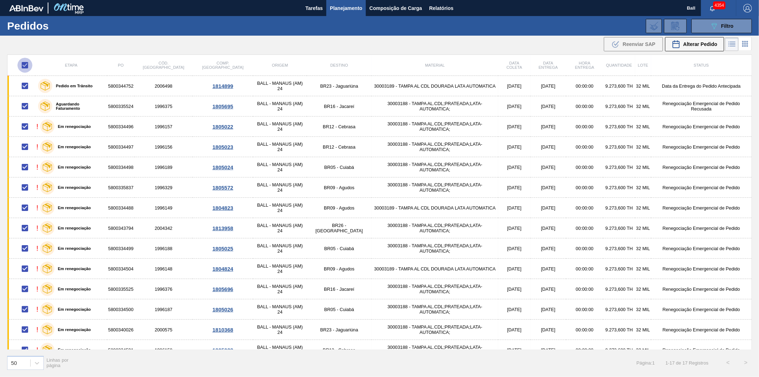
click at [27, 64] on input "checkbox" at bounding box center [24, 65] width 15 height 15
checkbox input "false"
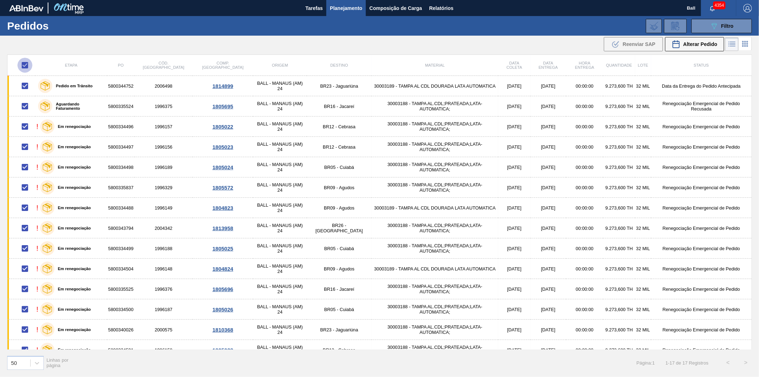
checkbox input "false"
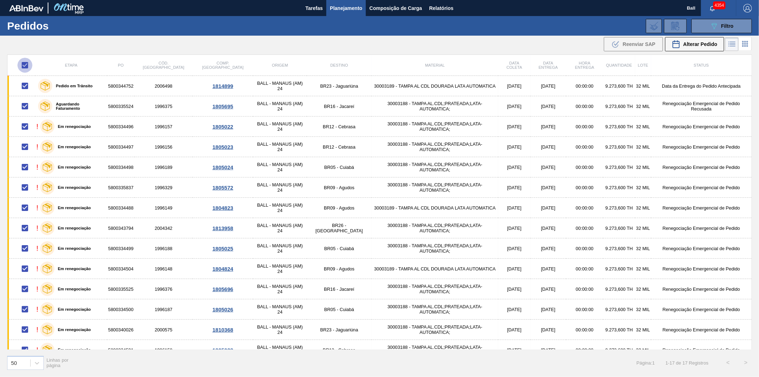
checkbox input "false"
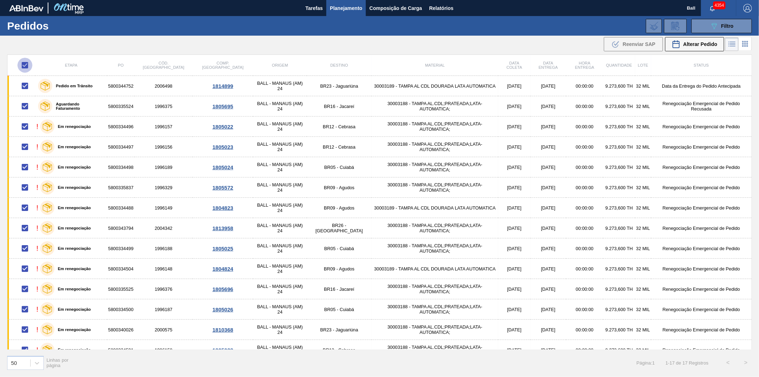
checkbox input "false"
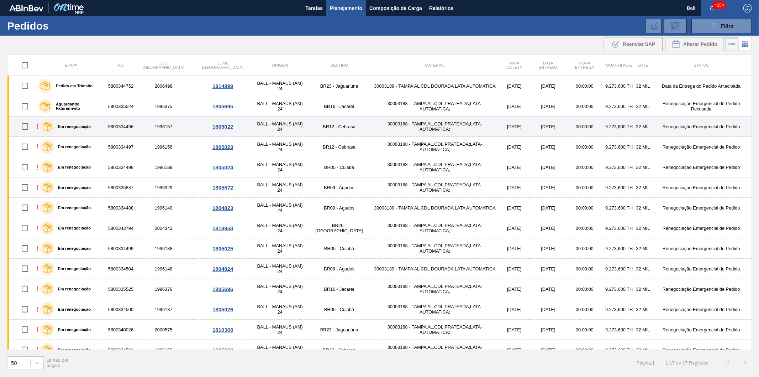
click at [372, 124] on td "30003188 - TAMPA AL.CDL;PRATEADA;LATA-AUTOMATICA;" at bounding box center [435, 126] width 127 height 20
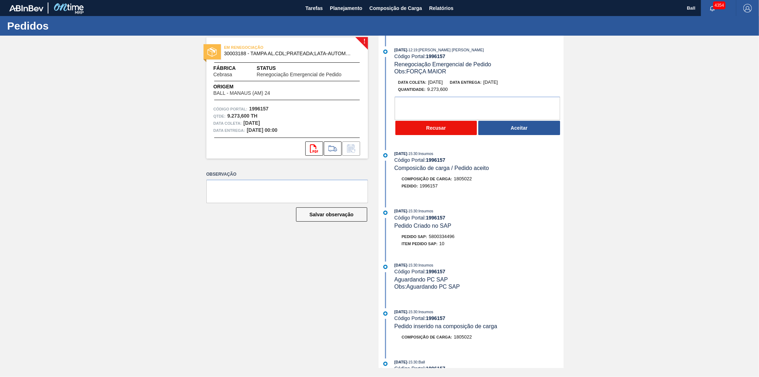
click at [450, 130] on button "Recusar" at bounding box center [437, 128] width 82 height 14
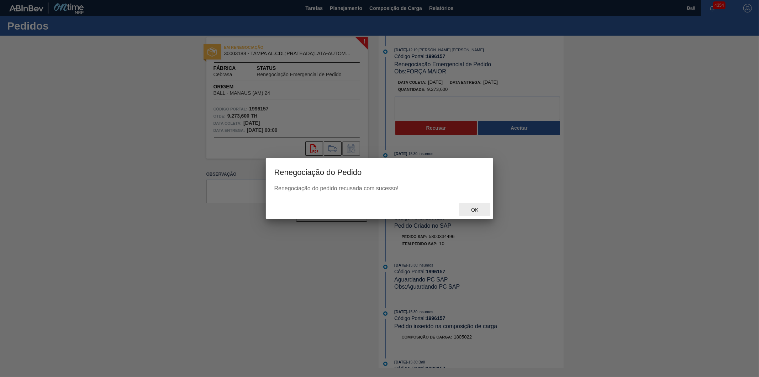
click at [477, 209] on span "Ok" at bounding box center [475, 210] width 19 height 6
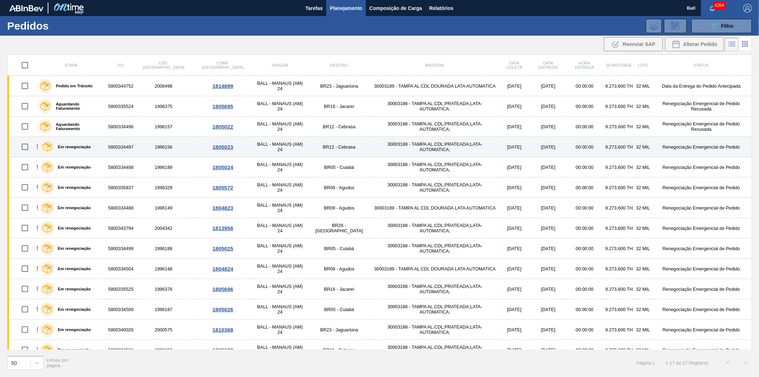
click at [75, 145] on label "Em renegociação" at bounding box center [72, 147] width 37 height 4
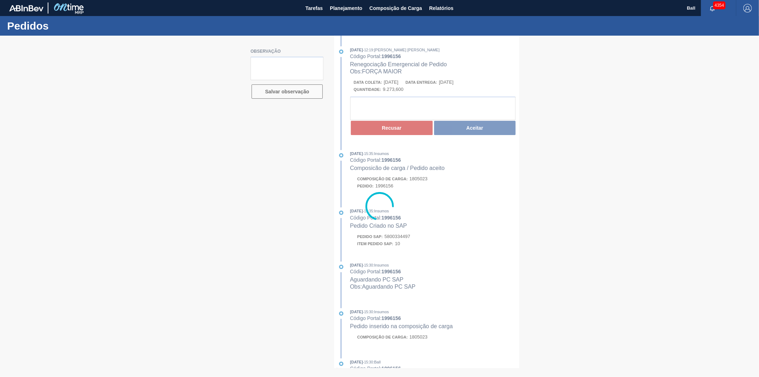
click at [397, 130] on div at bounding box center [379, 206] width 759 height 341
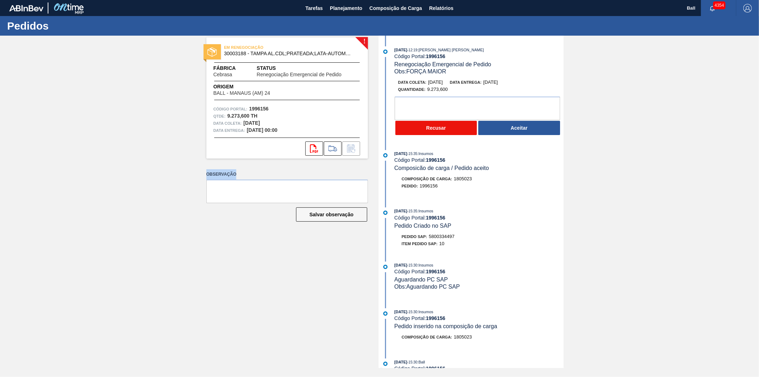
click at [435, 122] on button "Recusar" at bounding box center [437, 128] width 82 height 14
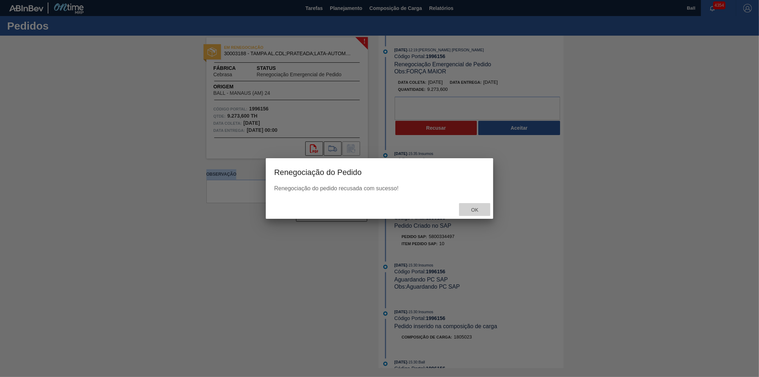
click at [476, 209] on span "Ok" at bounding box center [475, 210] width 19 height 6
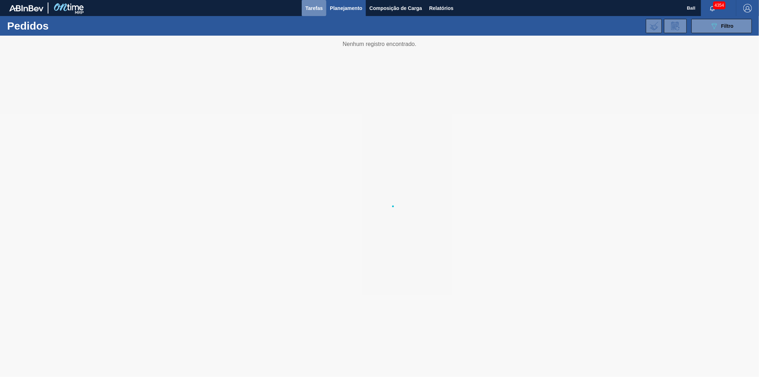
click at [314, 7] on span "Tarefas" at bounding box center [313, 8] width 17 height 9
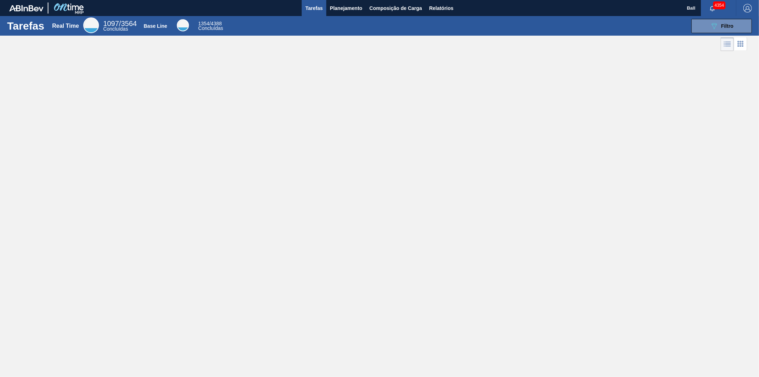
click at [315, 4] on span "Tarefas" at bounding box center [313, 8] width 17 height 9
click at [718, 30] on button "089F7B8B-B2A5-4AFE-B5C0-19BA573D28AC Filtro" at bounding box center [722, 26] width 61 height 14
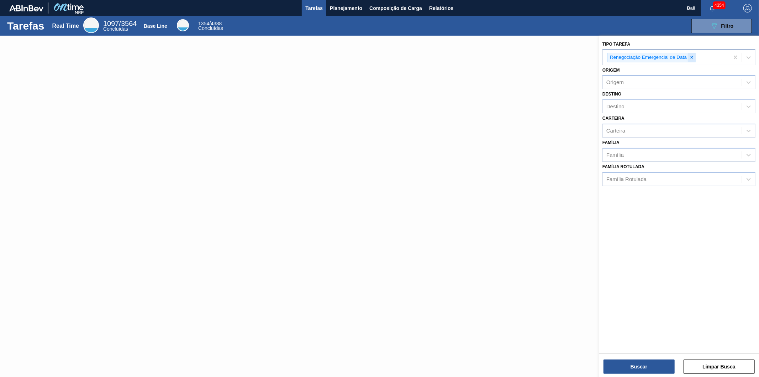
click at [694, 56] on icon at bounding box center [692, 57] width 5 height 5
click at [690, 58] on div "Tipo Tarefa" at bounding box center [672, 56] width 139 height 10
click at [521, 100] on div at bounding box center [379, 224] width 759 height 377
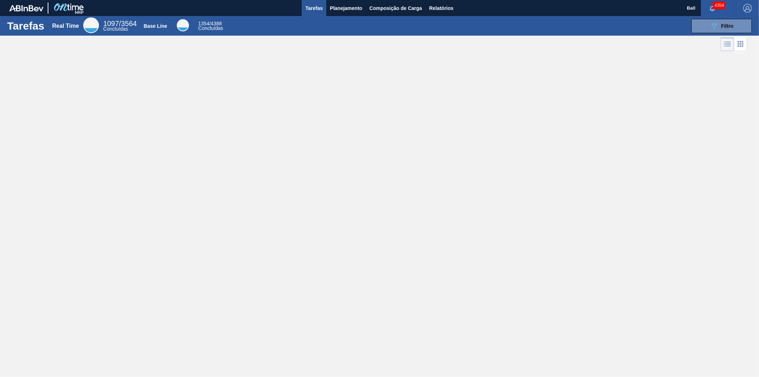
click at [737, 45] on icon at bounding box center [741, 44] width 9 height 9
click at [729, 48] on icon at bounding box center [727, 44] width 9 height 9
click at [729, 30] on div "089F7B8B-B2A5-4AFE-B5C0-19BA573D28AC Filtro" at bounding box center [722, 26] width 24 height 9
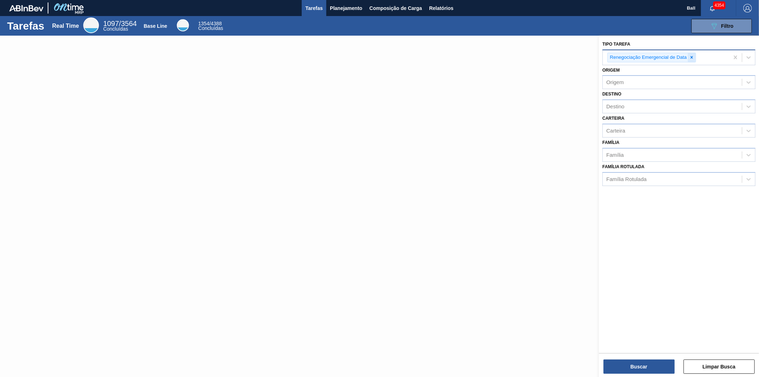
click at [691, 60] on div at bounding box center [692, 57] width 8 height 9
click at [627, 368] on button "Buscar" at bounding box center [639, 366] width 71 height 14
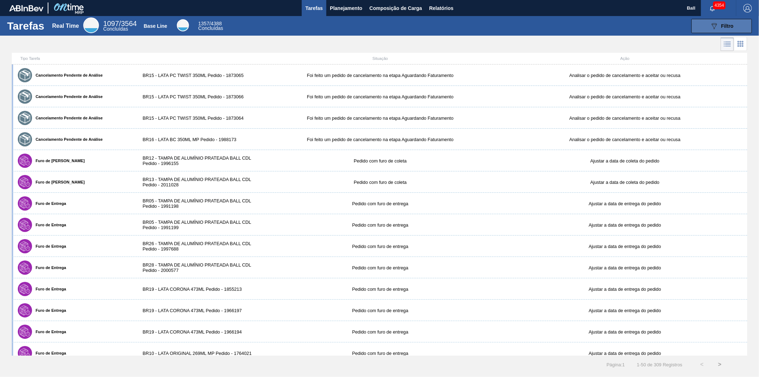
click at [727, 25] on span "Filtro" at bounding box center [728, 26] width 12 height 6
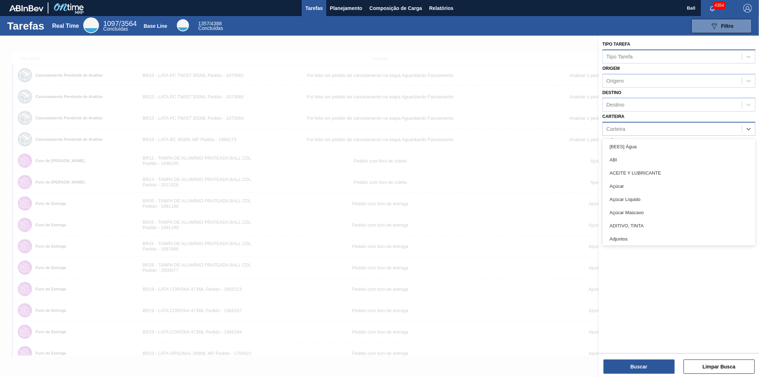
click at [618, 129] on div "Carteira" at bounding box center [616, 129] width 19 height 6
type input "tam"
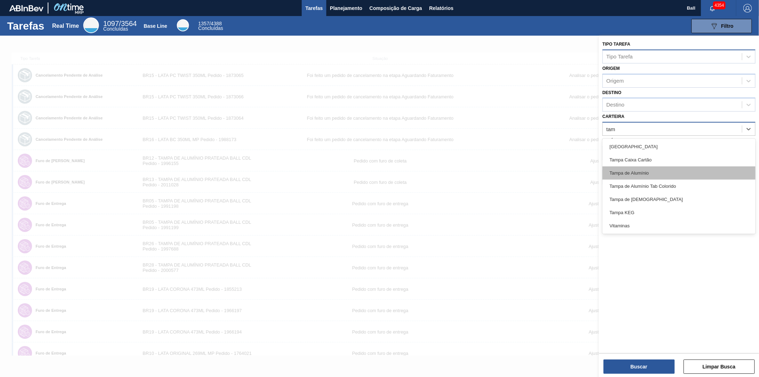
click at [617, 173] on div "Tampa de Alumínio" at bounding box center [679, 172] width 153 height 13
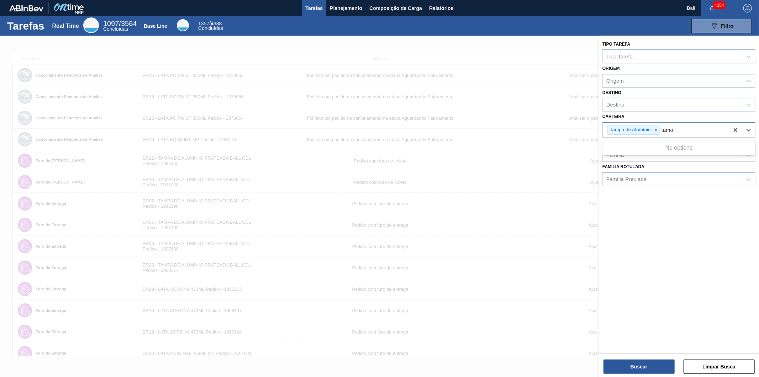
type input "tam"
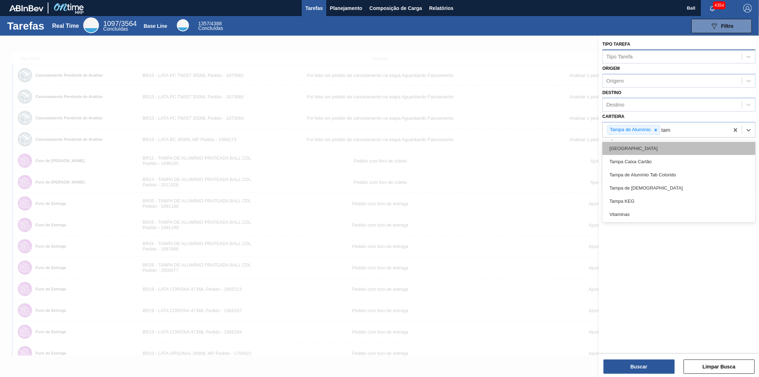
click at [645, 147] on div "Tampa" at bounding box center [679, 148] width 153 height 13
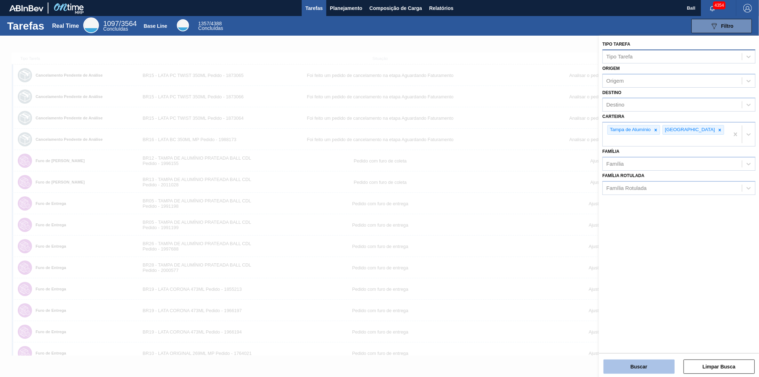
click at [636, 369] on button "Buscar" at bounding box center [639, 366] width 71 height 14
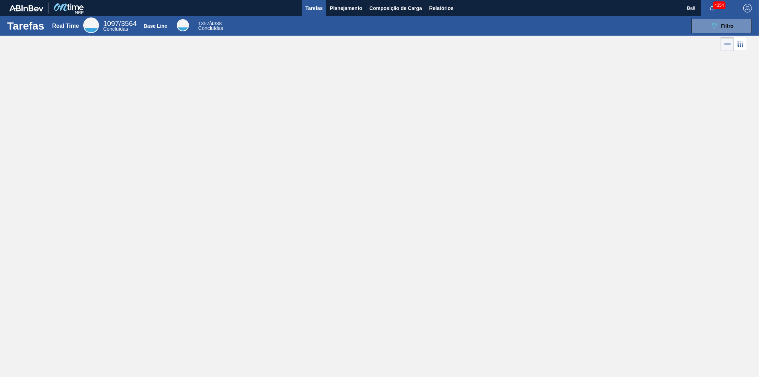
click at [611, 59] on div "Tarefas Real Time 1097 / 3564 Concluídas Base Line 1357 / 4388 Concluídas 089F7…" at bounding box center [379, 180] width 759 height 329
click at [734, 29] on button "089F7B8B-B2A5-4AFE-B5C0-19BA573D28AC Filtro" at bounding box center [722, 26] width 61 height 14
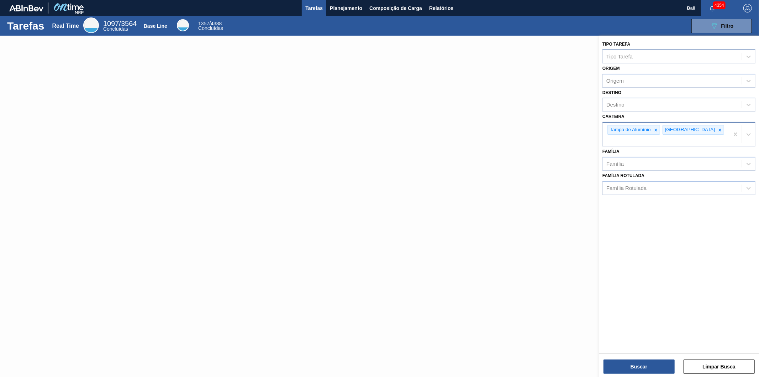
click at [705, 122] on div "Tampa de Alumínio Tampa" at bounding box center [666, 133] width 126 height 23
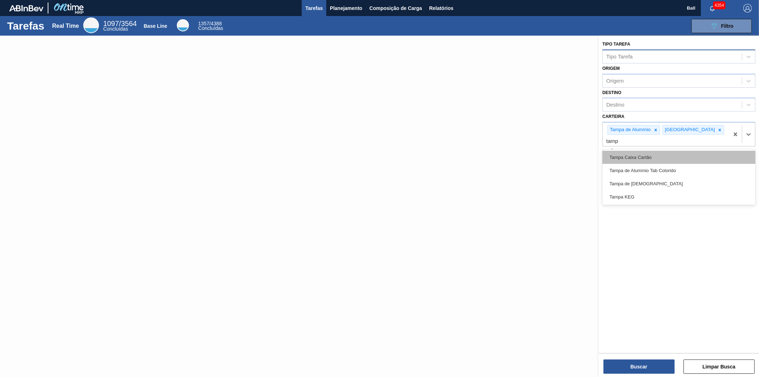
type input "tampa"
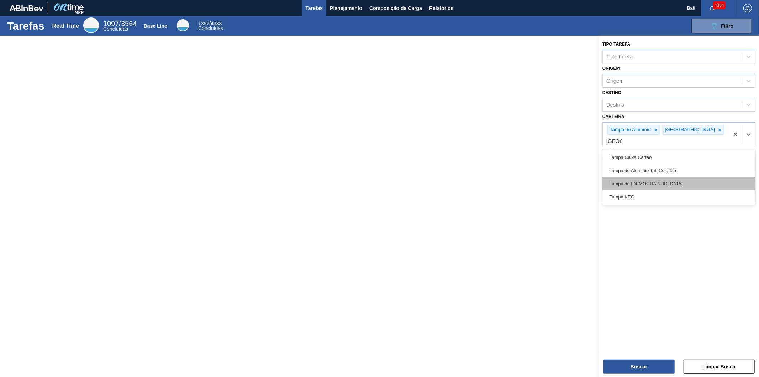
click at [665, 177] on div "Tampa de Lata" at bounding box center [679, 183] width 153 height 13
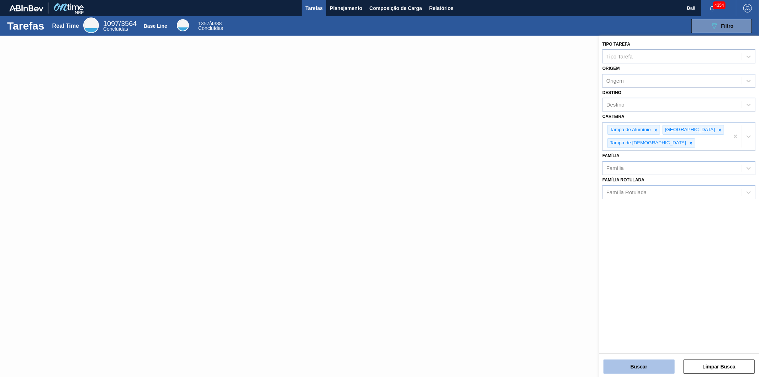
click at [628, 368] on button "Buscar" at bounding box center [639, 366] width 71 height 14
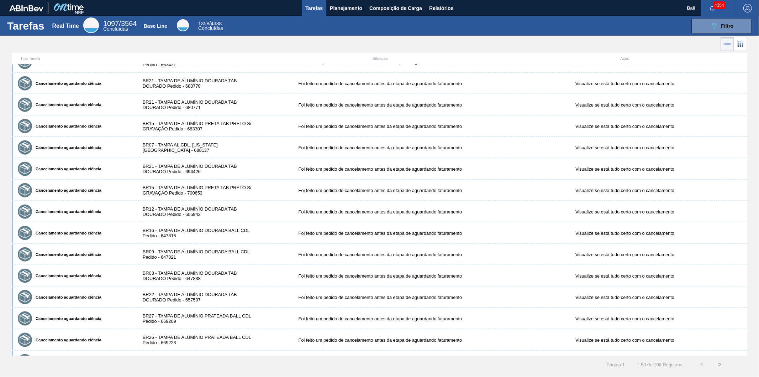
scroll to position [777, 0]
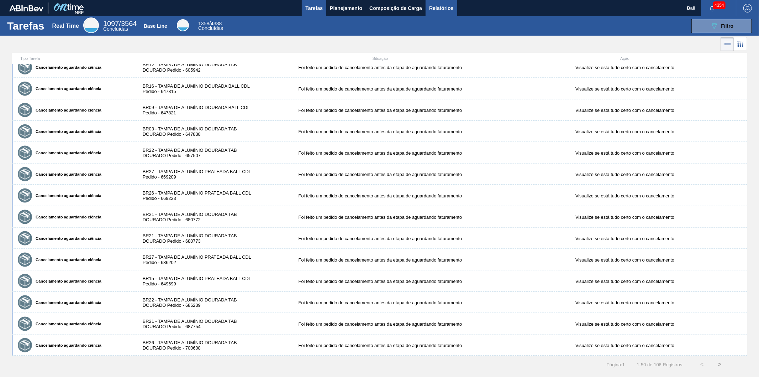
click at [440, 5] on span "Relatórios" at bounding box center [441, 8] width 24 height 9
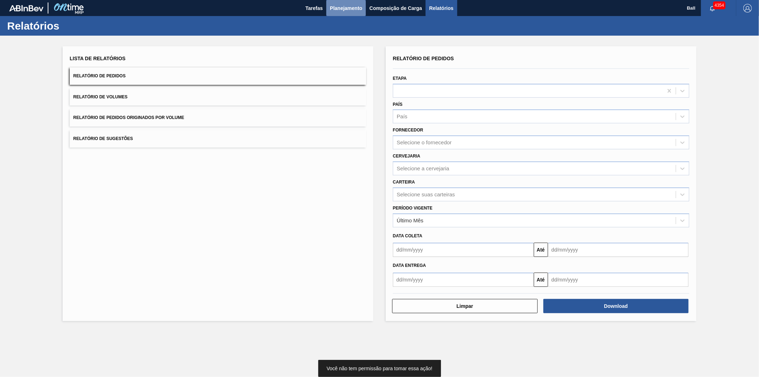
click at [345, 9] on span "Planejamento" at bounding box center [346, 8] width 32 height 9
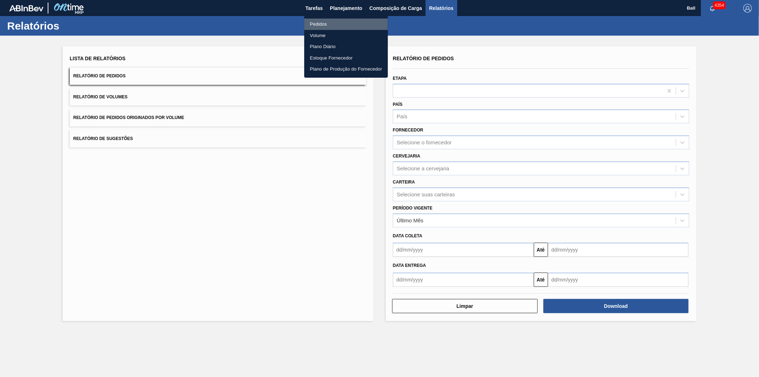
click at [322, 24] on li "Pedidos" at bounding box center [346, 24] width 84 height 11
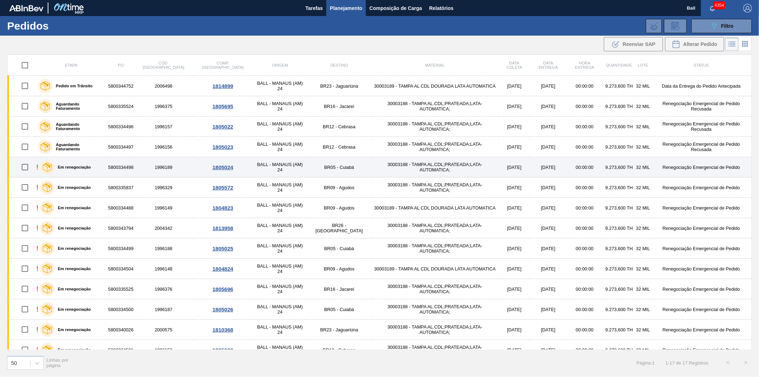
click at [93, 168] on div "Em renegociação" at bounding box center [65, 167] width 54 height 18
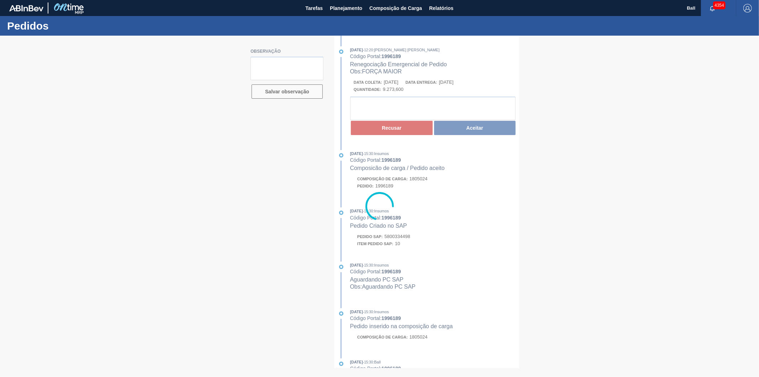
click at [381, 131] on div at bounding box center [379, 206] width 759 height 341
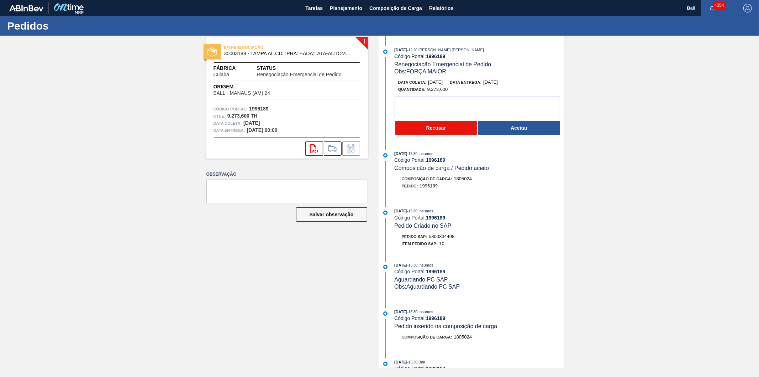
click at [416, 127] on button "Recusar" at bounding box center [437, 128] width 82 height 14
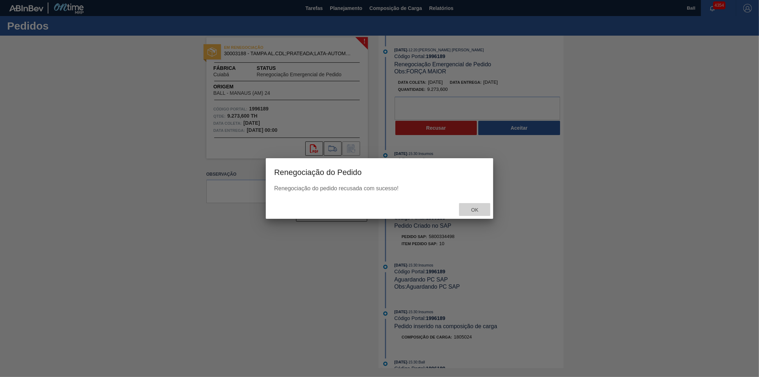
click at [472, 208] on span "Ok" at bounding box center [475, 210] width 19 height 6
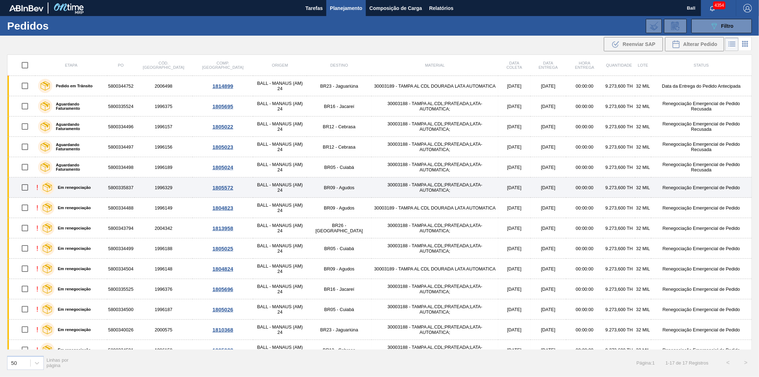
click at [105, 190] on div "! Em renegociação" at bounding box center [71, 187] width 70 height 18
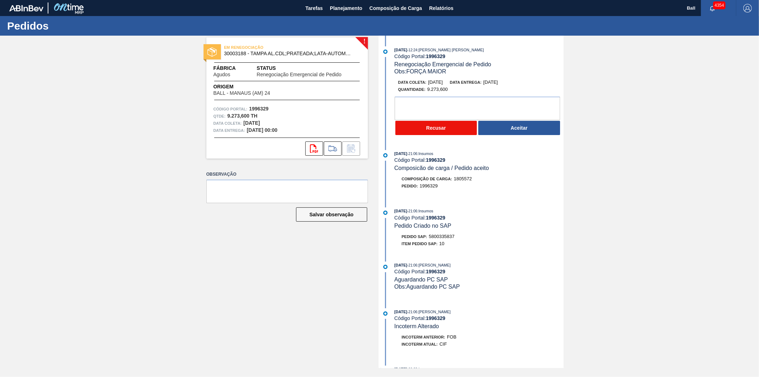
click at [425, 130] on button "Recusar" at bounding box center [437, 128] width 82 height 14
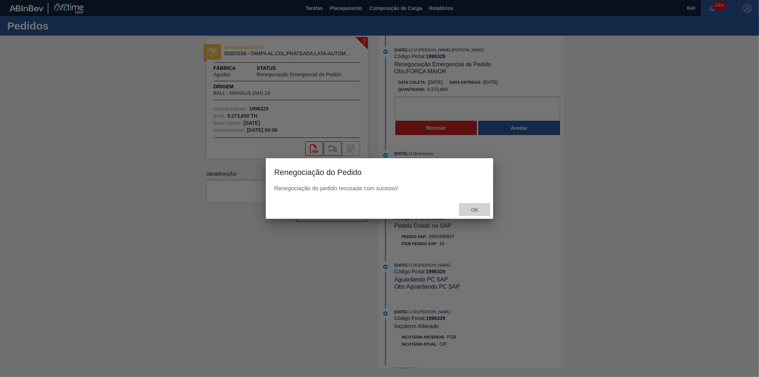
click at [474, 207] on span "Ok" at bounding box center [475, 210] width 19 height 6
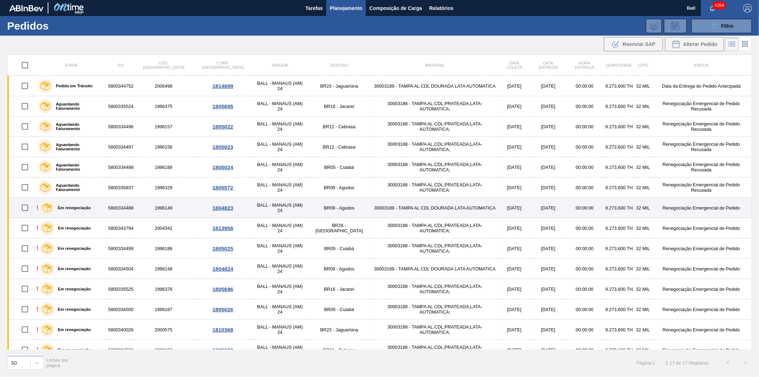
click at [96, 207] on div "! Em renegociação" at bounding box center [71, 208] width 70 height 18
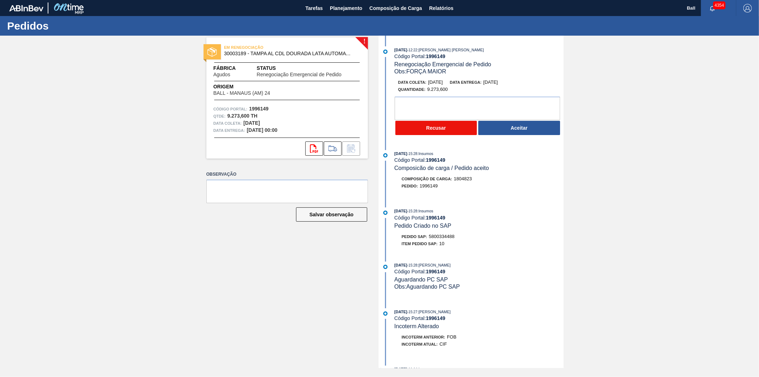
click at [454, 132] on button "Recusar" at bounding box center [437, 128] width 82 height 14
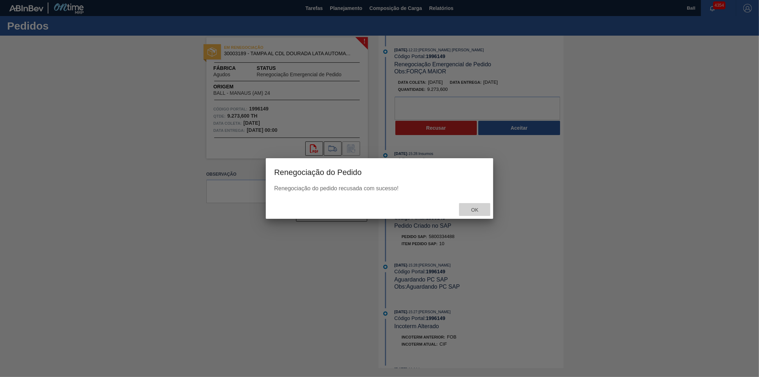
click at [478, 210] on span "Ok" at bounding box center [475, 210] width 19 height 6
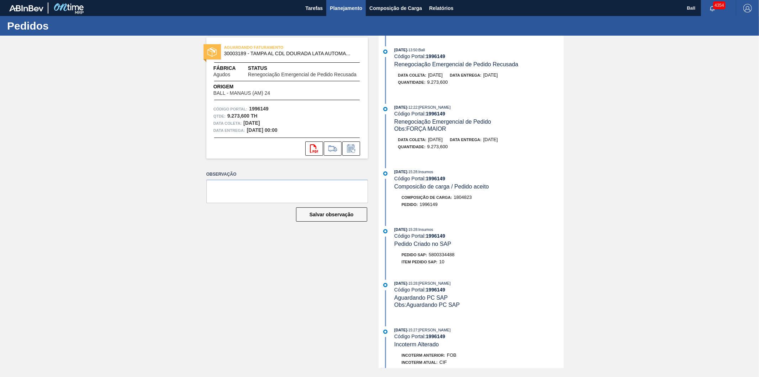
click at [334, 5] on span "Planejamento" at bounding box center [346, 8] width 32 height 9
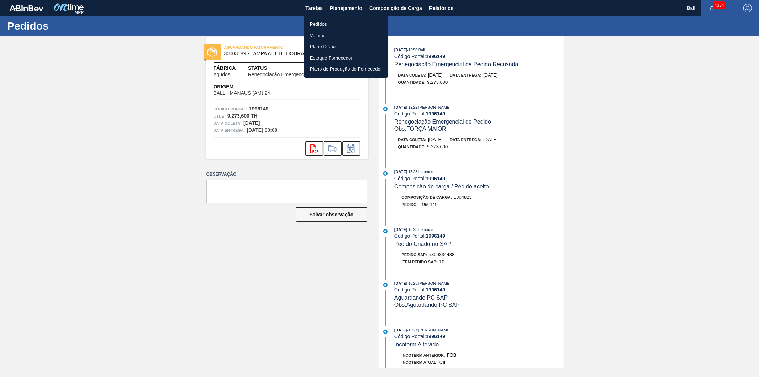
drag, startPoint x: 321, startPoint y: 21, endPoint x: 518, endPoint y: 2, distance: 197.9
click at [322, 20] on li "Pedidos" at bounding box center [346, 24] width 84 height 11
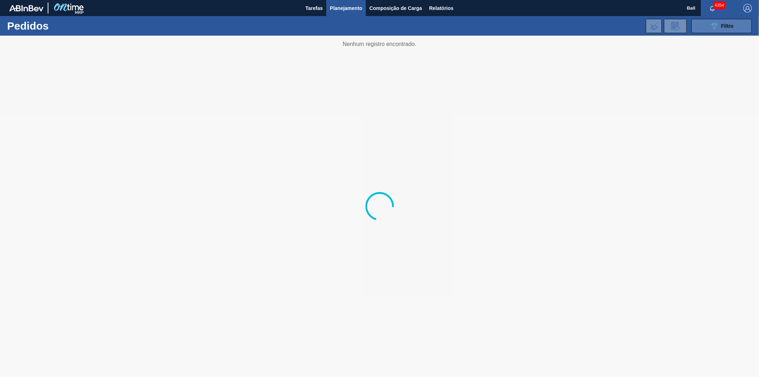
click at [725, 27] on span "Filtro" at bounding box center [728, 26] width 12 height 6
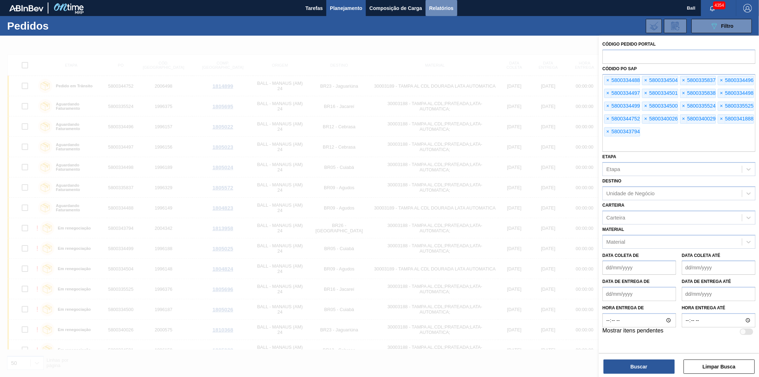
click at [433, 5] on span "Relatórios" at bounding box center [441, 8] width 24 height 9
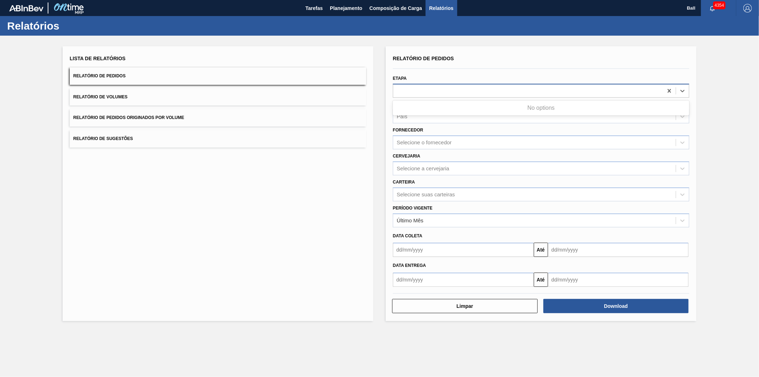
click at [424, 89] on div at bounding box center [528, 90] width 270 height 10
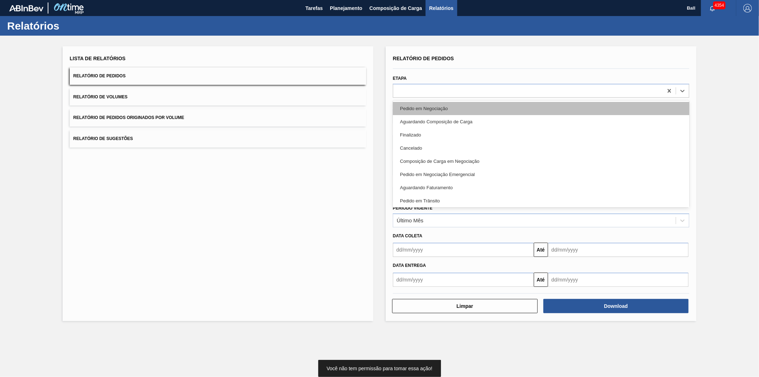
click at [418, 110] on div "Pedido em Negociação" at bounding box center [541, 108] width 297 height 13
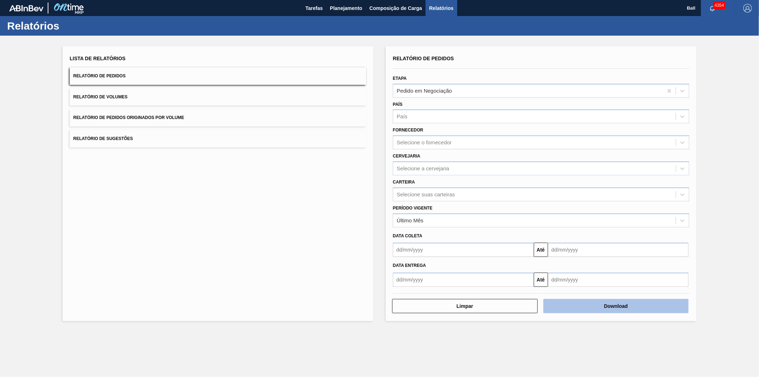
click at [618, 305] on button "Download" at bounding box center [617, 306] width 146 height 14
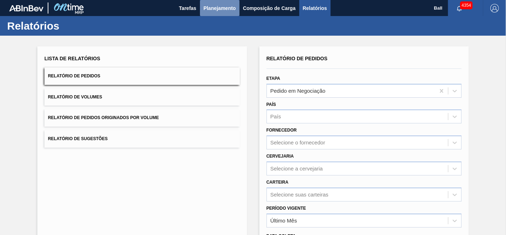
click at [209, 7] on span "Planejamento" at bounding box center [220, 8] width 32 height 9
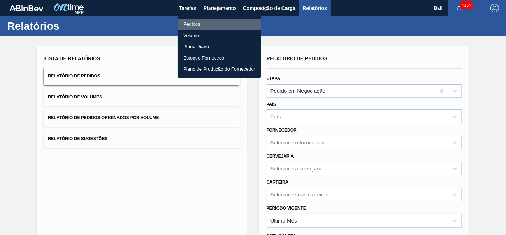
click at [185, 25] on li "Pedidos" at bounding box center [220, 24] width 84 height 11
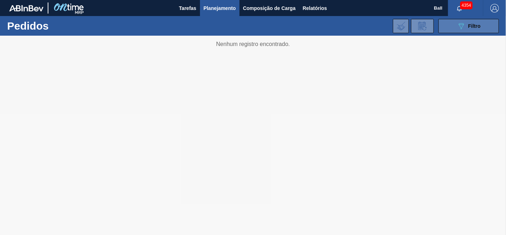
click at [475, 26] on span "Filtro" at bounding box center [475, 26] width 12 height 6
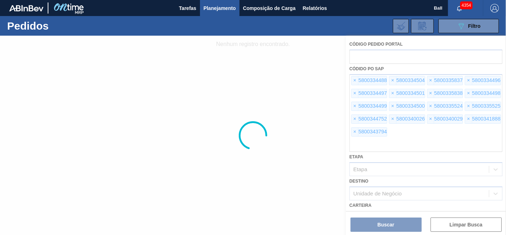
click at [360, 54] on div at bounding box center [253, 135] width 506 height 199
click at [359, 57] on div at bounding box center [253, 135] width 506 height 199
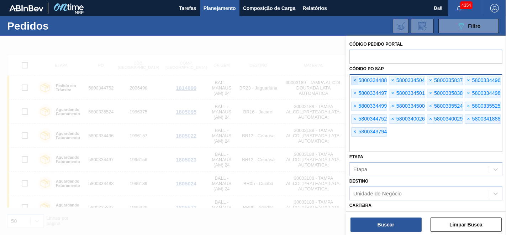
click at [353, 80] on span "×" at bounding box center [355, 80] width 7 height 9
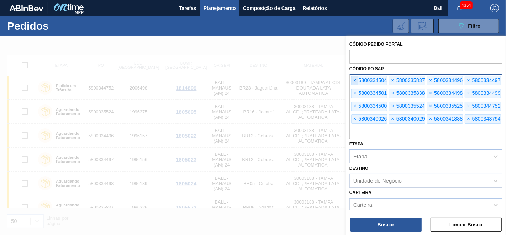
click at [353, 80] on span "×" at bounding box center [355, 80] width 7 height 9
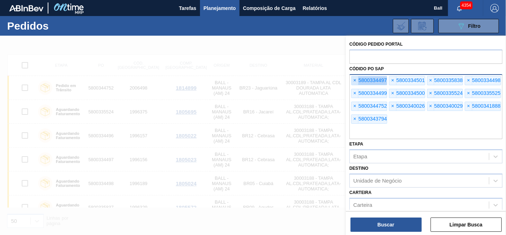
click at [353, 80] on span "×" at bounding box center [355, 80] width 7 height 9
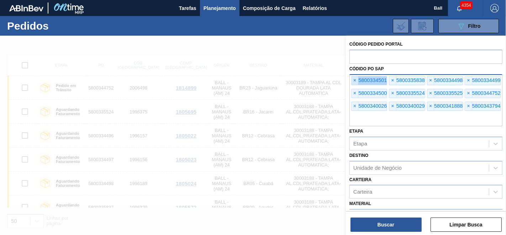
click at [353, 80] on span "×" at bounding box center [355, 80] width 7 height 9
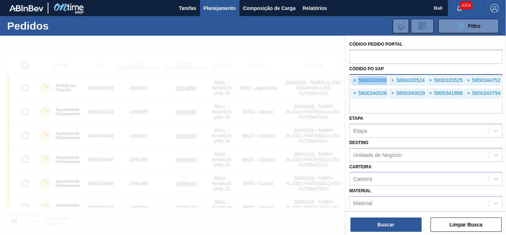
click at [353, 80] on span "×" at bounding box center [355, 80] width 7 height 9
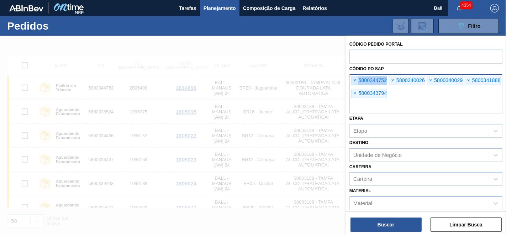
click at [353, 80] on span "×" at bounding box center [355, 80] width 7 height 9
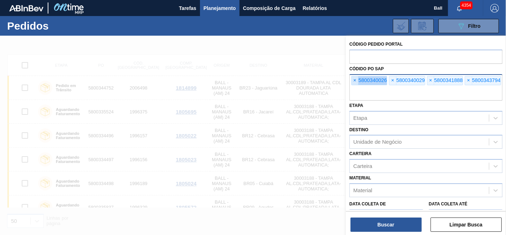
click at [353, 80] on span "×" at bounding box center [355, 80] width 7 height 9
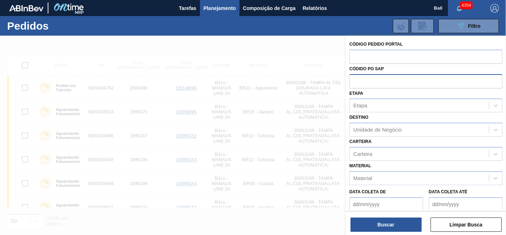
click at [353, 80] on input "text" at bounding box center [426, 81] width 153 height 14
click at [362, 54] on input "text" at bounding box center [426, 56] width 153 height 14
type input "201"
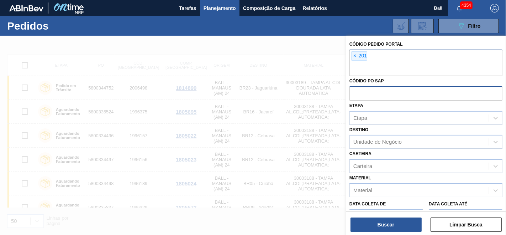
click at [375, 58] on div "× 201" at bounding box center [426, 62] width 153 height 26
click at [356, 56] on span "×" at bounding box center [355, 56] width 7 height 9
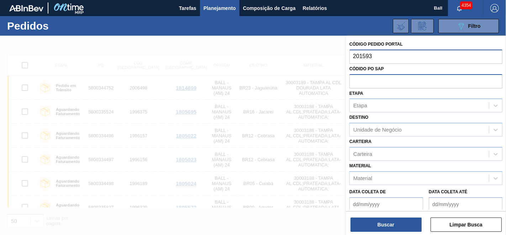
type input "2015938"
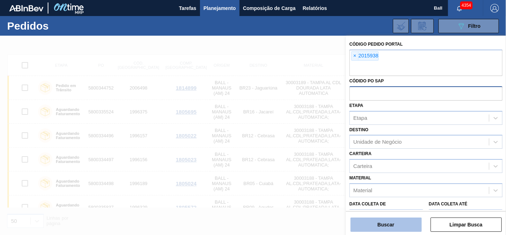
click at [374, 223] on button "Buscar" at bounding box center [386, 224] width 71 height 14
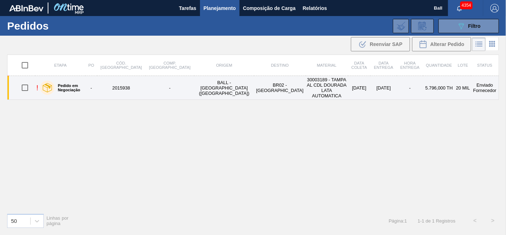
click at [306, 87] on td "30003189 - TAMPA AL CDL DOURADA LATA AUTOMATICA" at bounding box center [327, 88] width 42 height 24
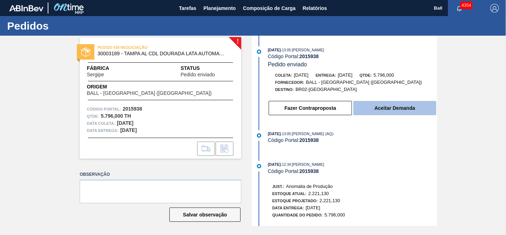
click at [399, 110] on button "Aceitar Demanda" at bounding box center [395, 108] width 83 height 14
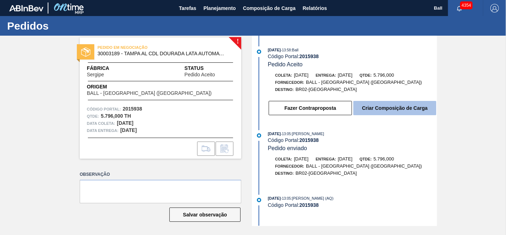
click at [391, 110] on button "Criar Composição de Carga" at bounding box center [395, 108] width 83 height 14
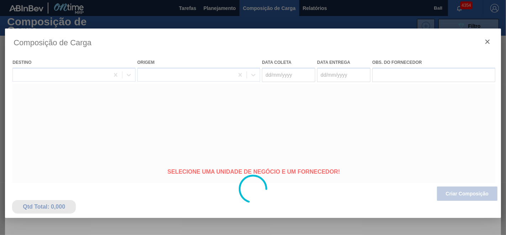
type coleta "[DATE]"
type entrega "[DATE]"
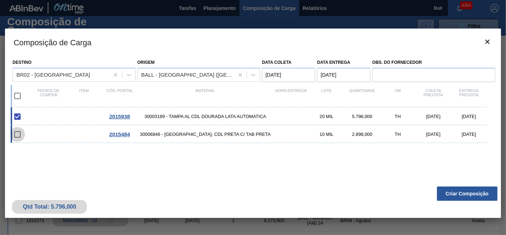
click at [17, 136] on input "checkbox" at bounding box center [17, 134] width 15 height 15
click at [17, 135] on input "checkbox" at bounding box center [17, 134] width 15 height 15
checkbox input "false"
click at [19, 96] on input "checkbox" at bounding box center [17, 95] width 15 height 15
checkbox input "true"
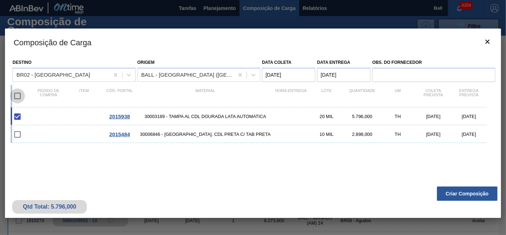
checkbox input "true"
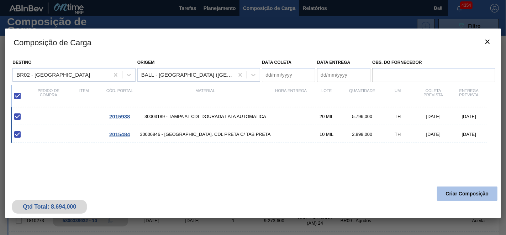
click at [474, 192] on button "Criar Composição" at bounding box center [467, 193] width 61 height 14
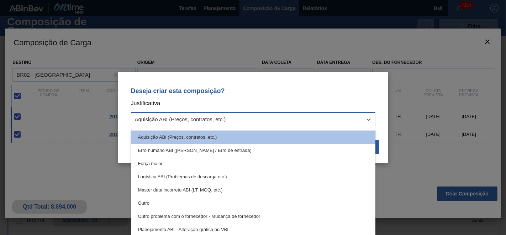
click at [193, 120] on div "Aquisição ABI (Preços, contratos, etc.)" at bounding box center [180, 119] width 91 height 6
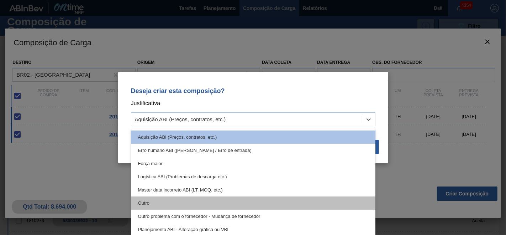
click at [141, 208] on div "Outro" at bounding box center [253, 202] width 245 height 13
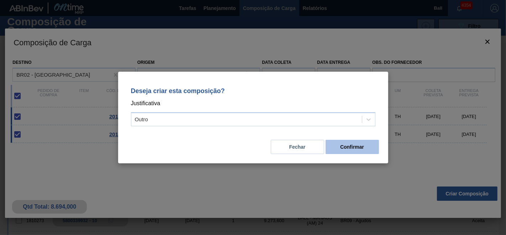
click at [350, 141] on button "Confirmar" at bounding box center [352, 147] width 53 height 14
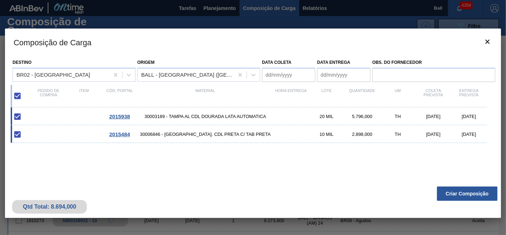
drag, startPoint x: 467, startPoint y: 195, endPoint x: 250, endPoint y: 109, distance: 233.5
click at [249, 135] on div "Composição de Carga Destino BR02 - Sergipe Origem BALL - [GEOGRAPHIC_DATA] ([GE…" at bounding box center [253, 122] width 496 height 189
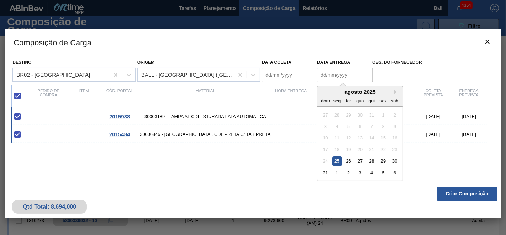
click at [330, 75] on entrega "Data entrega" at bounding box center [343, 75] width 53 height 14
click at [334, 78] on entrega "[DATE]" at bounding box center [343, 75] width 53 height 14
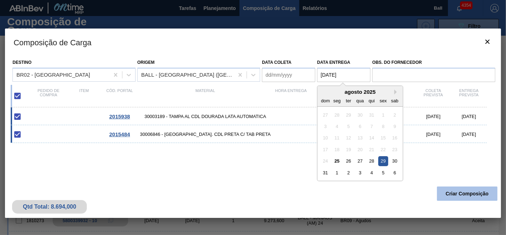
type entrega "[DATE]"
click at [456, 192] on button "Criar Composição" at bounding box center [467, 193] width 61 height 14
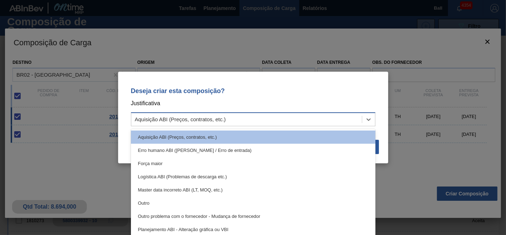
click at [180, 122] on div "Aquisição ABI (Preços, contratos, etc.)" at bounding box center [180, 119] width 91 height 6
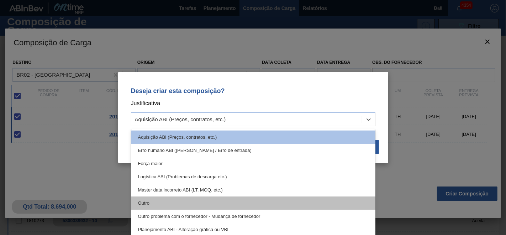
click at [168, 201] on div "Outro" at bounding box center [253, 202] width 245 height 13
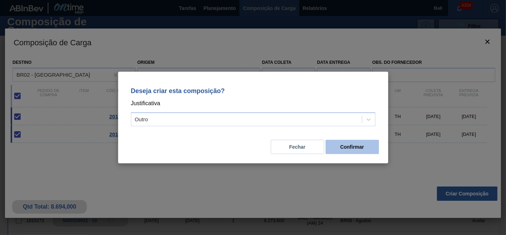
click at [359, 146] on button "Confirmar" at bounding box center [352, 147] width 53 height 14
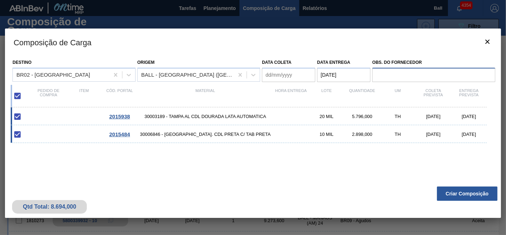
click at [392, 76] on input "Obs. do Fornecedor" at bounding box center [433, 75] width 123 height 14
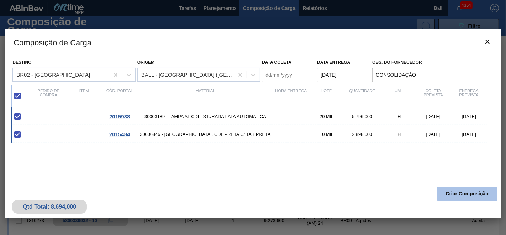
type input "CONSOLIDAÇÃO"
click at [453, 194] on button "Criar Composição" at bounding box center [467, 193] width 61 height 14
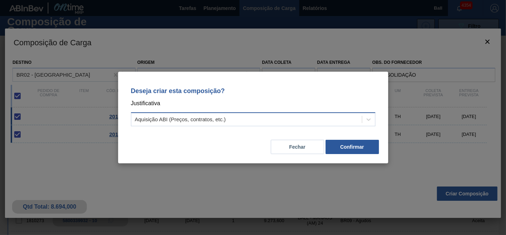
click at [207, 119] on div "Aquisição ABI (Preços, contratos, etc.)" at bounding box center [180, 119] width 91 height 6
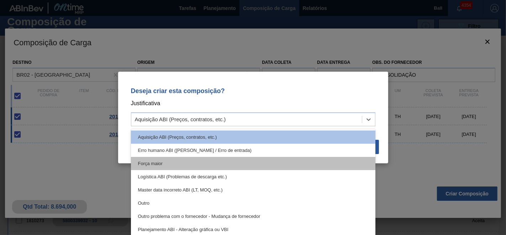
click at [150, 166] on div "Força maior" at bounding box center [253, 163] width 245 height 13
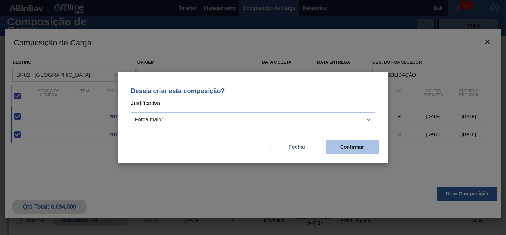
click at [361, 146] on button "Confirmar" at bounding box center [352, 147] width 53 height 14
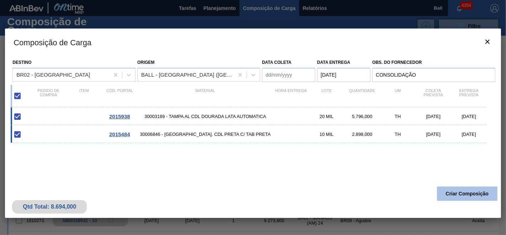
click at [467, 189] on button "Criar Composição" at bounding box center [467, 193] width 61 height 14
click at [465, 188] on button "Criar Composição" at bounding box center [467, 193] width 61 height 14
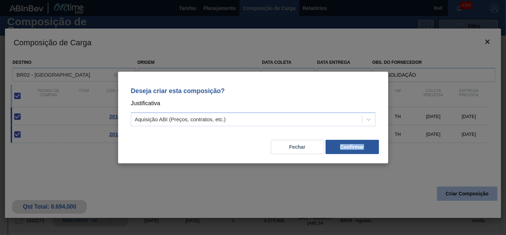
click at [465, 188] on div "Deseja criar esta composição? Justificativa Aquisição ABI (Preços, contratos, e…" at bounding box center [253, 117] width 506 height 235
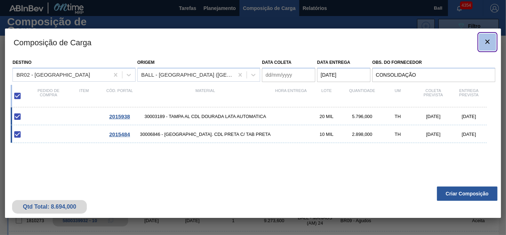
click at [487, 41] on icon "botão de ícone" at bounding box center [488, 42] width 4 height 4
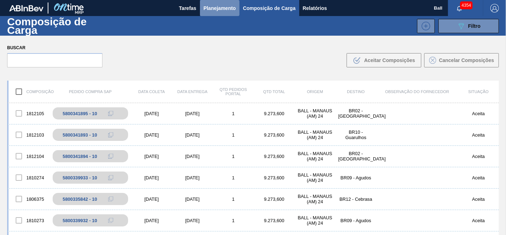
click at [230, 6] on span "Planejamento" at bounding box center [220, 8] width 32 height 9
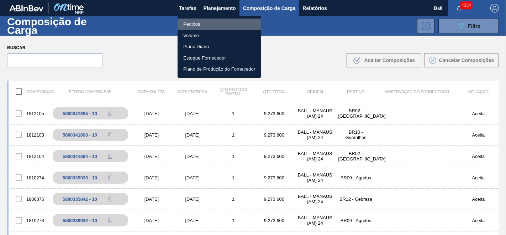
click at [204, 24] on li "Pedidos" at bounding box center [220, 24] width 84 height 11
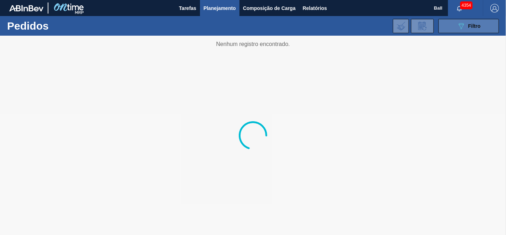
click at [459, 26] on icon "089F7B8B-B2A5-4AFE-B5C0-19BA573D28AC" at bounding box center [461, 26] width 9 height 9
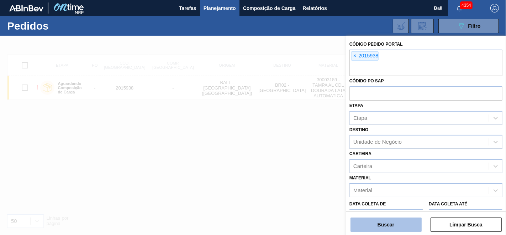
click at [378, 225] on button "Buscar" at bounding box center [386, 224] width 71 height 14
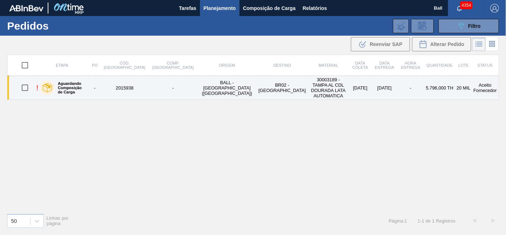
click at [385, 87] on td "[DATE]" at bounding box center [385, 88] width 26 height 24
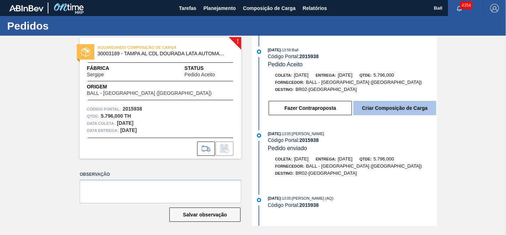
click at [385, 108] on button "Criar Composição de Carga" at bounding box center [395, 108] width 83 height 14
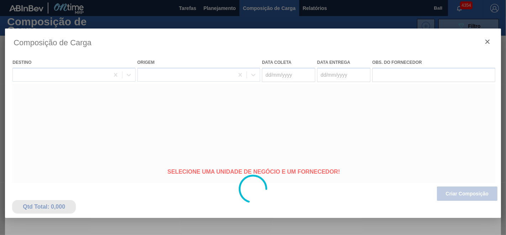
type coleta "[DATE]"
type entrega "[DATE]"
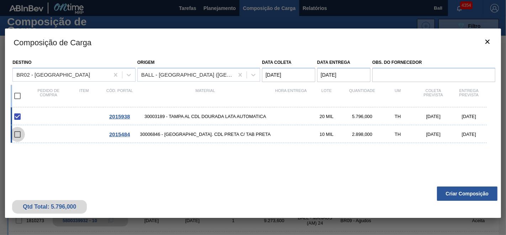
click at [19, 134] on input "checkbox" at bounding box center [17, 134] width 15 height 15
click at [16, 132] on input "checkbox" at bounding box center [17, 134] width 15 height 15
checkbox input "false"
click at [17, 95] on input "checkbox" at bounding box center [17, 95] width 15 height 15
checkbox input "true"
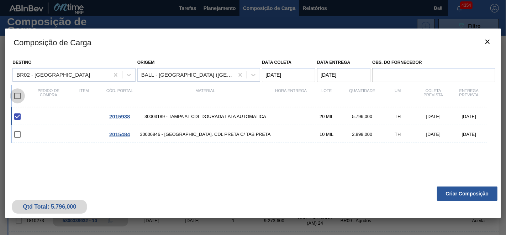
checkbox input "true"
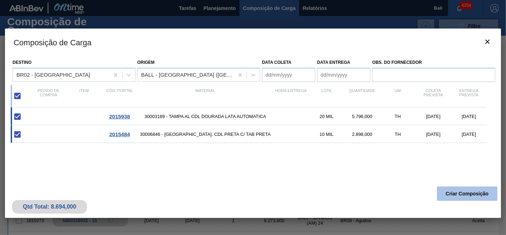
click at [461, 190] on button "Criar Composição" at bounding box center [467, 193] width 61 height 14
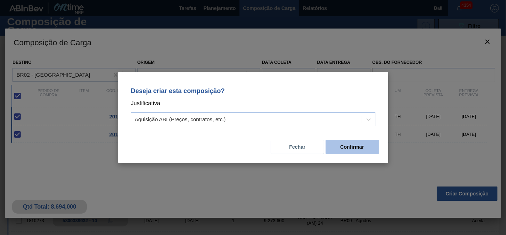
click at [364, 149] on button "Confirmar" at bounding box center [352, 147] width 53 height 14
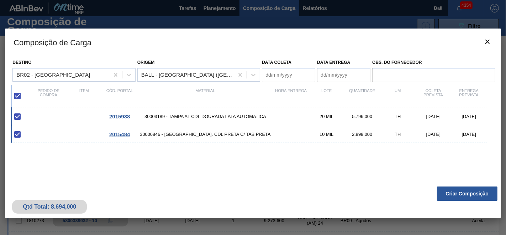
click at [310, 135] on div "10 MIL" at bounding box center [327, 133] width 36 height 5
type coleta "[DATE]"
type entrega "[DATE]"
checkbox input "false"
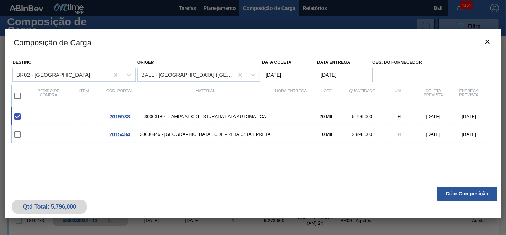
click at [14, 117] on input "checkbox" at bounding box center [17, 116] width 15 height 15
checkbox input "true"
click at [486, 41] on icon "botão de ícone" at bounding box center [488, 41] width 9 height 9
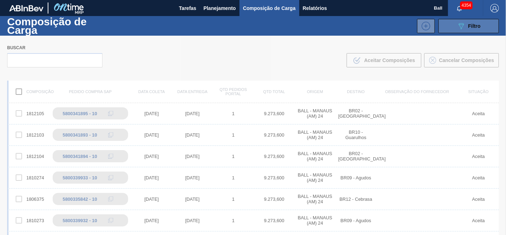
click at [479, 26] on span "Filtro" at bounding box center [475, 26] width 12 height 6
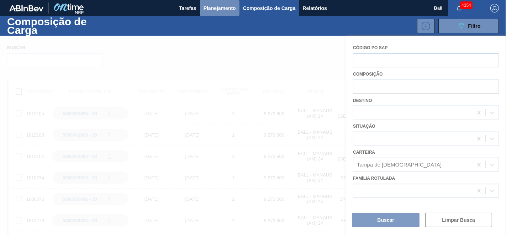
click at [218, 6] on span "Planejamento" at bounding box center [220, 8] width 32 height 9
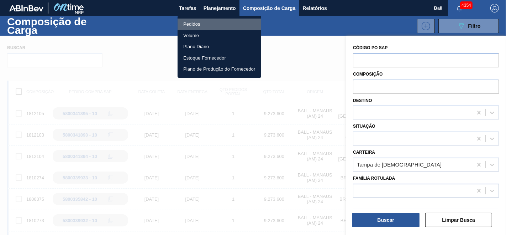
click at [191, 21] on li "Pedidos" at bounding box center [220, 24] width 84 height 11
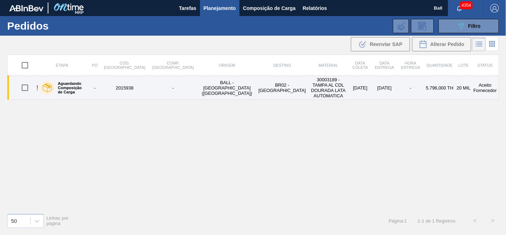
click at [308, 85] on td "30003189 - TAMPA AL CDL DOURADA LATA AUTOMATICA" at bounding box center [328, 88] width 41 height 24
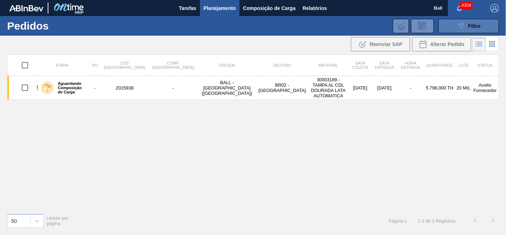
click at [480, 25] on span "Filtro" at bounding box center [475, 26] width 12 height 6
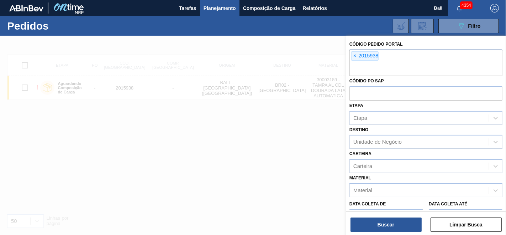
click at [372, 67] on input "text" at bounding box center [426, 69] width 153 height 14
paste input "2015484"
type input "2015484"
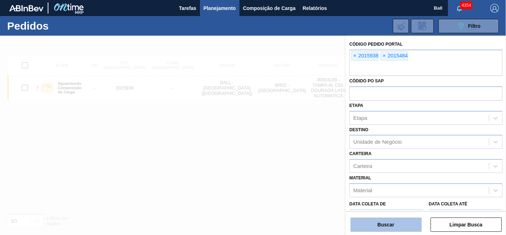
click at [406, 222] on button "Buscar" at bounding box center [386, 224] width 71 height 14
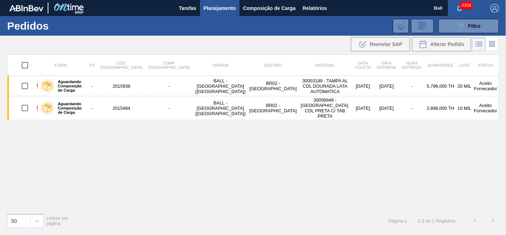
click at [23, 65] on input "checkbox" at bounding box center [24, 65] width 15 height 15
checkbox input "true"
click at [435, 46] on span "Alterar Pedido" at bounding box center [447, 44] width 34 height 6
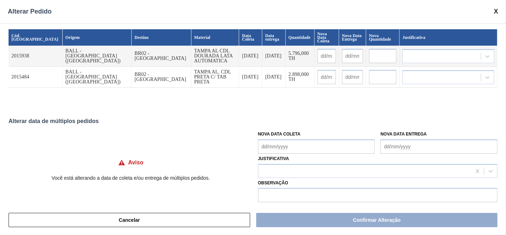
click at [369, 52] on input "text" at bounding box center [382, 56] width 27 height 14
click at [342, 52] on input "text" at bounding box center [352, 56] width 21 height 14
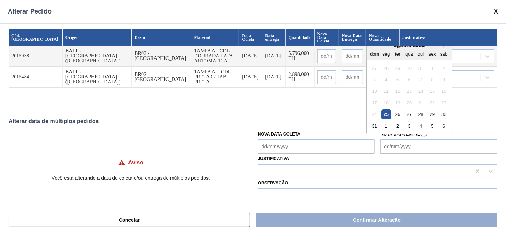
click at [420, 149] on Entrega "Nova Data Entrega" at bounding box center [439, 146] width 117 height 14
drag, startPoint x: 396, startPoint y: 143, endPoint x: 390, endPoint y: 145, distance: 6.5
click at [395, 144] on Entrega "Nova Data Entrega" at bounding box center [439, 146] width 117 height 14
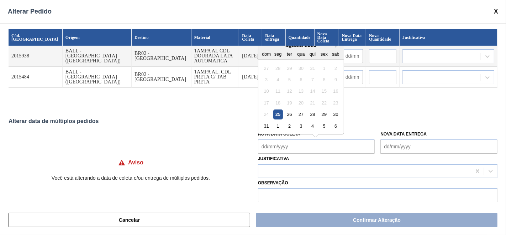
drag, startPoint x: 352, startPoint y: 149, endPoint x: 366, endPoint y: 147, distance: 14.0
click at [352, 149] on Coleta "Nova Data Coleta" at bounding box center [316, 146] width 117 height 14
click at [408, 143] on Entrega "Nova Data Entrega" at bounding box center [439, 146] width 117 height 14
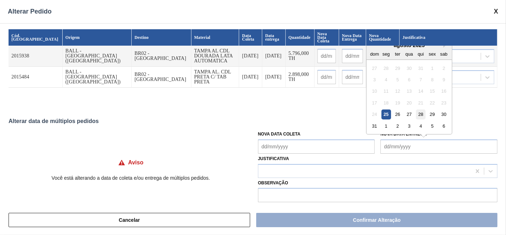
click at [416, 115] on div "28" at bounding box center [421, 114] width 10 height 10
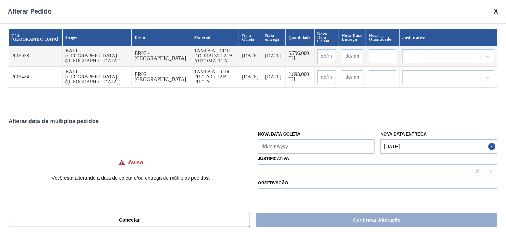
type Entrega "[DATE]"
type input "[DATE]"
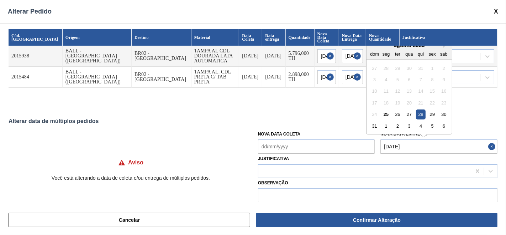
click at [390, 146] on Entrega "[DATE]" at bounding box center [439, 146] width 117 height 14
type Entrega "[DATE]"
type input "[DATE]"
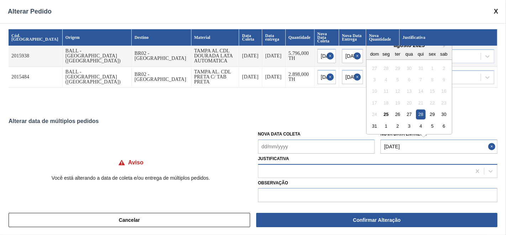
type input "[DATE]"
type Entrega "[DATE]"
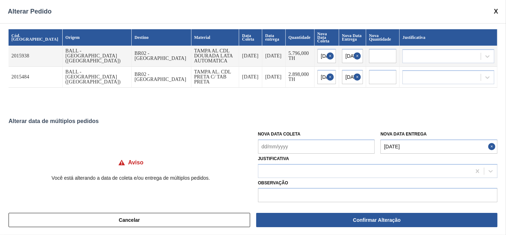
click at [345, 208] on div "Cancelar Confirmar Alteração" at bounding box center [253, 220] width 506 height 30
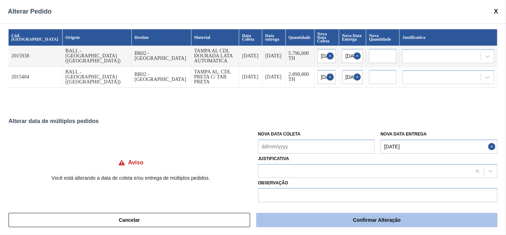
click at [341, 213] on button "Confirmar Alteração" at bounding box center [376, 220] width 241 height 14
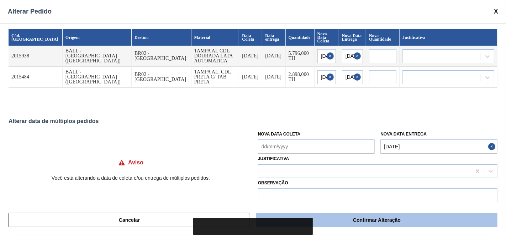
click at [381, 223] on button "Confirmar Alteração" at bounding box center [376, 220] width 241 height 14
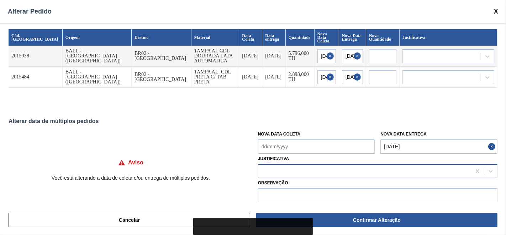
click at [333, 168] on div at bounding box center [364, 171] width 213 height 10
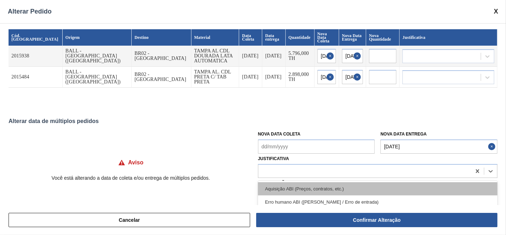
click at [289, 187] on div "Aquisição ABI (Preços, contratos, etc.)" at bounding box center [378, 188] width 240 height 13
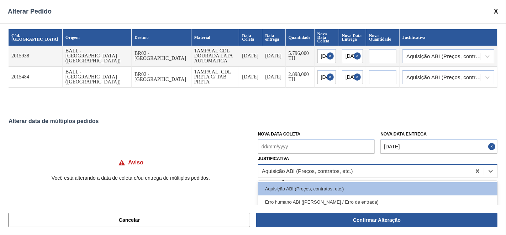
click at [289, 174] on div "Aquisição ABI (Preços, contratos, etc.)" at bounding box center [364, 171] width 213 height 10
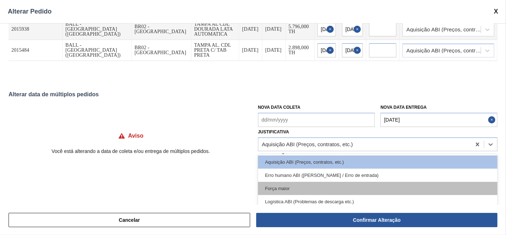
click at [280, 188] on div "Força maior" at bounding box center [378, 188] width 240 height 13
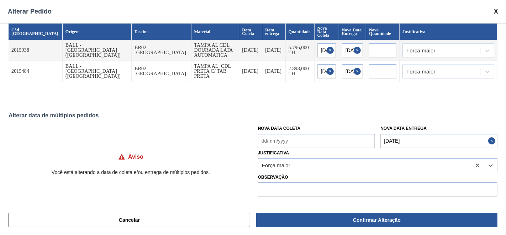
scroll to position [6, 0]
click at [282, 190] on input "text" at bounding box center [378, 189] width 240 height 14
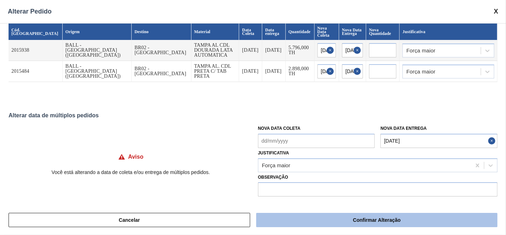
click at [335, 219] on button "Confirmar Alteração" at bounding box center [376, 220] width 241 height 14
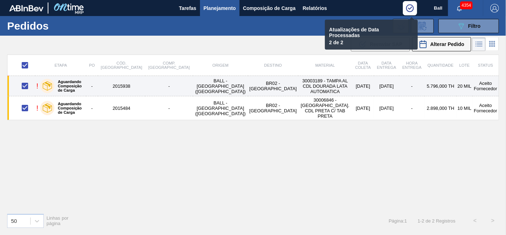
click at [298, 87] on td "30003189 - TAMPA AL CDL DOURADA LATA AUTOMATICA" at bounding box center [325, 86] width 54 height 20
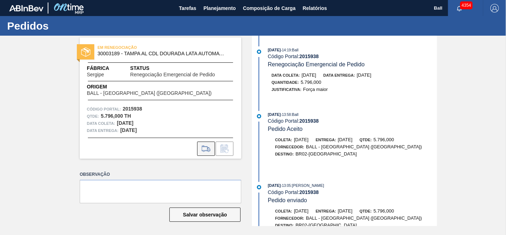
click at [201, 149] on icon at bounding box center [205, 148] width 11 height 9
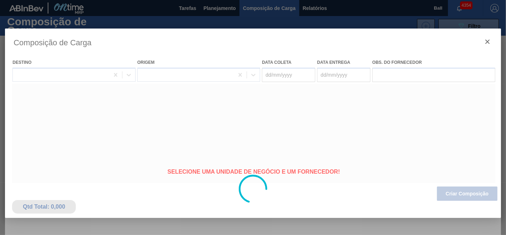
type coleta "[DATE]"
type entrega "[DATE]"
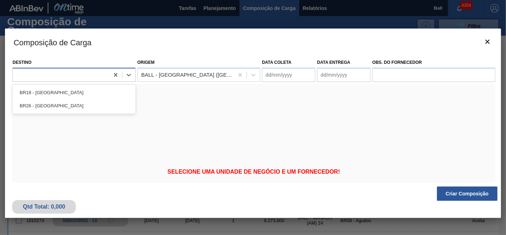
click at [99, 74] on div at bounding box center [61, 74] width 96 height 10
click at [73, 78] on div at bounding box center [61, 74] width 96 height 10
click at [129, 74] on icon at bounding box center [128, 74] width 7 height 7
click at [82, 79] on div at bounding box center [61, 74] width 96 height 10
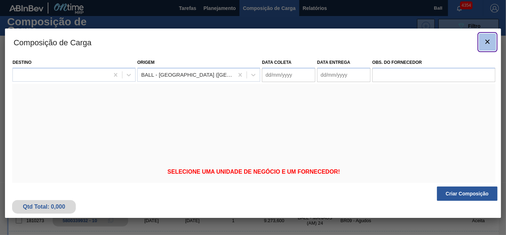
click at [484, 40] on button "botão de ícone" at bounding box center [487, 41] width 17 height 17
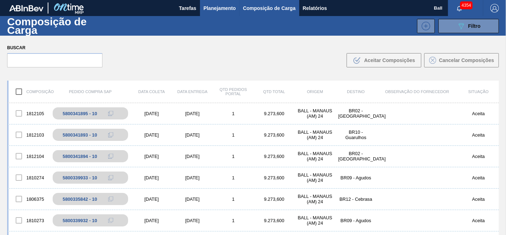
click at [219, 10] on span "Planejamento" at bounding box center [220, 8] width 32 height 9
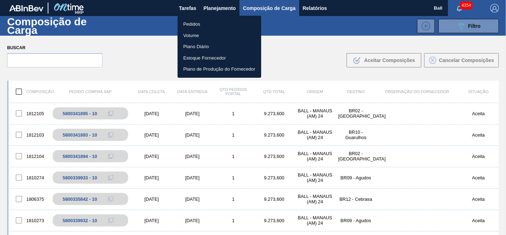
click at [473, 24] on div at bounding box center [253, 117] width 506 height 235
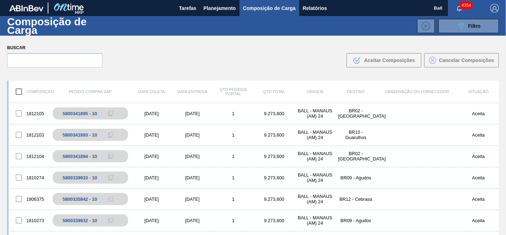
click at [473, 24] on span "Filtro" at bounding box center [475, 26] width 12 height 6
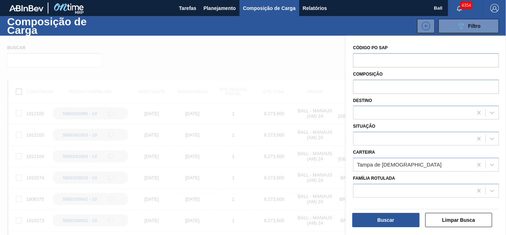
click at [473, 24] on span "Filtro" at bounding box center [475, 26] width 12 height 6
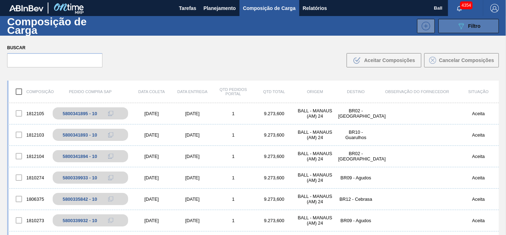
click at [460, 29] on icon "089F7B8B-B2A5-4AFE-B5C0-19BA573D28AC" at bounding box center [461, 26] width 9 height 9
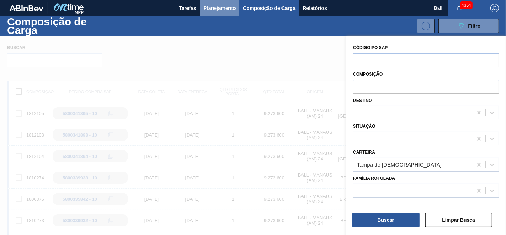
click at [219, 11] on span "Planejamento" at bounding box center [220, 8] width 32 height 9
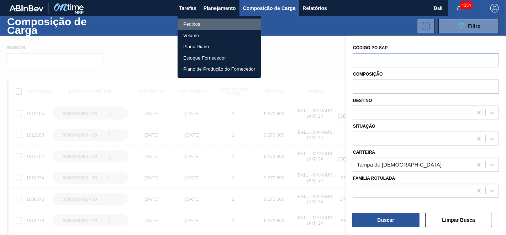
click at [204, 20] on li "Pedidos" at bounding box center [220, 24] width 84 height 11
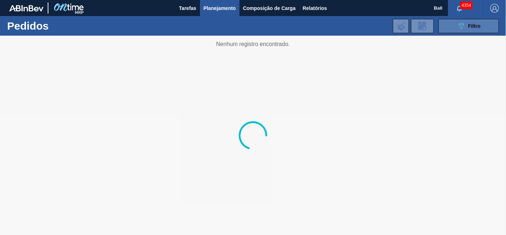
click at [480, 26] on span "Filtro" at bounding box center [475, 26] width 12 height 6
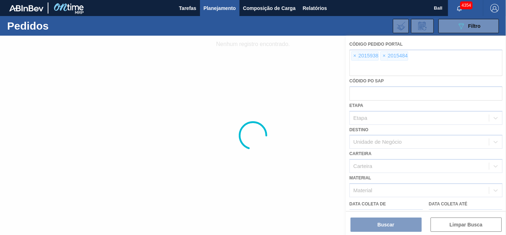
click at [355, 55] on div at bounding box center [253, 135] width 506 height 199
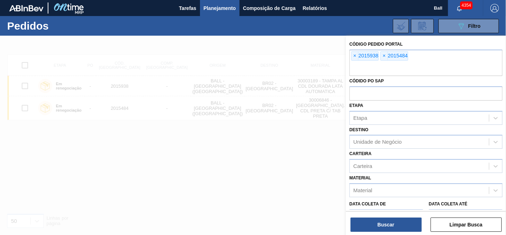
click at [355, 55] on span "×" at bounding box center [355, 56] width 7 height 9
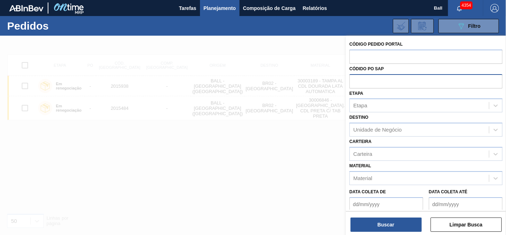
click at [364, 84] on input "text" at bounding box center [426, 81] width 153 height 14
paste input "5800336719"
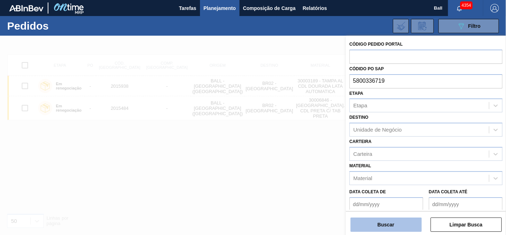
type input "5800336719"
click at [378, 226] on button "Buscar" at bounding box center [386, 224] width 71 height 14
